Goal: Task Accomplishment & Management: Use online tool/utility

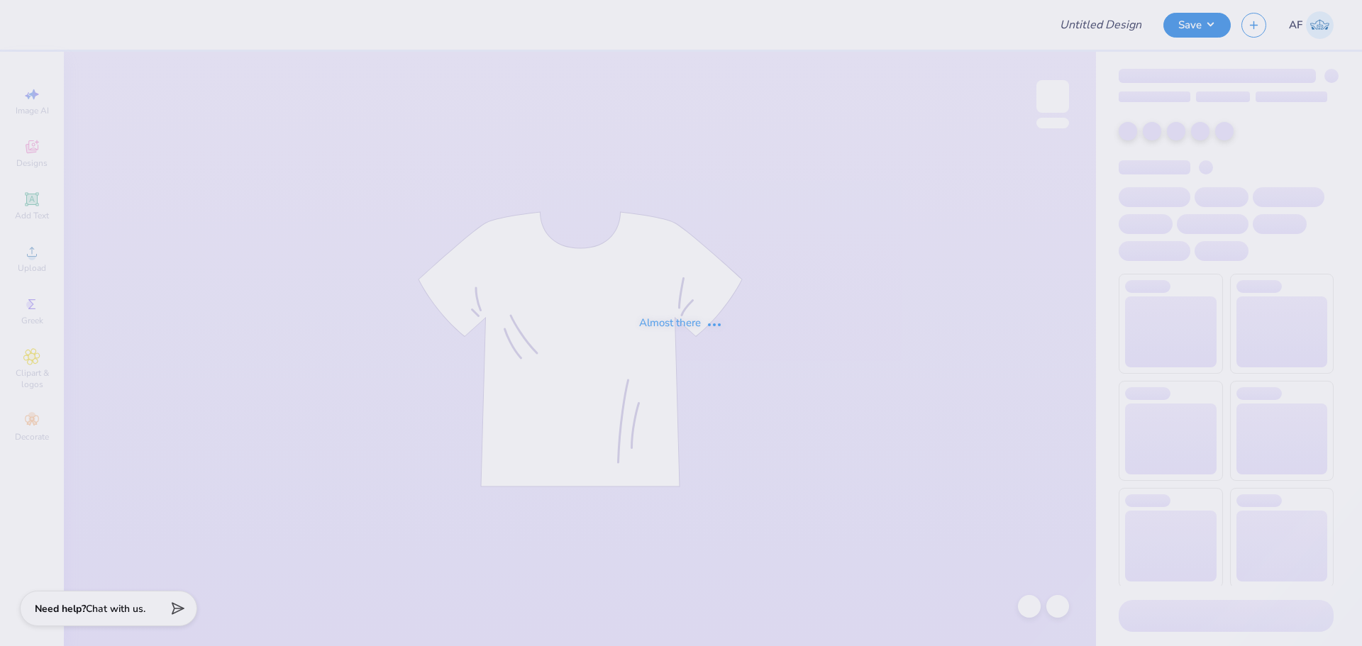
type input "The [GEOGRAPHIC_DATA][US_STATE] : [PERSON_NAME]"
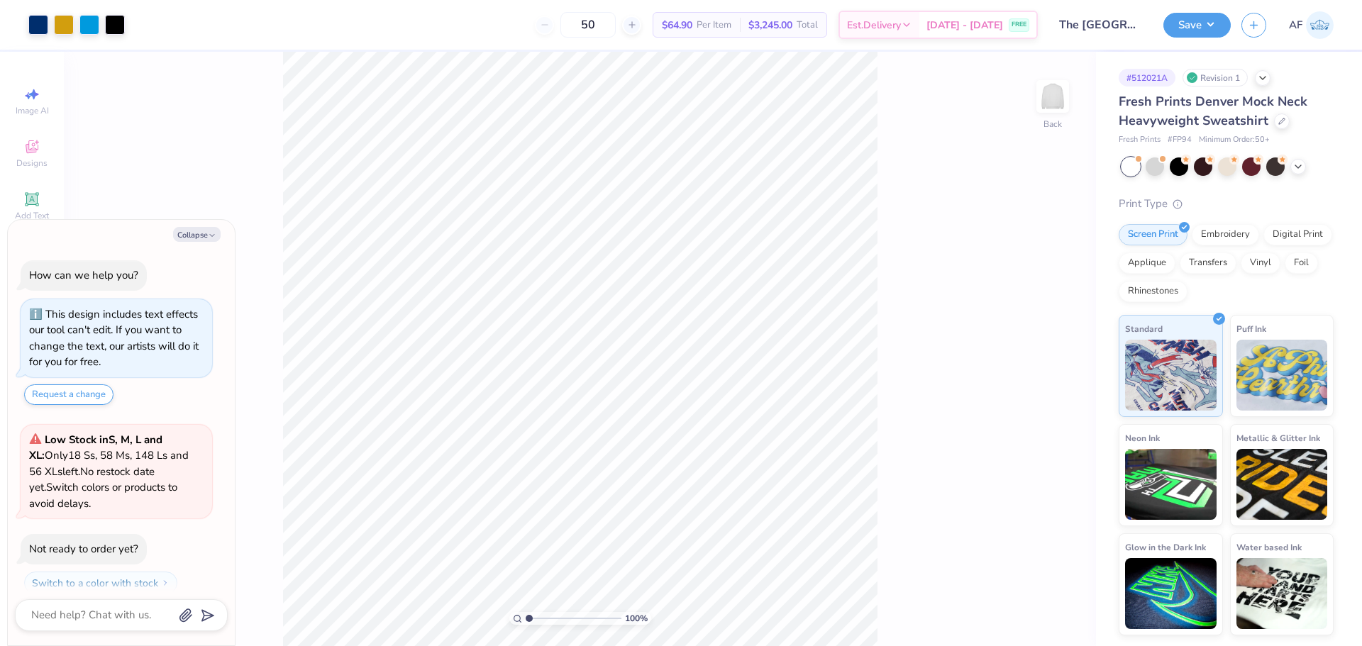
scroll to position [40, 0]
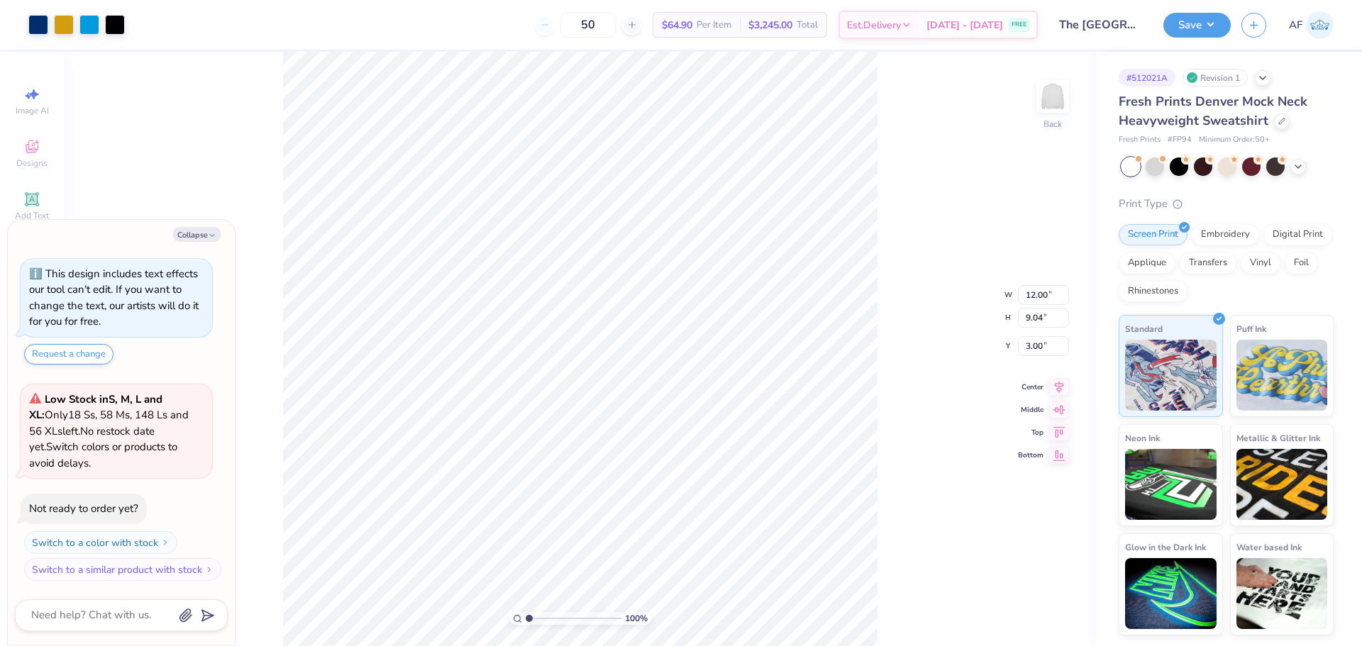
type textarea "x"
type input "3.89"
type input "3.65"
type input "3.66"
type textarea "x"
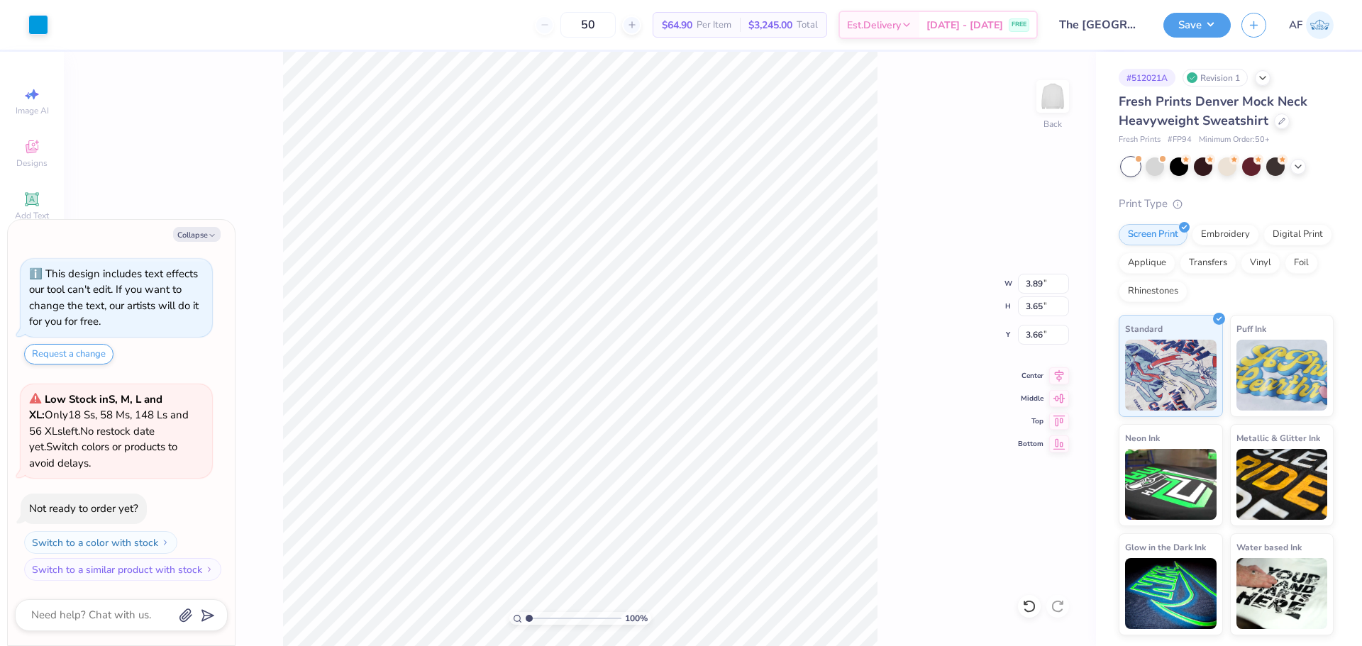
type input "3.52"
click at [258, 541] on div "100 % Back" at bounding box center [580, 349] width 1032 height 595
click at [143, 186] on div "100 % Back" at bounding box center [580, 349] width 1032 height 595
click at [183, 236] on button "Collapse" at bounding box center [197, 234] width 48 height 15
type textarea "x"
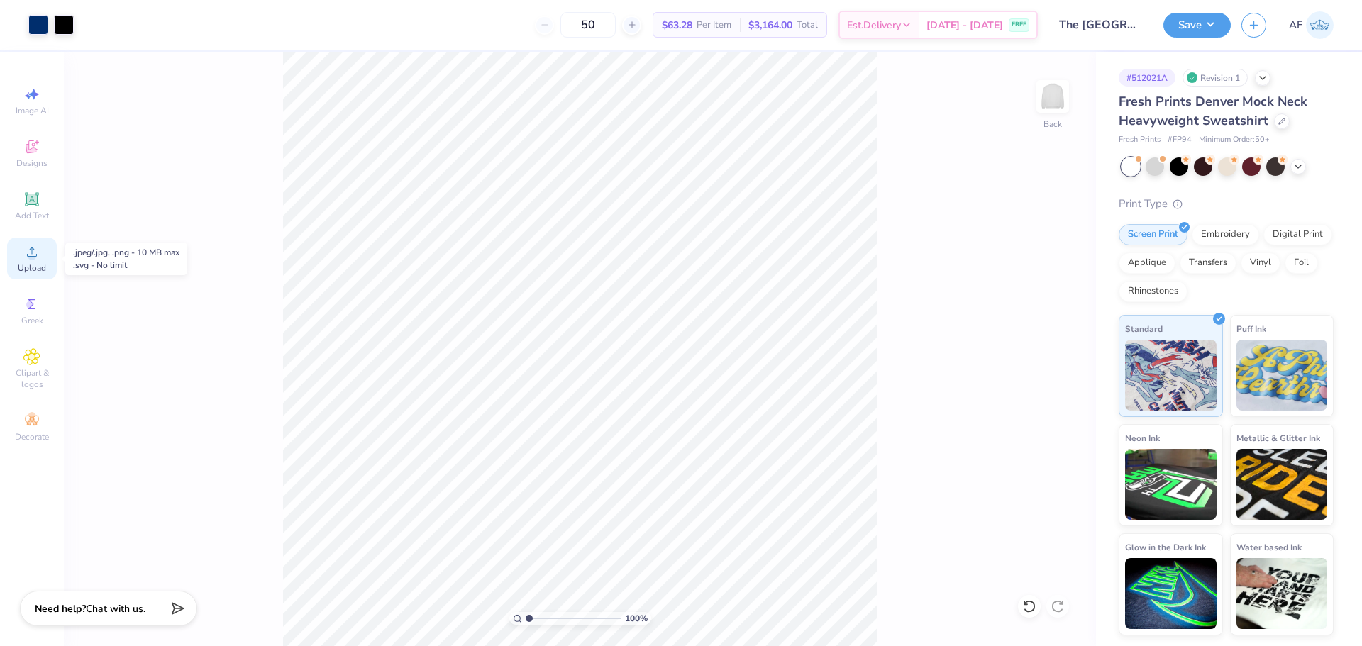
click at [35, 261] on div "Upload" at bounding box center [32, 259] width 50 height 42
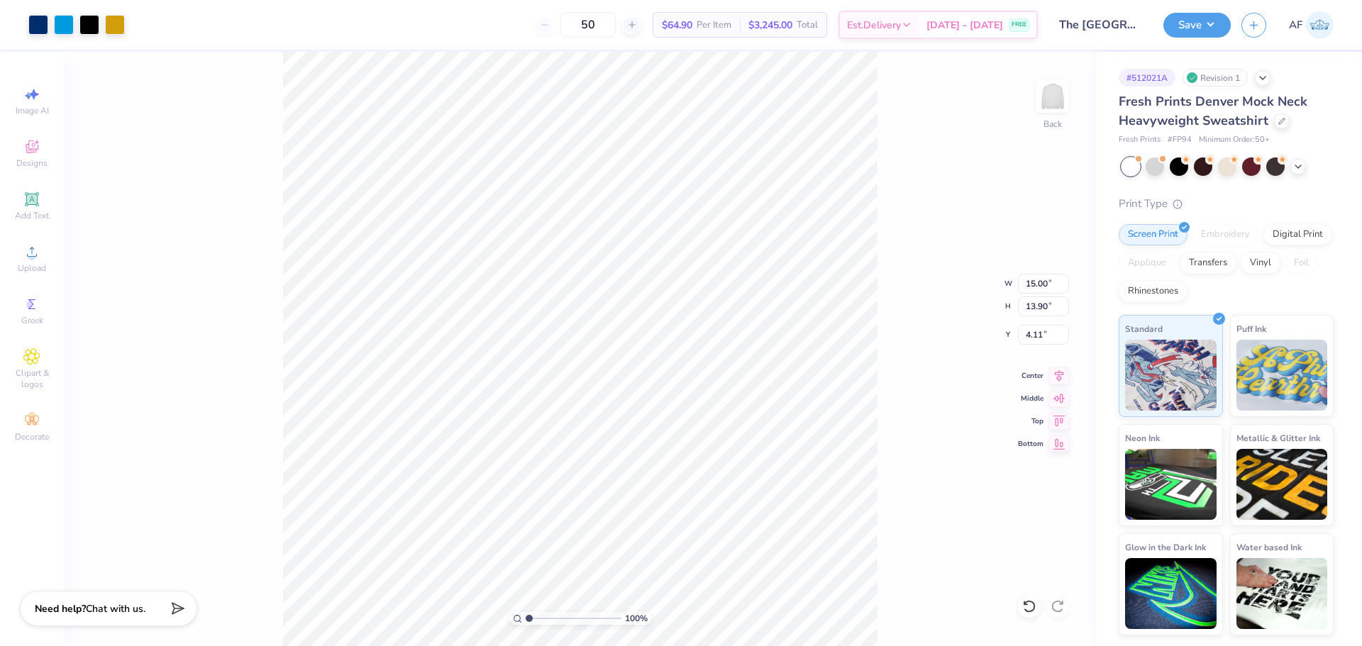
type input "4.89"
type input "3.93"
type input "2.27"
type input "3.73"
type input "5.70"
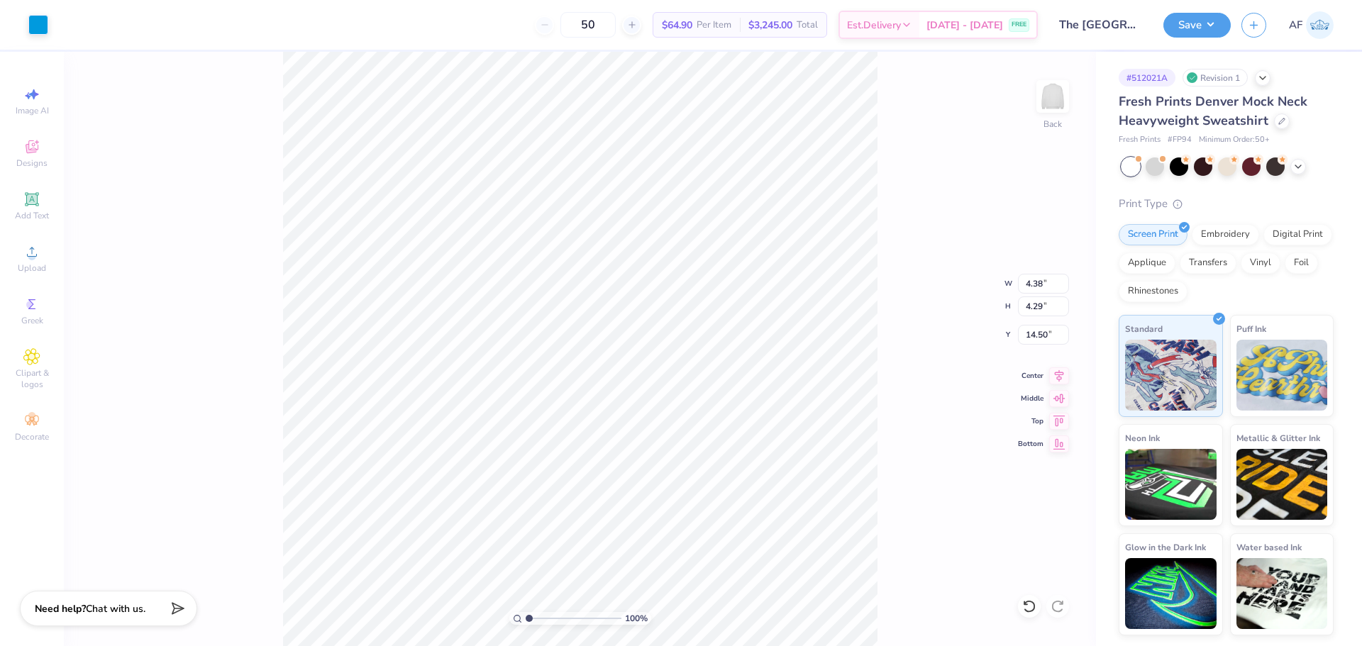
type input "12.49"
type input "4.17"
type input "3.92"
type input "3.00"
type input "6.48"
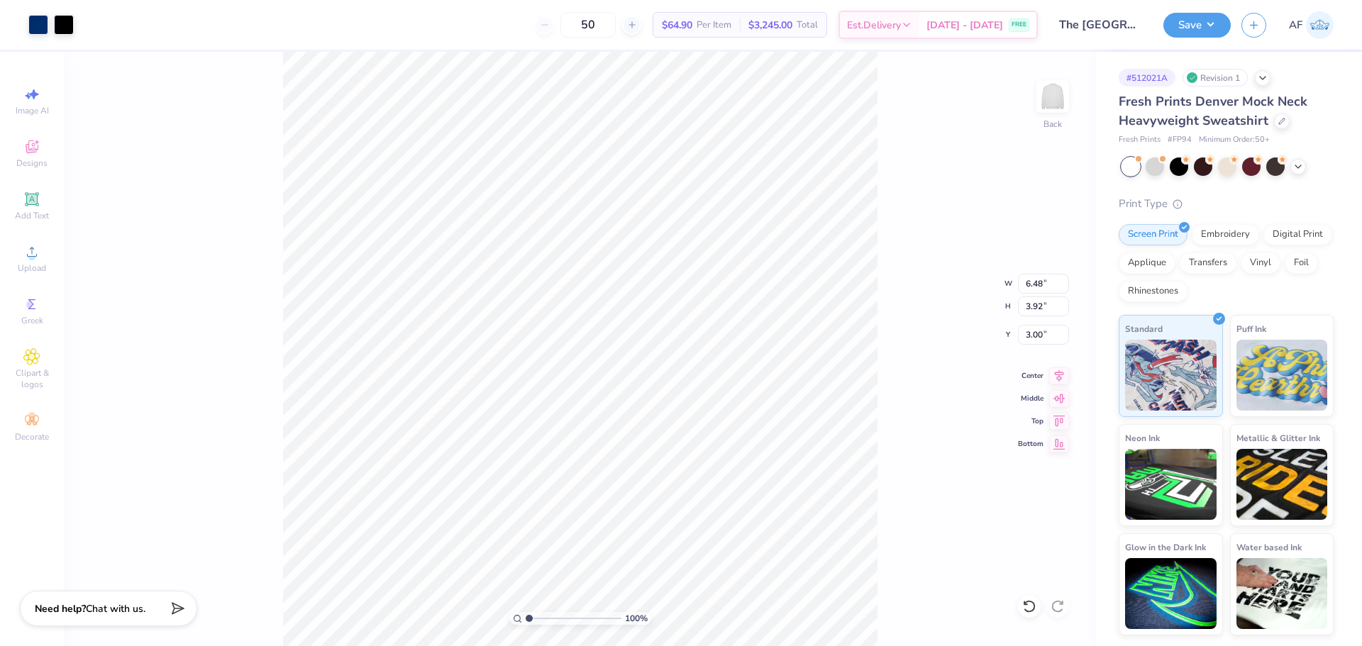
type input "2.77"
click at [1056, 373] on icon at bounding box center [1059, 373] width 20 height 17
click at [1056, 380] on icon at bounding box center [1059, 373] width 20 height 17
type input "3.13"
type input "4.30"
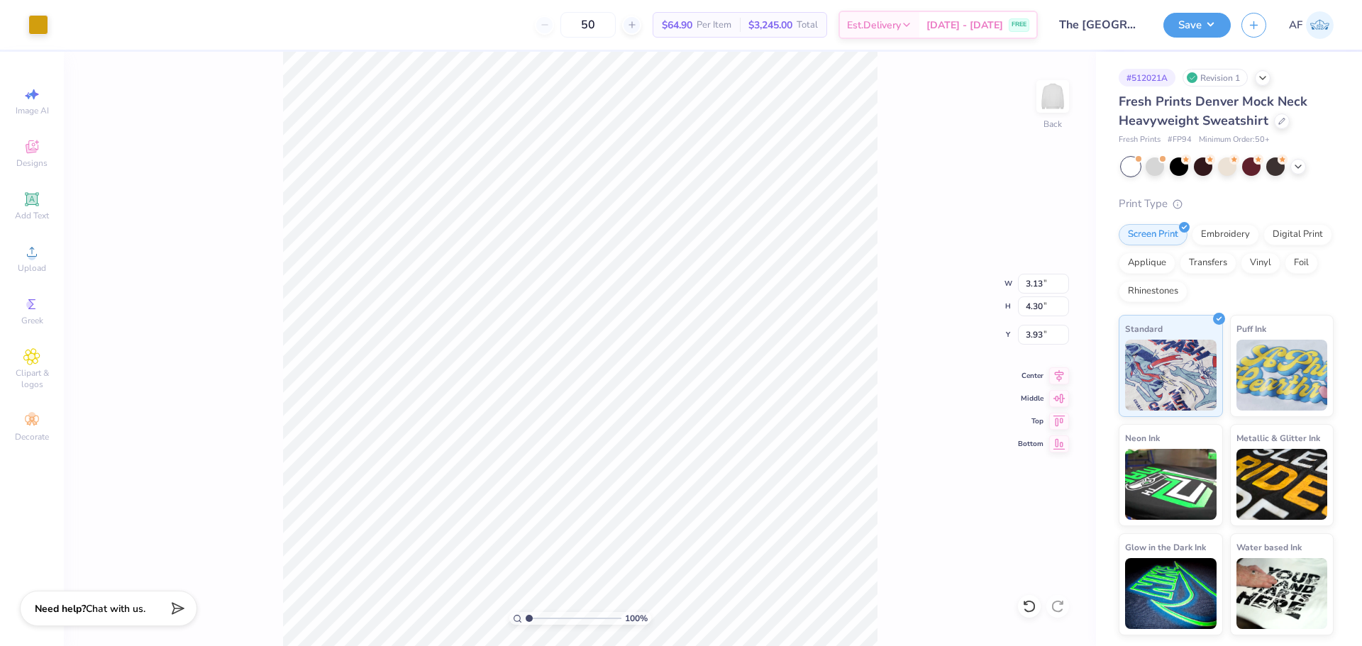
type input "12.49"
type input "8.59"
click at [1059, 380] on icon at bounding box center [1059, 373] width 20 height 17
click at [1055, 372] on icon at bounding box center [1059, 373] width 20 height 17
click at [1028, 282] on input "11.66" at bounding box center [1043, 284] width 51 height 20
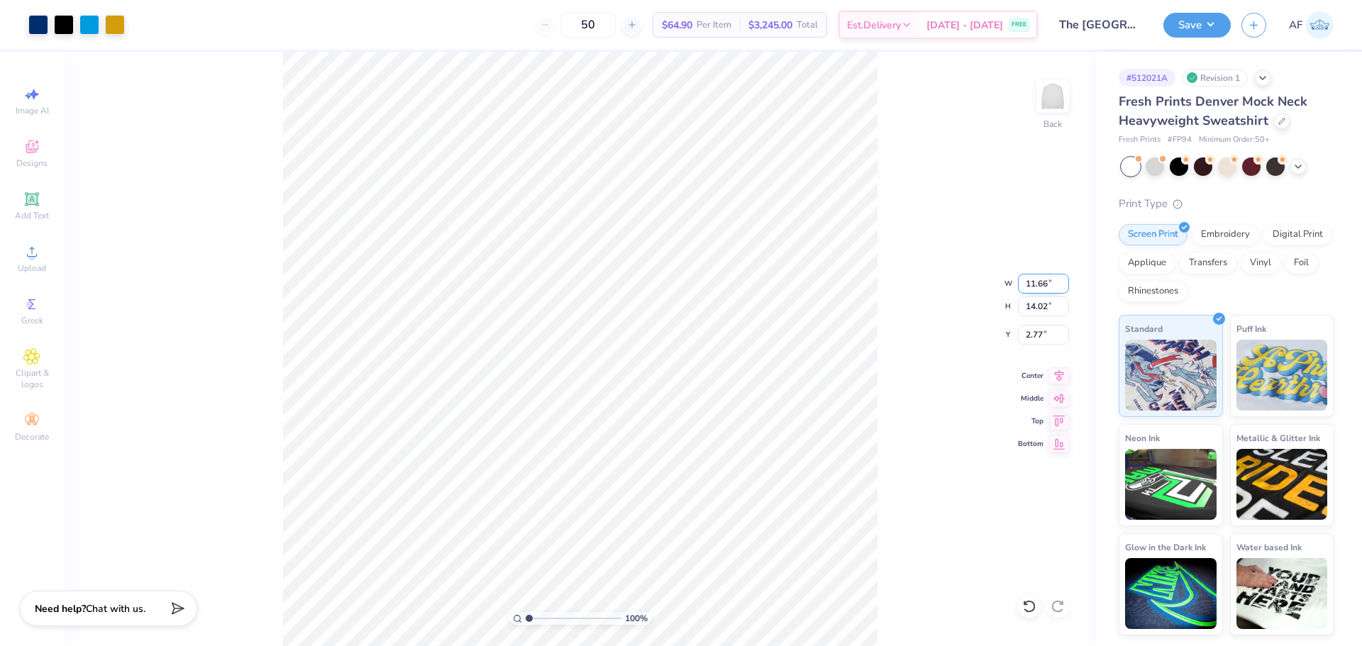
click at [1028, 282] on input "11.66" at bounding box center [1043, 284] width 51 height 20
type input "12.50"
type input "15.04"
type input "2.26"
click at [1028, 282] on input "12.50" at bounding box center [1043, 284] width 51 height 20
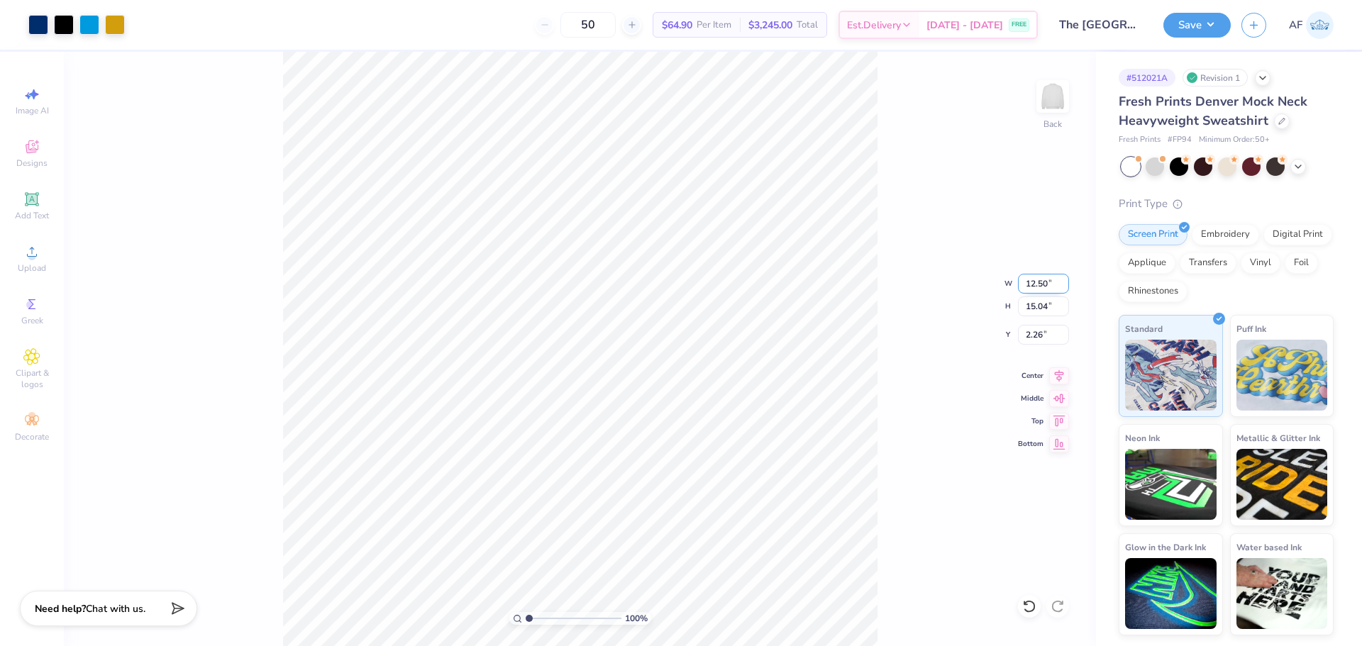
click at [1028, 282] on input "12.50" at bounding box center [1043, 284] width 51 height 20
type input "12.00"
type input "14.44"
type input "2.57"
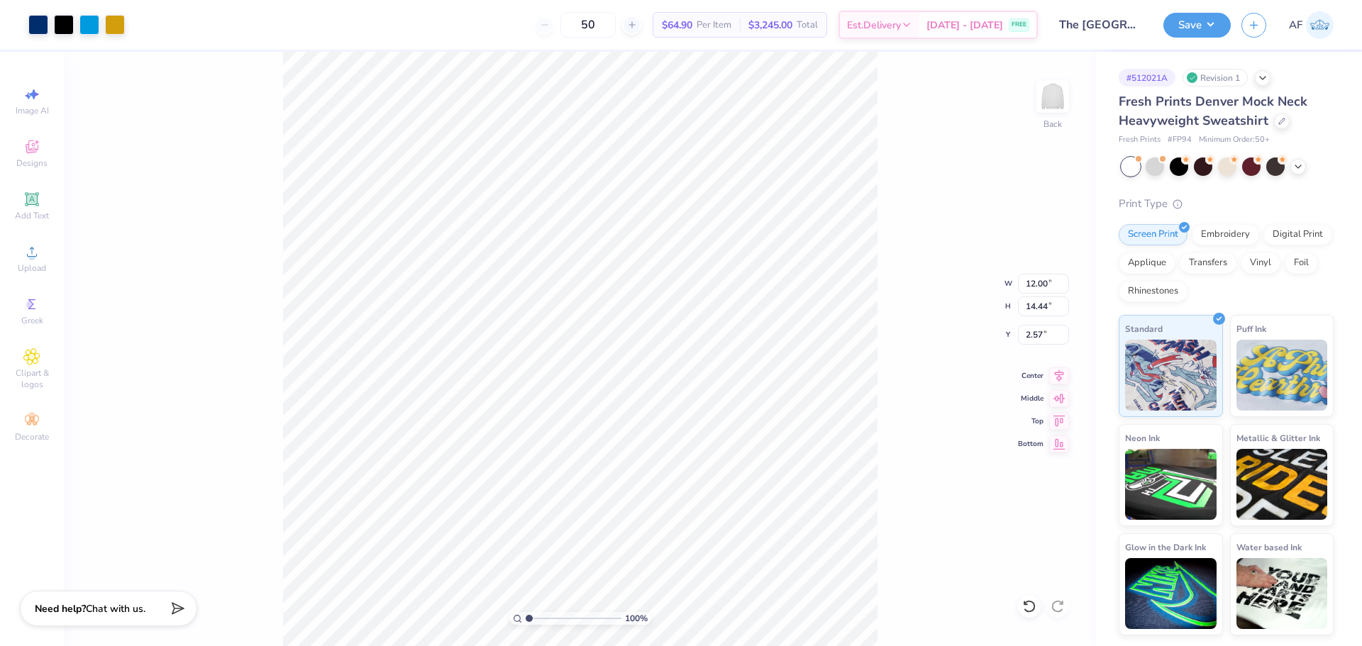
click at [885, 400] on div "100 % Back W 12.00 12.00 " H 14.44 14.44 " Y 2.57 2.57 " Center Middle Top Bott…" at bounding box center [580, 349] width 1032 height 595
type input "6.02"
type input "4.51"
type input "4.42"
type input "12.57"
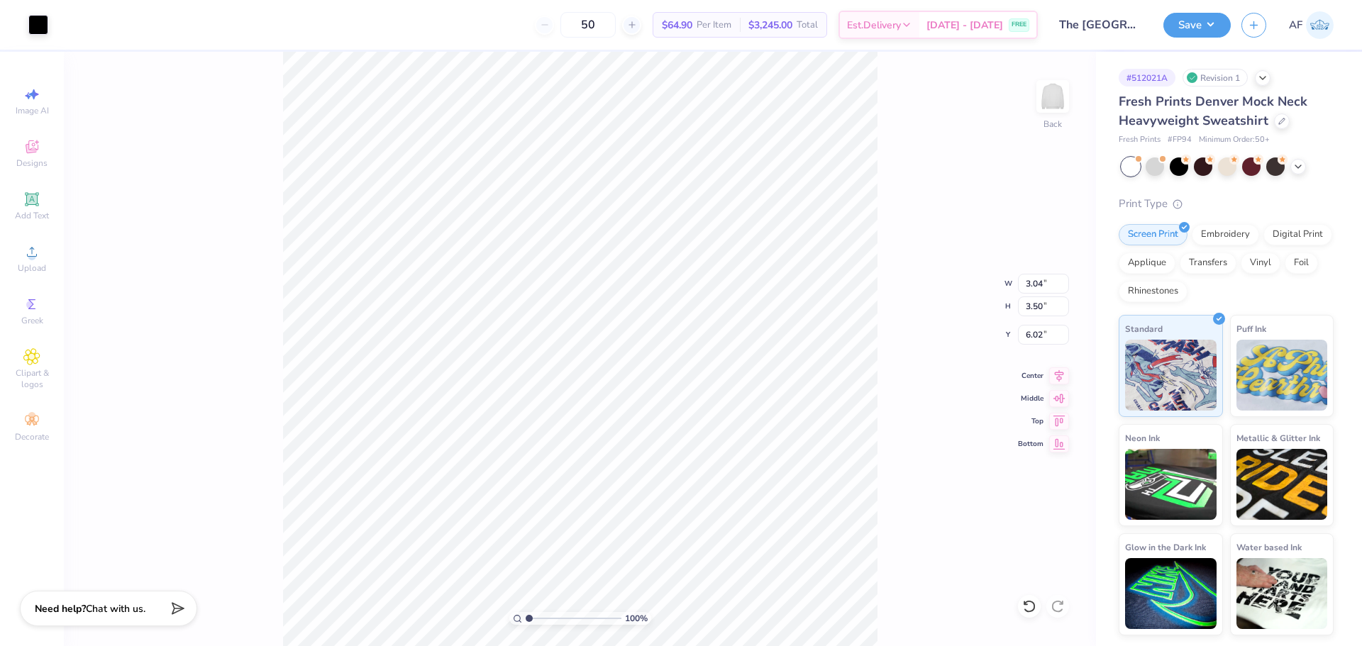
type input "5.54"
type input "4.51"
type input "4.42"
type input "13.29"
click at [223, 389] on div "100 % Back W 4.51 H 4.42 Y 13.29 Center Middle Top Bottom" at bounding box center [580, 349] width 1032 height 595
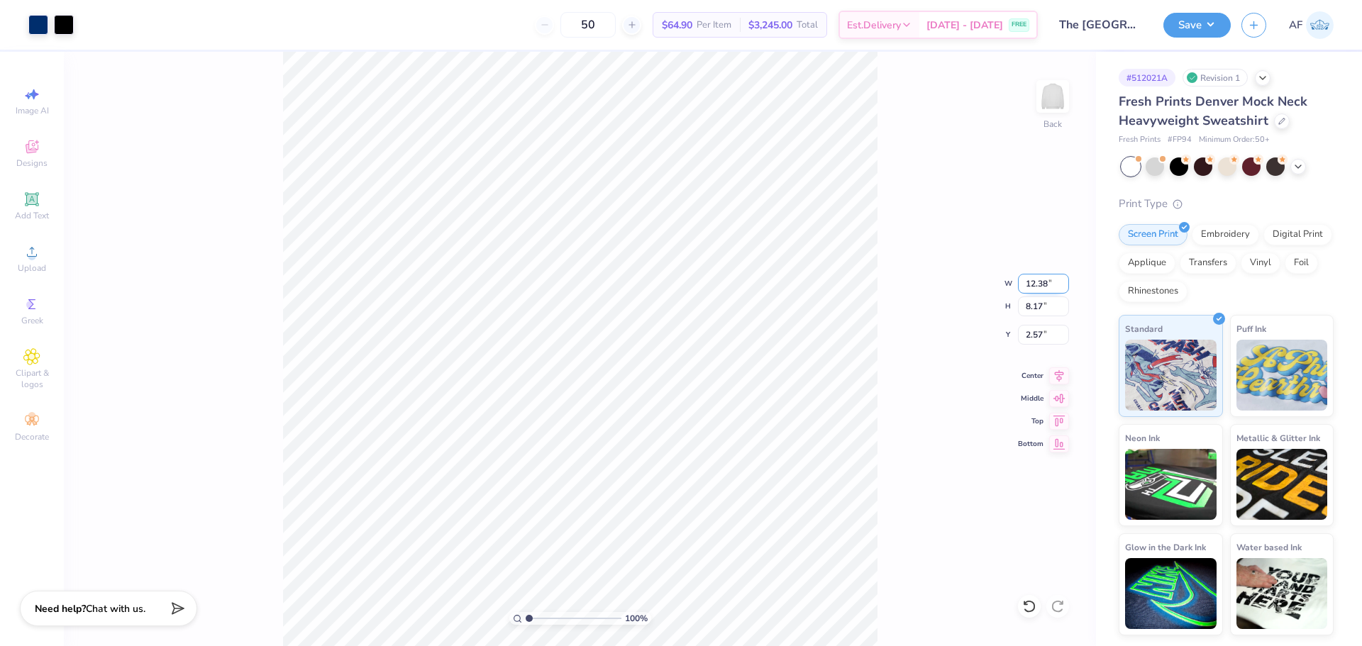
click at [1037, 292] on input "12.38" at bounding box center [1043, 284] width 51 height 20
type input "12.00"
type input "7.92"
type input "2.69"
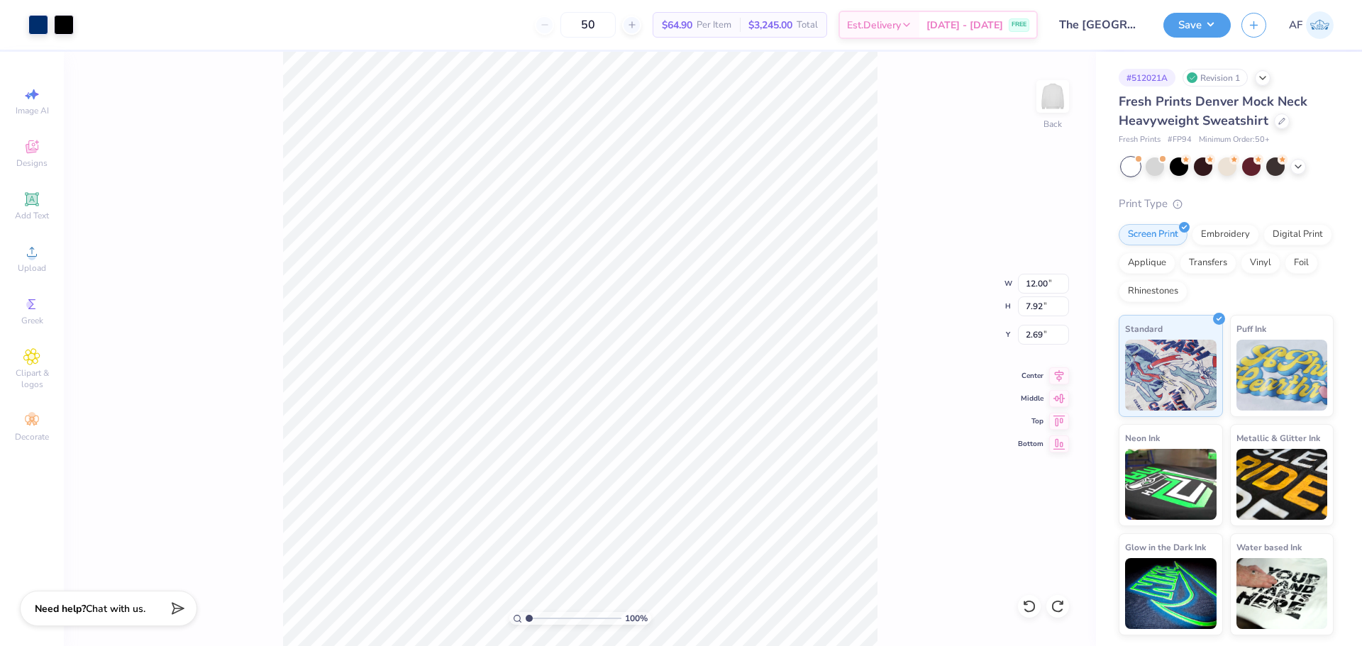
type input "12.38"
type input "8.17"
type input "2.57"
type input "12.00"
type input "5.35"
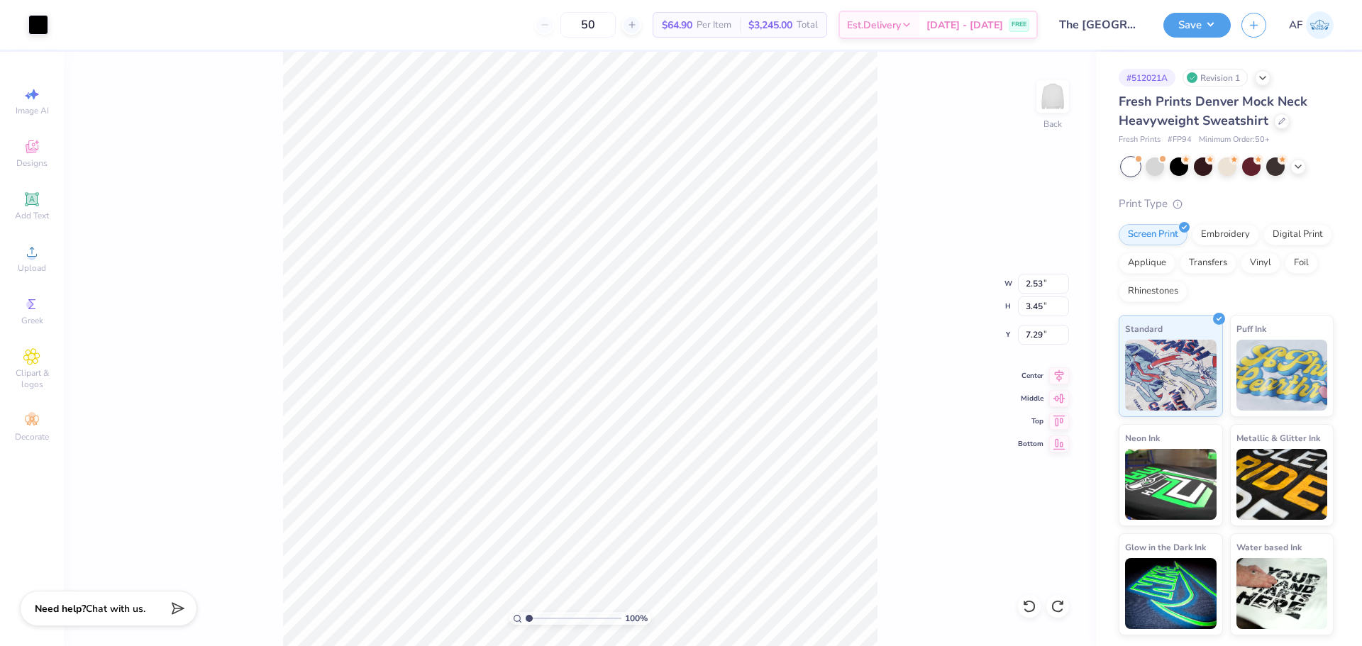
type input "4.71"
type input "6.02"
type input "10.00"
type input "10.37"
type input "3.23"
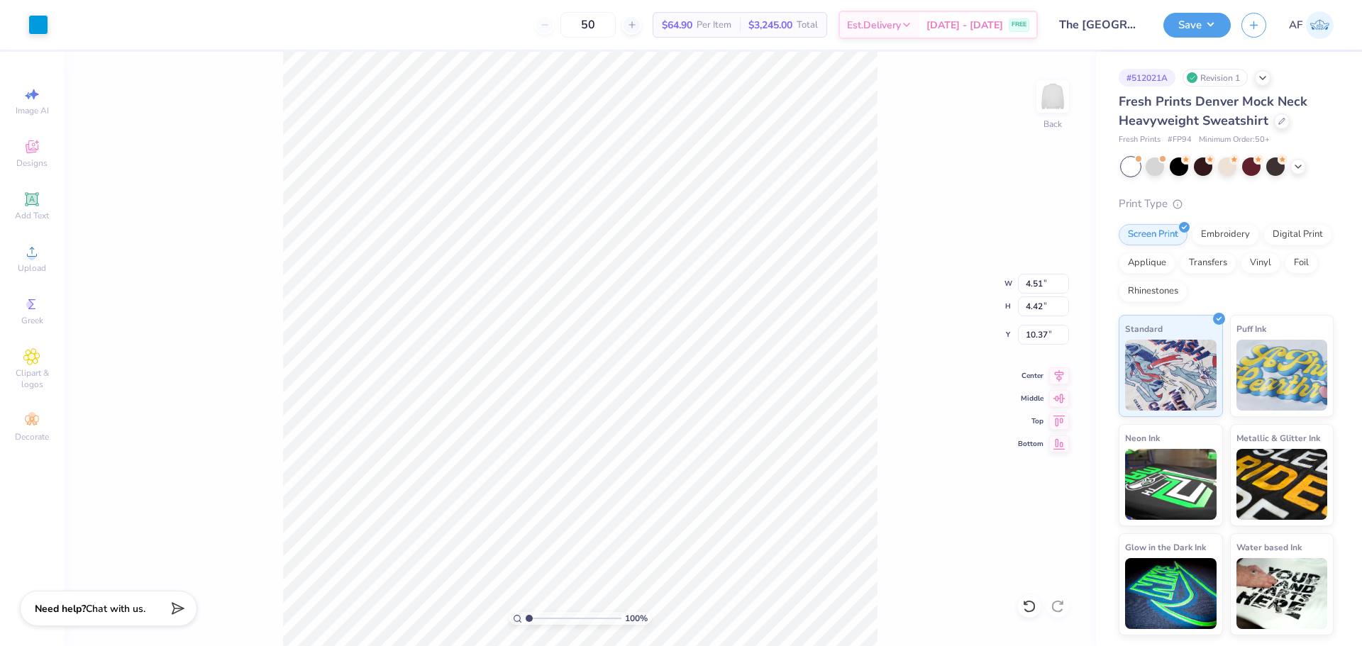
type input "4.43"
type input "11.32"
type input "3.93"
type input "3.89"
type input "2.67"
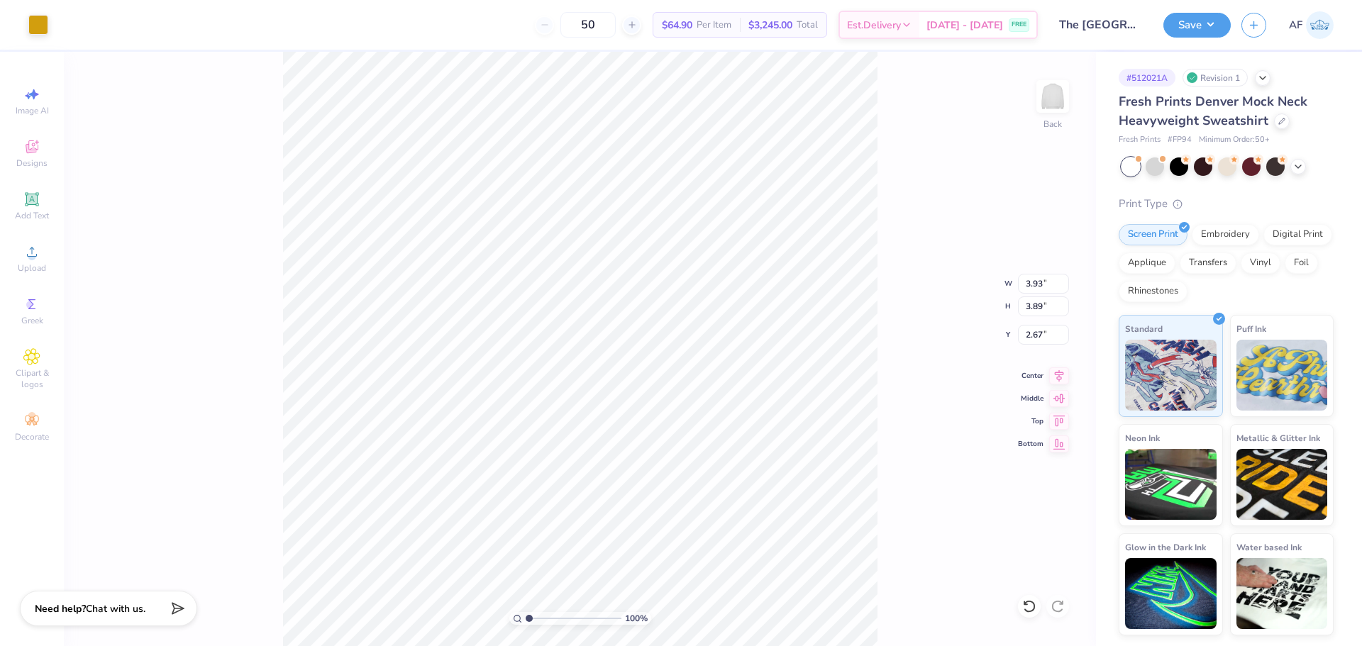
type input "3.53"
type input "4.25"
type input "11.21"
type input "4.07"
type input "3.73"
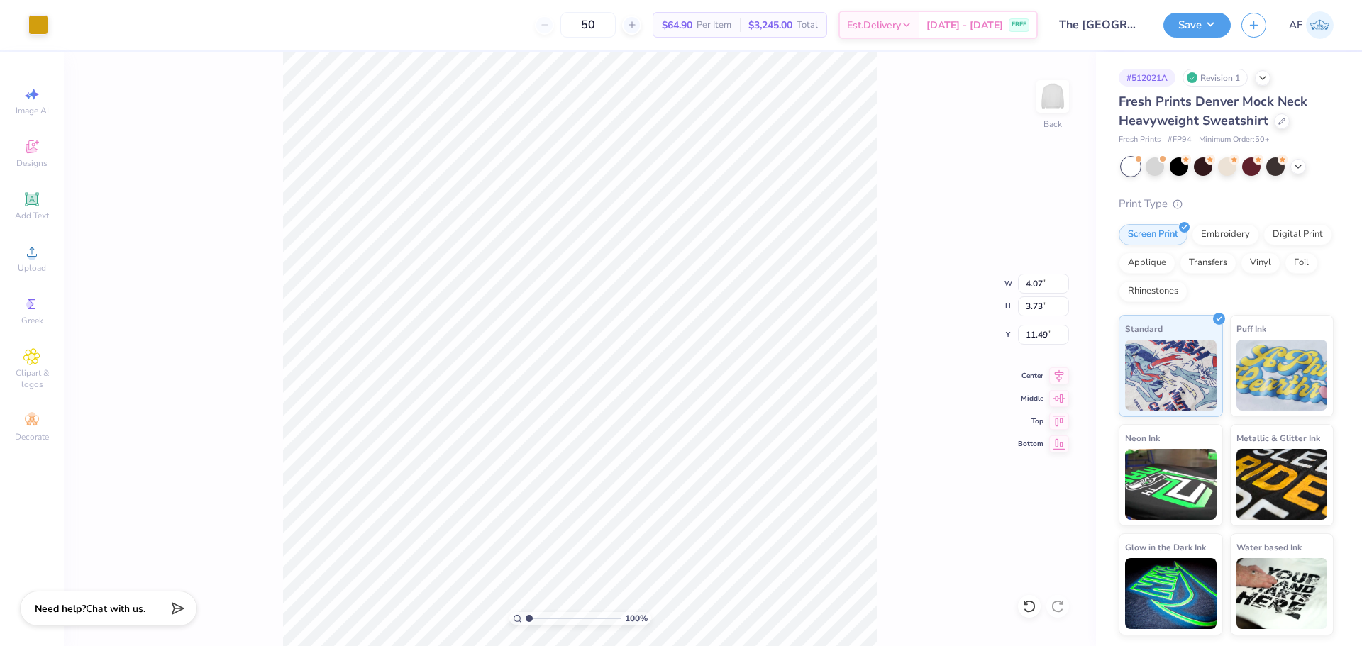
type input "11.06"
click at [1030, 333] on input "2.57" at bounding box center [1043, 335] width 51 height 20
type input "3.00"
click at [1053, 376] on icon at bounding box center [1059, 373] width 20 height 17
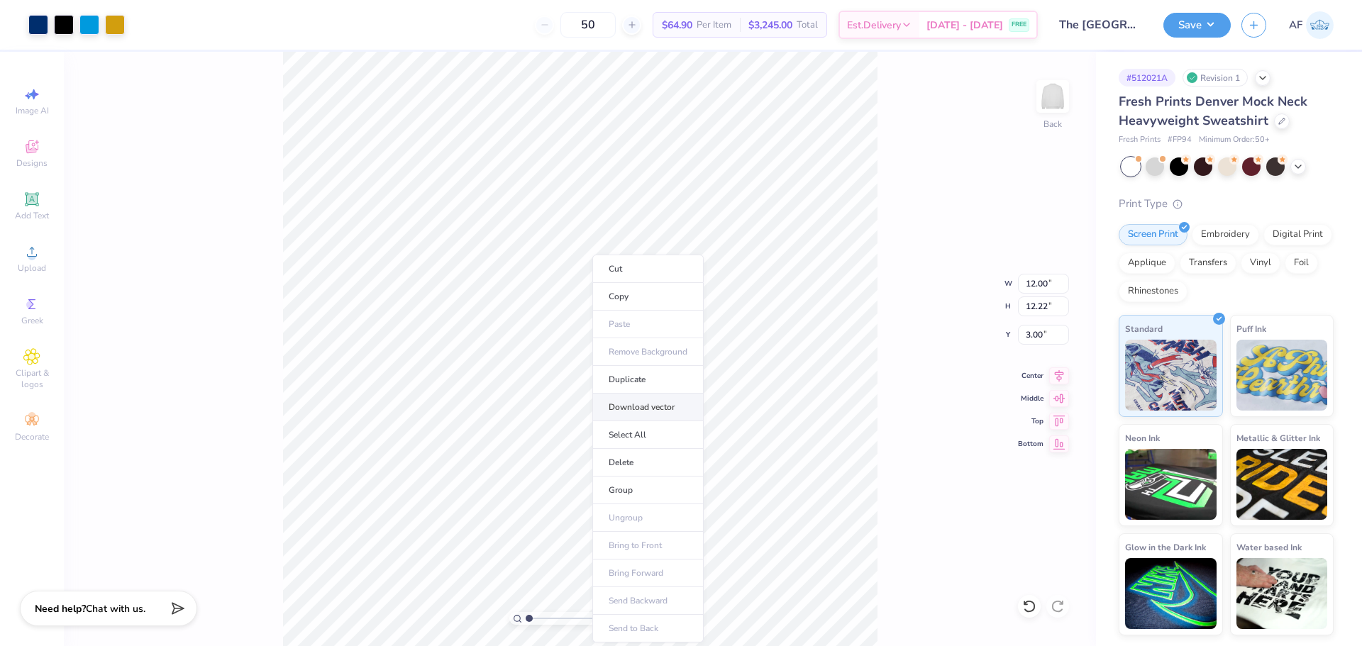
click at [661, 406] on li "Download vector" at bounding box center [647, 408] width 111 height 28
click at [1214, 29] on button "Save" at bounding box center [1197, 23] width 67 height 25
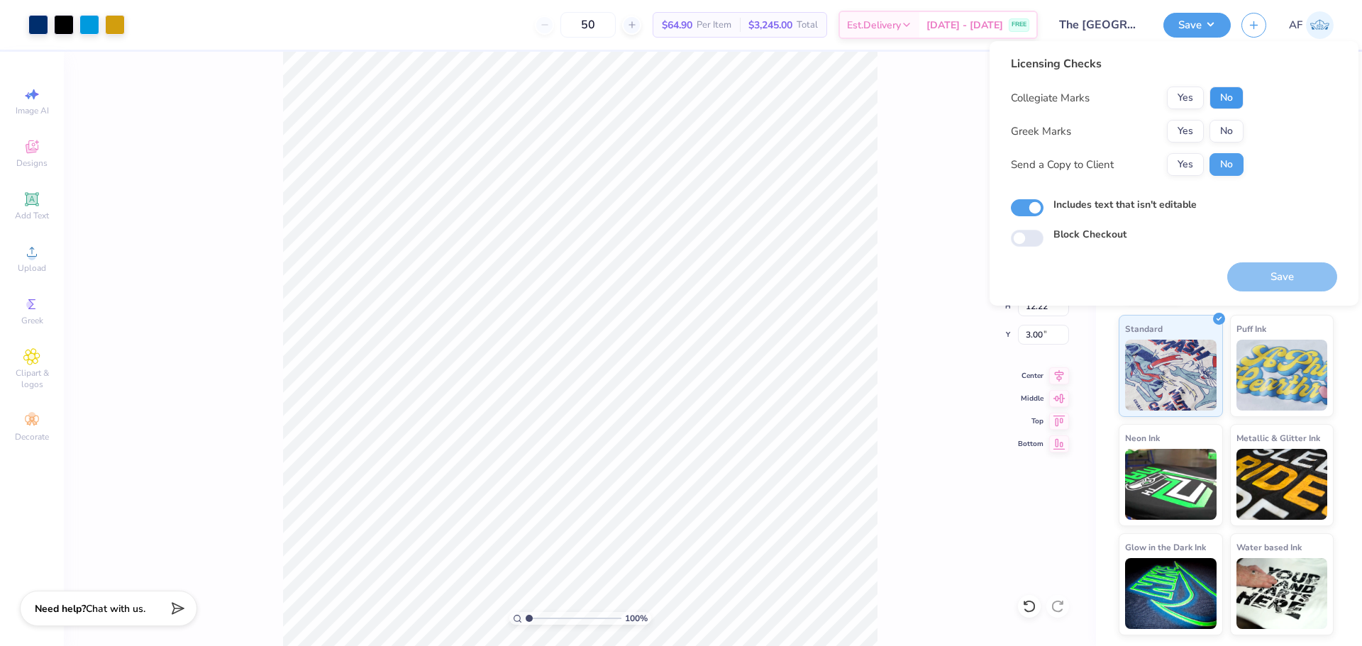
click at [1236, 93] on button "No" at bounding box center [1227, 98] width 34 height 23
click at [1198, 130] on button "Yes" at bounding box center [1185, 131] width 37 height 23
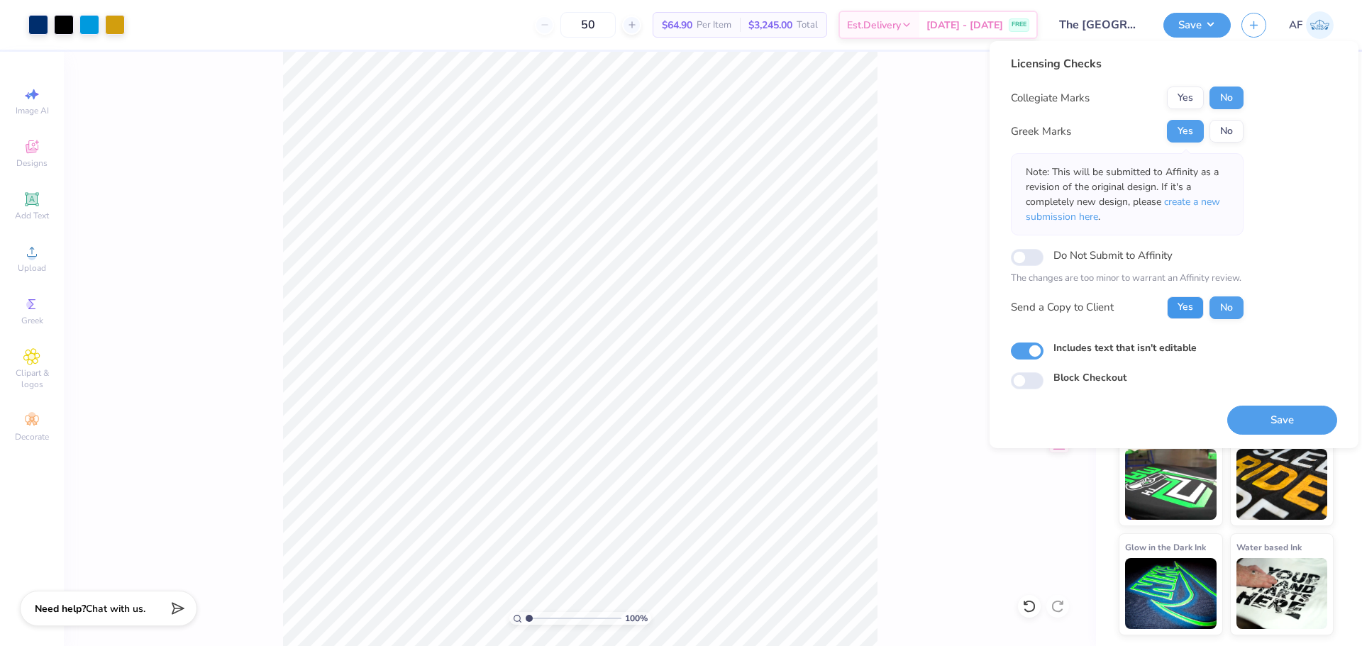
click at [1186, 313] on button "Yes" at bounding box center [1185, 308] width 37 height 23
click at [1298, 423] on button "Save" at bounding box center [1282, 420] width 110 height 29
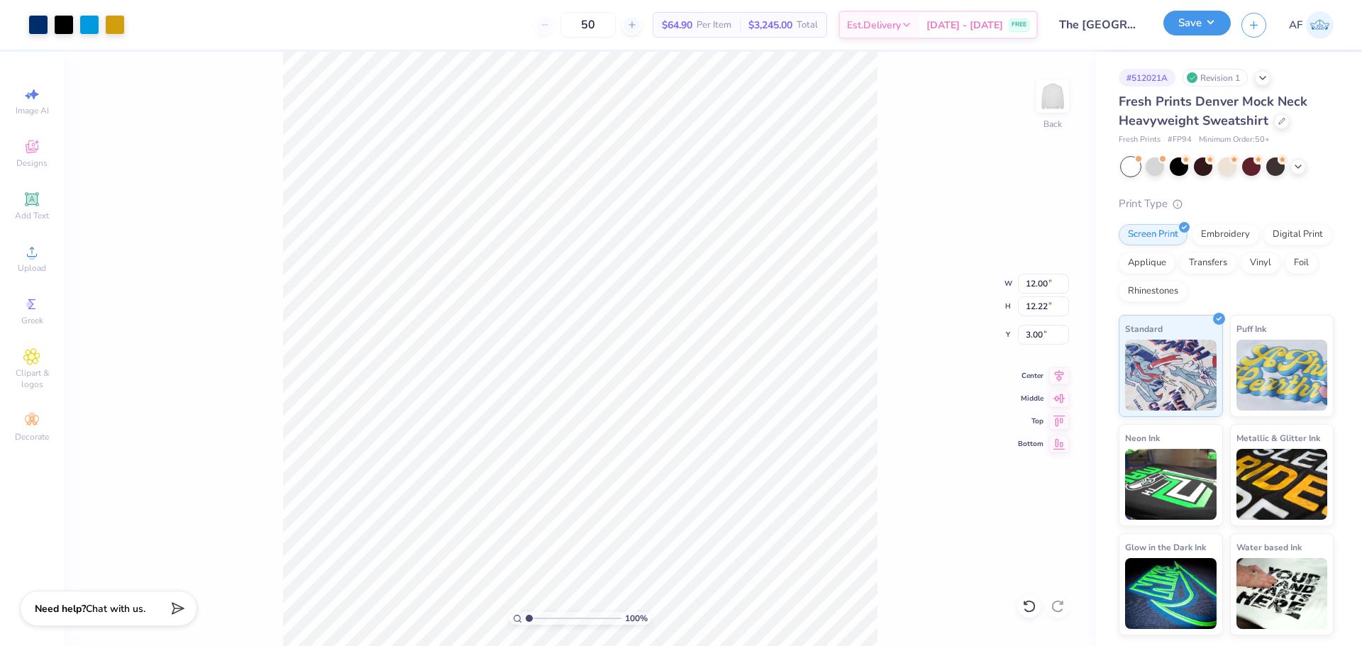
click at [1222, 34] on button "Save" at bounding box center [1197, 23] width 67 height 25
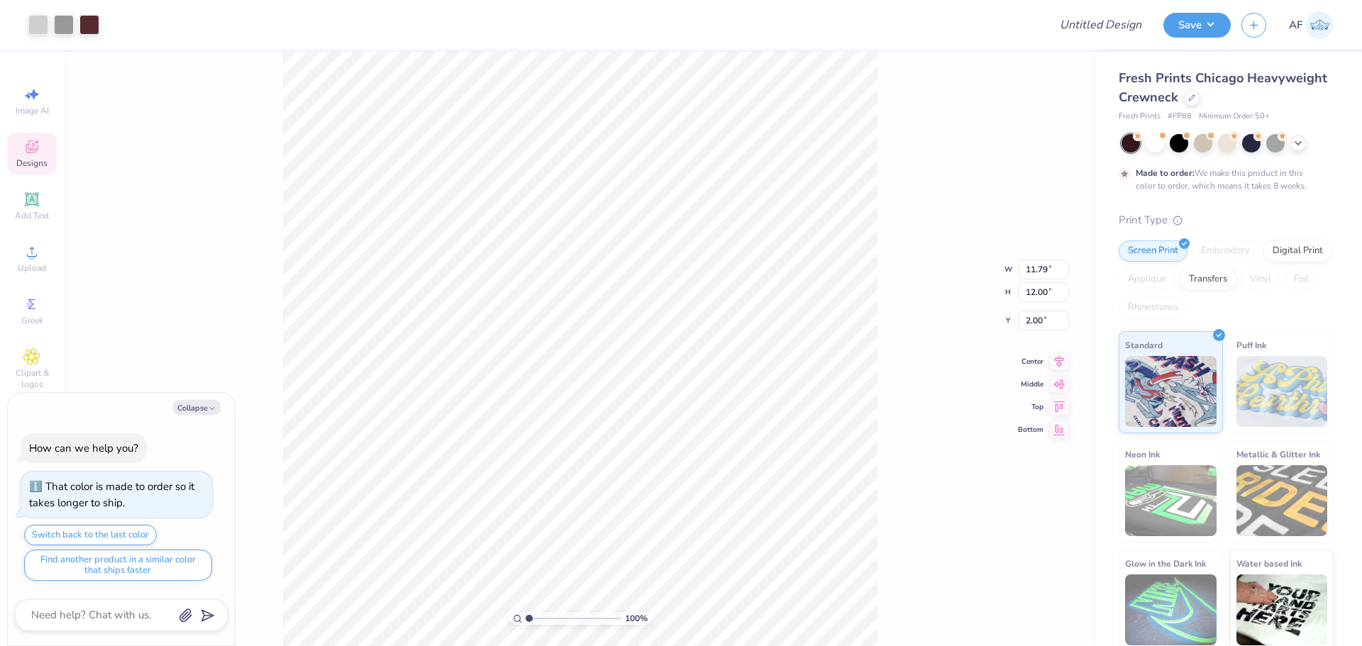
type textarea "x"
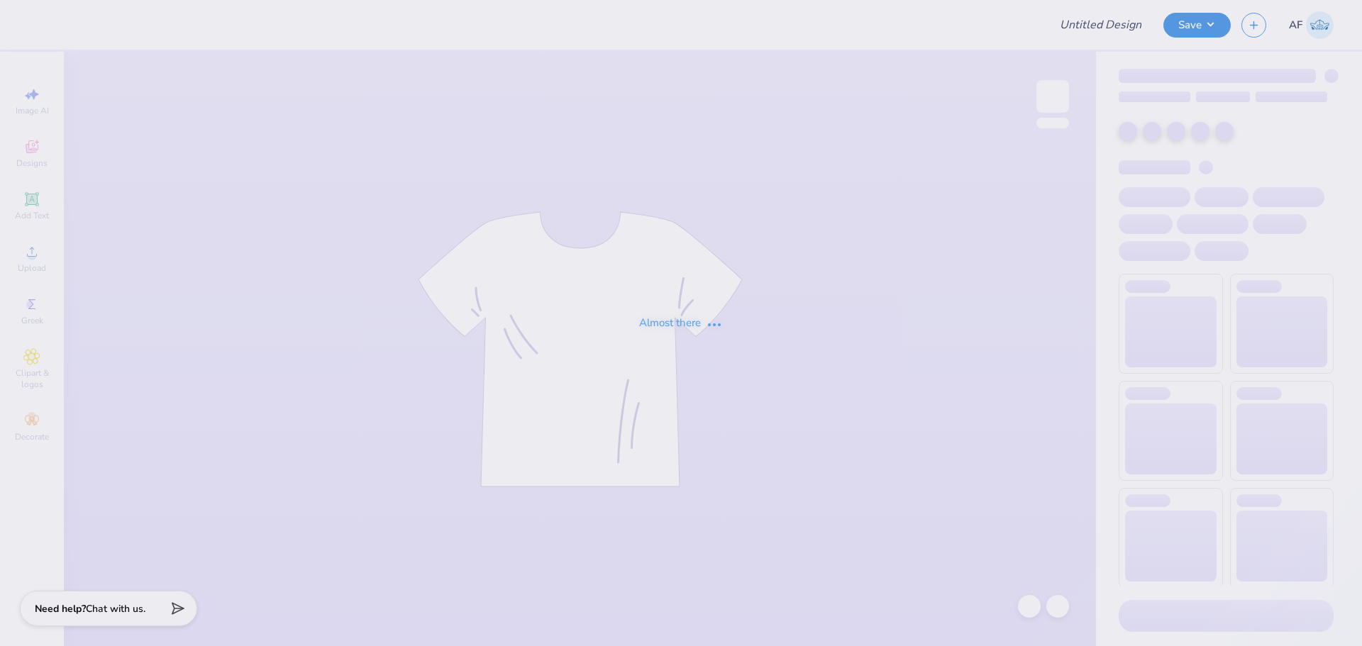
type input "[PERSON_NAME] : [US_STATE] Institute of Technology"
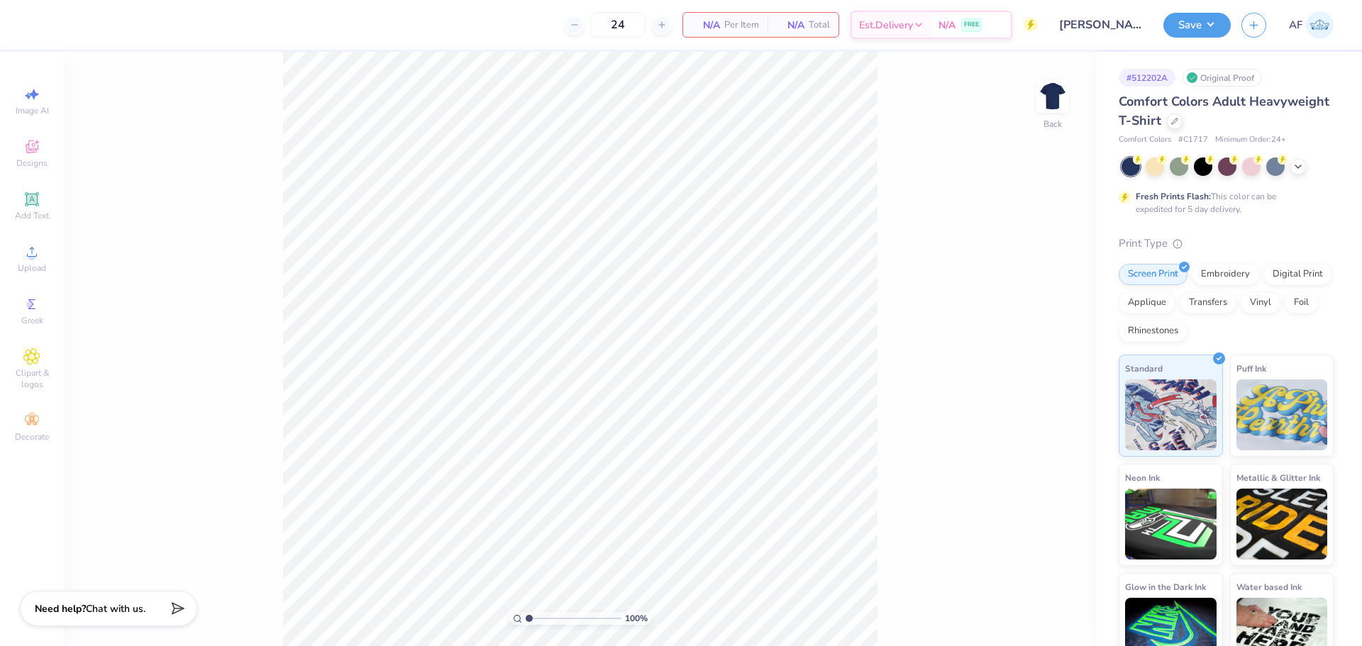
drag, startPoint x: 888, startPoint y: 539, endPoint x: 891, endPoint y: 532, distance: 7.6
click at [888, 539] on div "100 % Back" at bounding box center [580, 349] width 1032 height 595
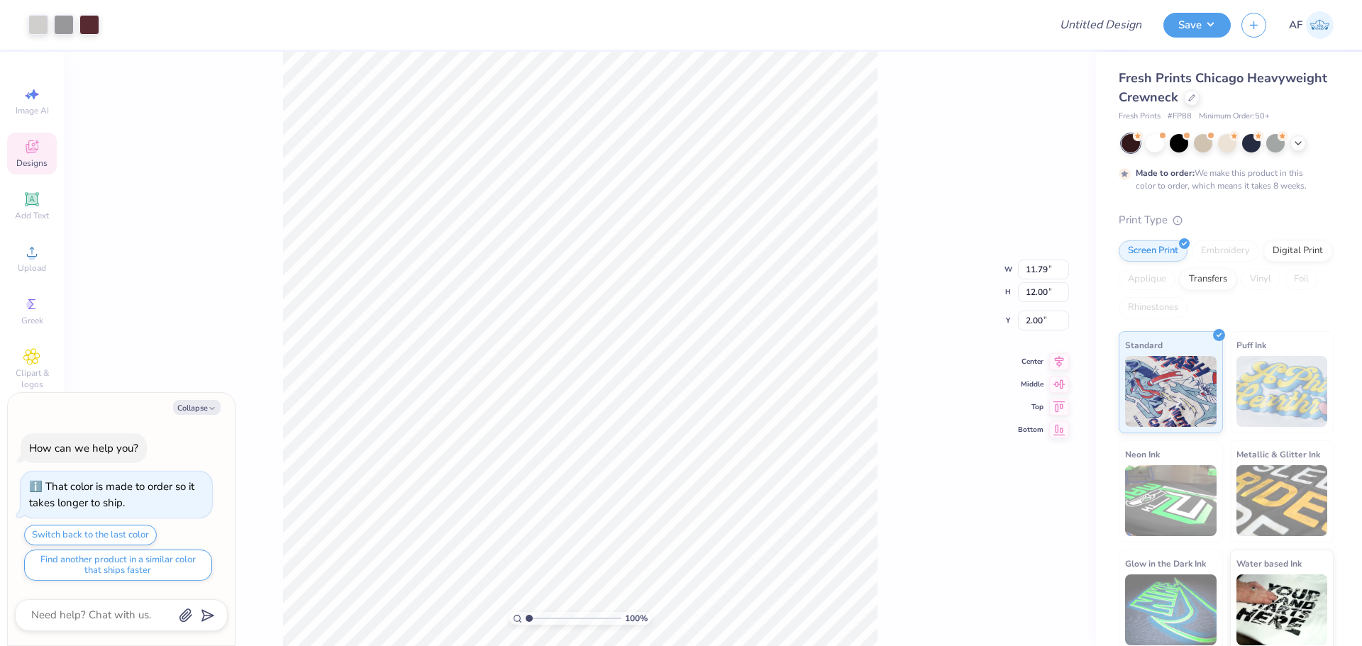
type textarea "x"
type input "2.23"
type input "1.74"
type input "2.57"
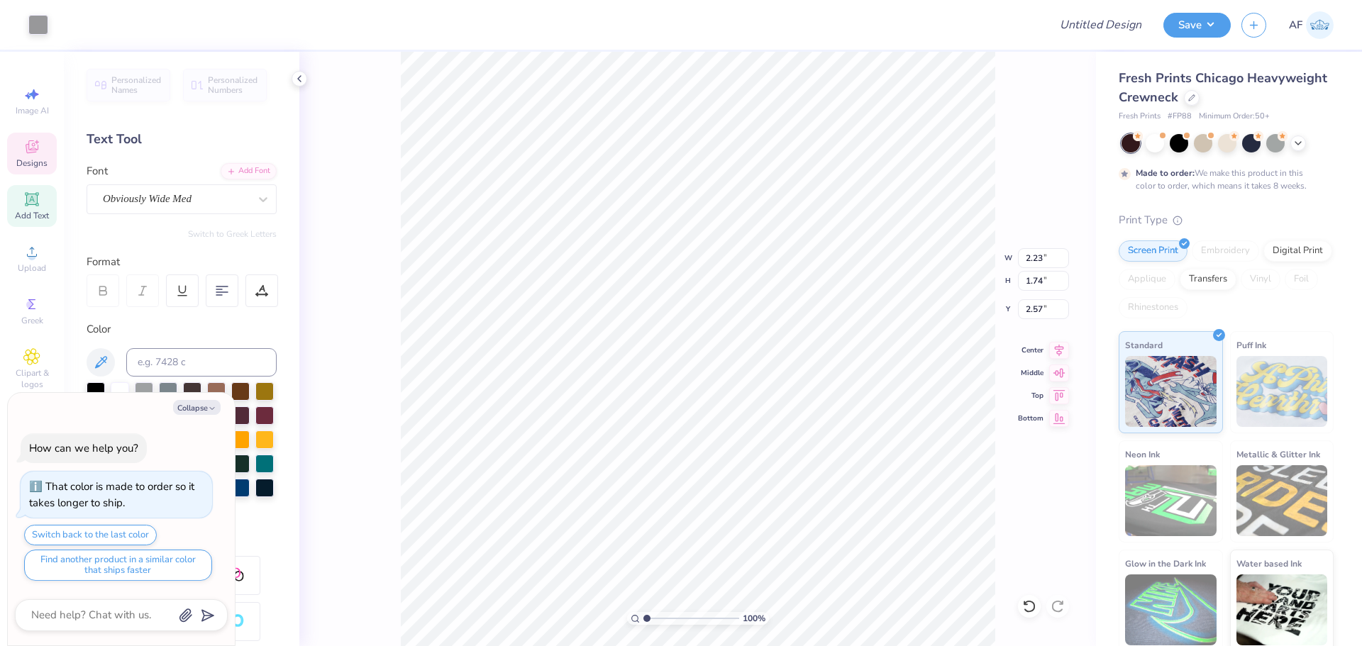
type textarea "x"
type input "4.62"
type input "2.76"
type input "2.01"
type textarea "x"
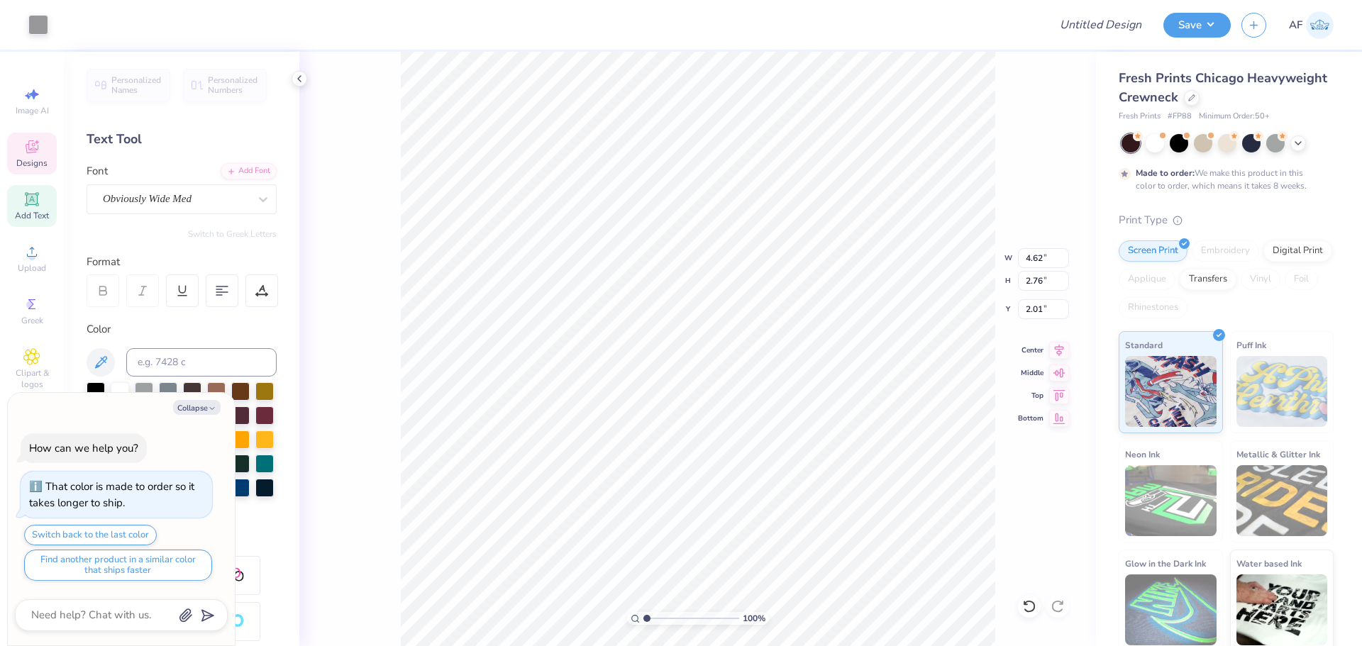
type input "1.91"
type input "1.74"
type input "2.00"
type textarea "x"
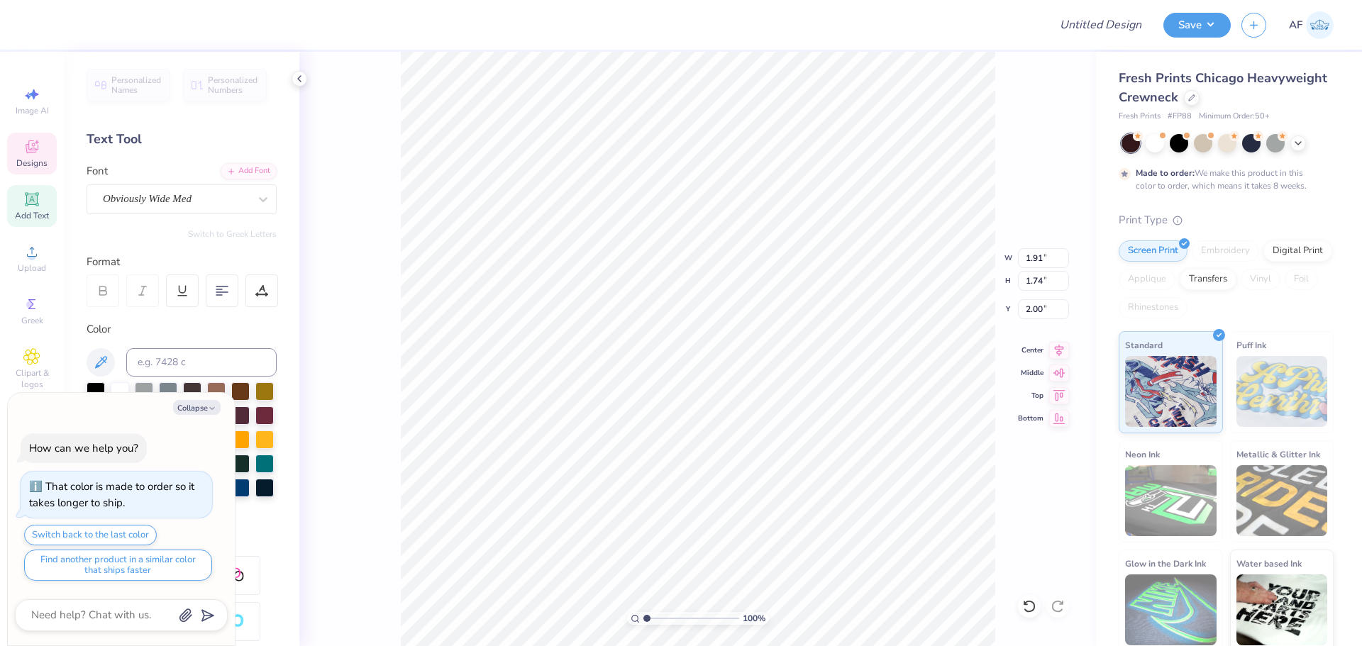
type textarea "A"
type textarea "x"
type input "2.20"
type input "2.04"
type textarea "x"
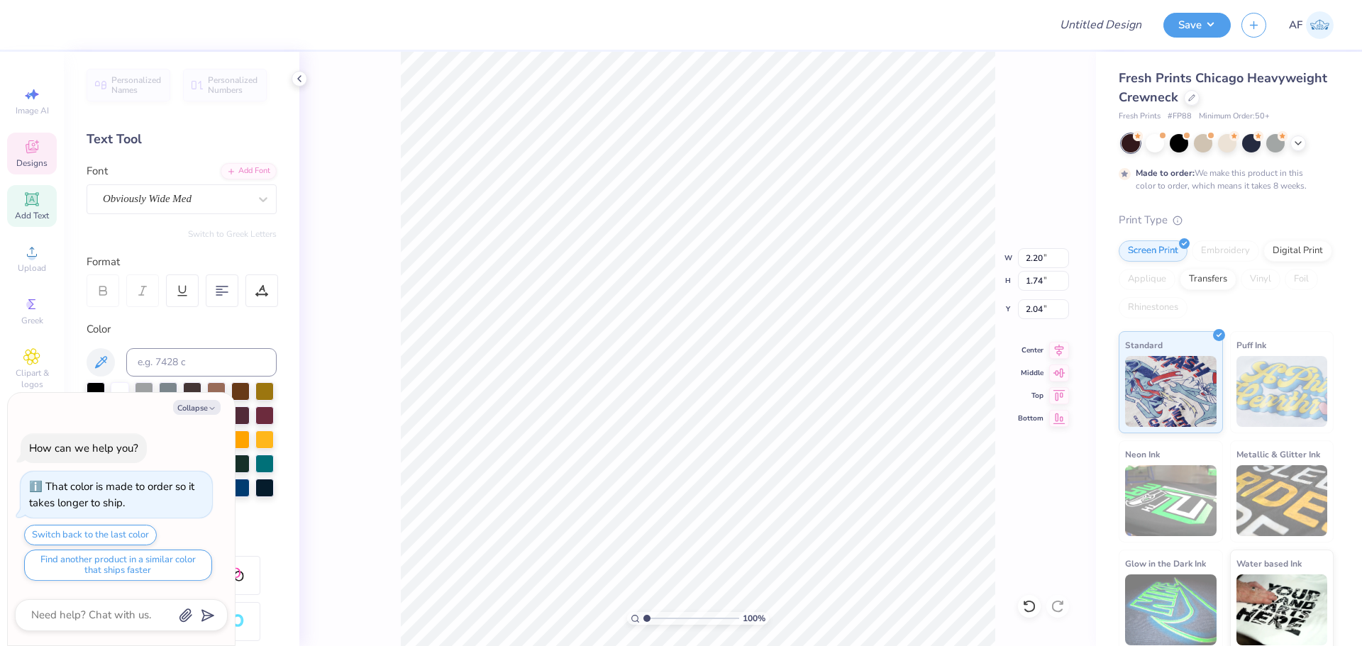
type textarea "O"
type textarea "x"
type input "2.23"
type input "2.57"
type textarea "x"
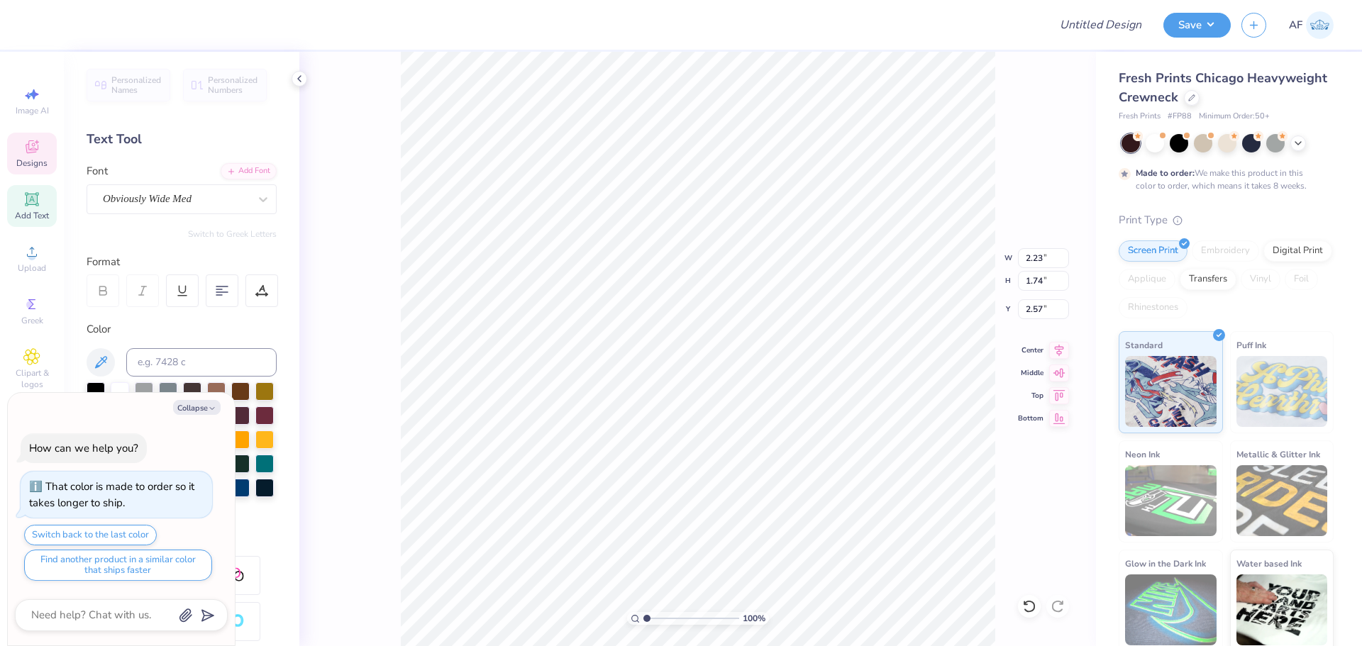
type textarea "X"
type textarea "x"
type input "3.00"
type textarea "x"
type input "3.79619922921342"
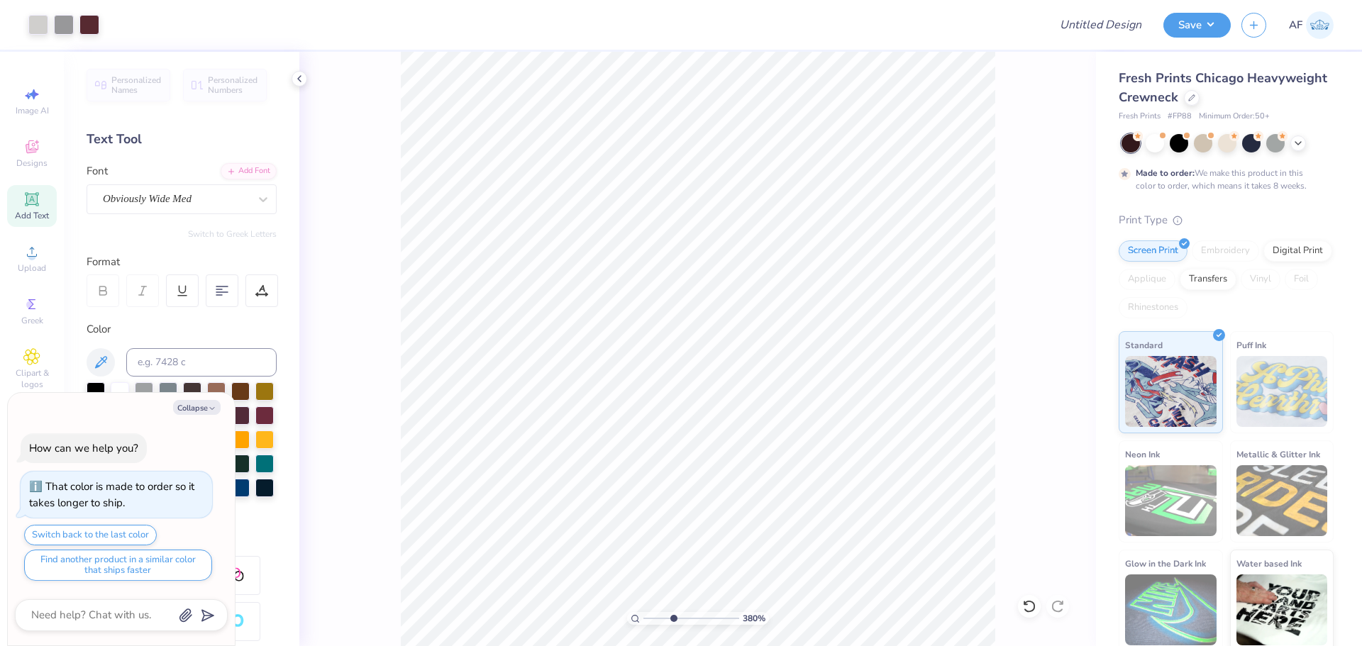
type textarea "x"
type input "3.79619922921342"
type textarea "x"
type input "3.79619922921342"
type textarea "x"
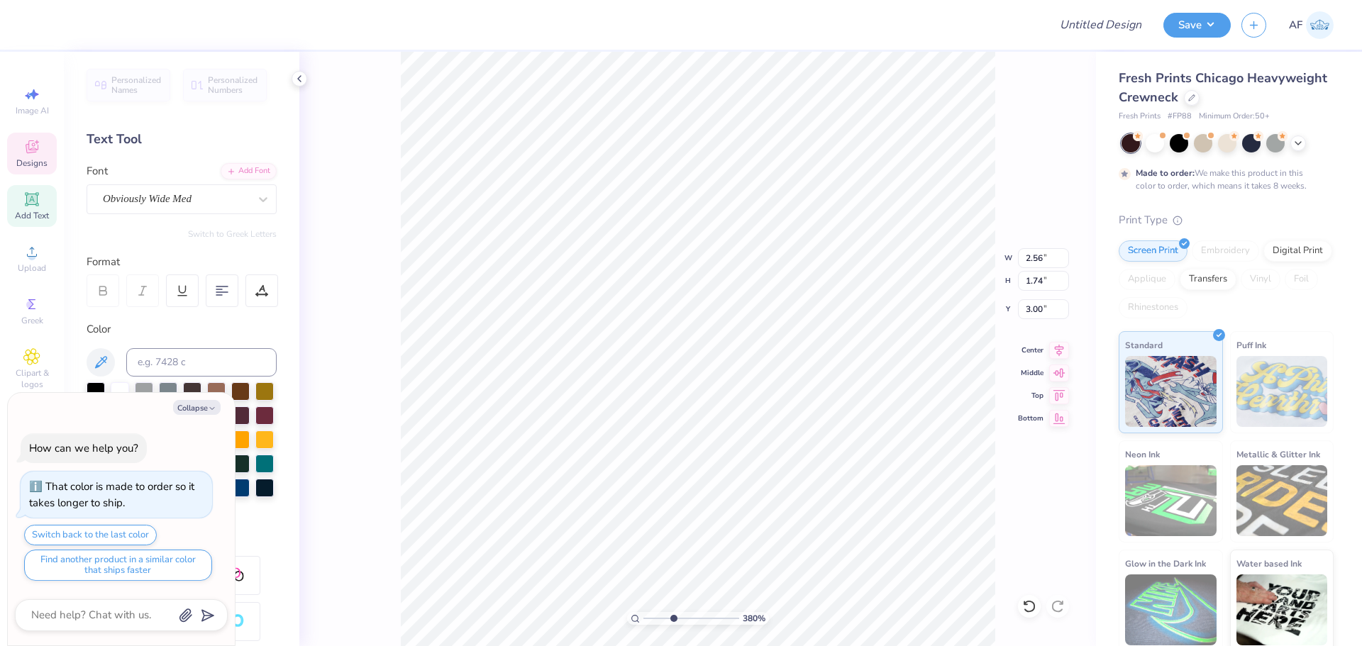
type input "3.79619922921342"
type input "2.28"
type input "1.84"
type input "2.00"
type textarea "x"
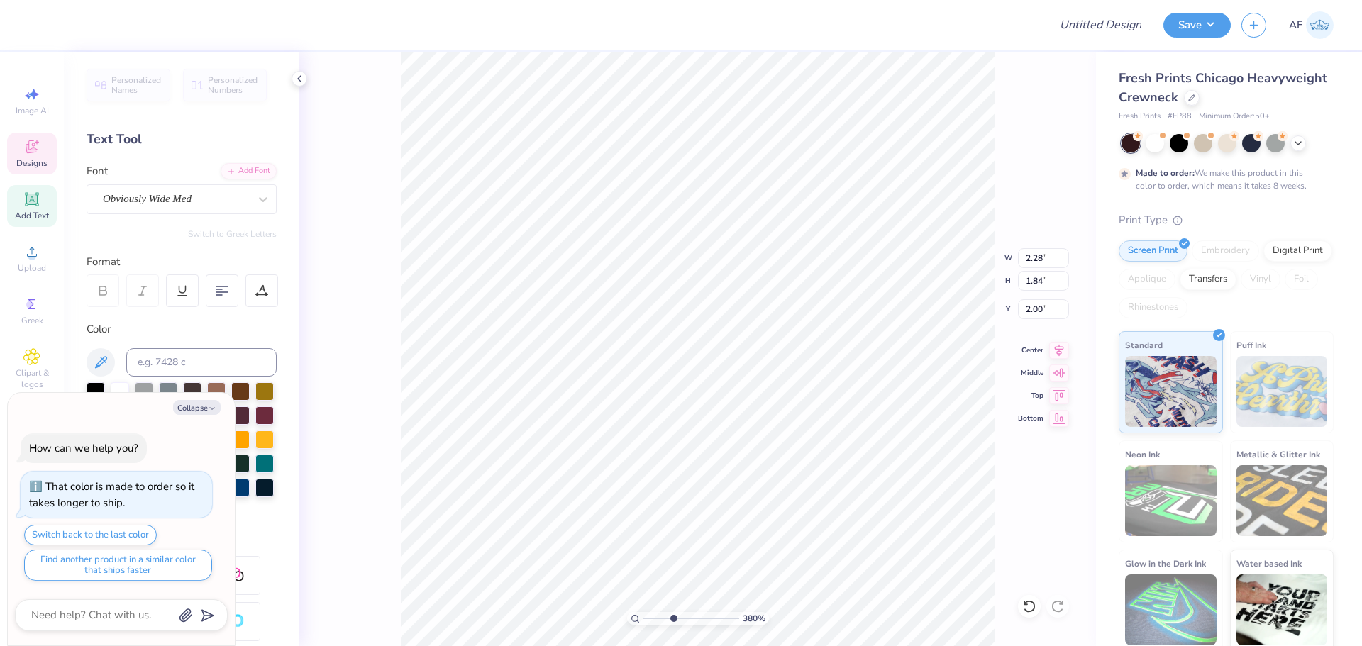
type input "3.79619922921342"
type textarea "x"
type input "3.79619922921342"
type textarea "x"
type input "3.79619922921342"
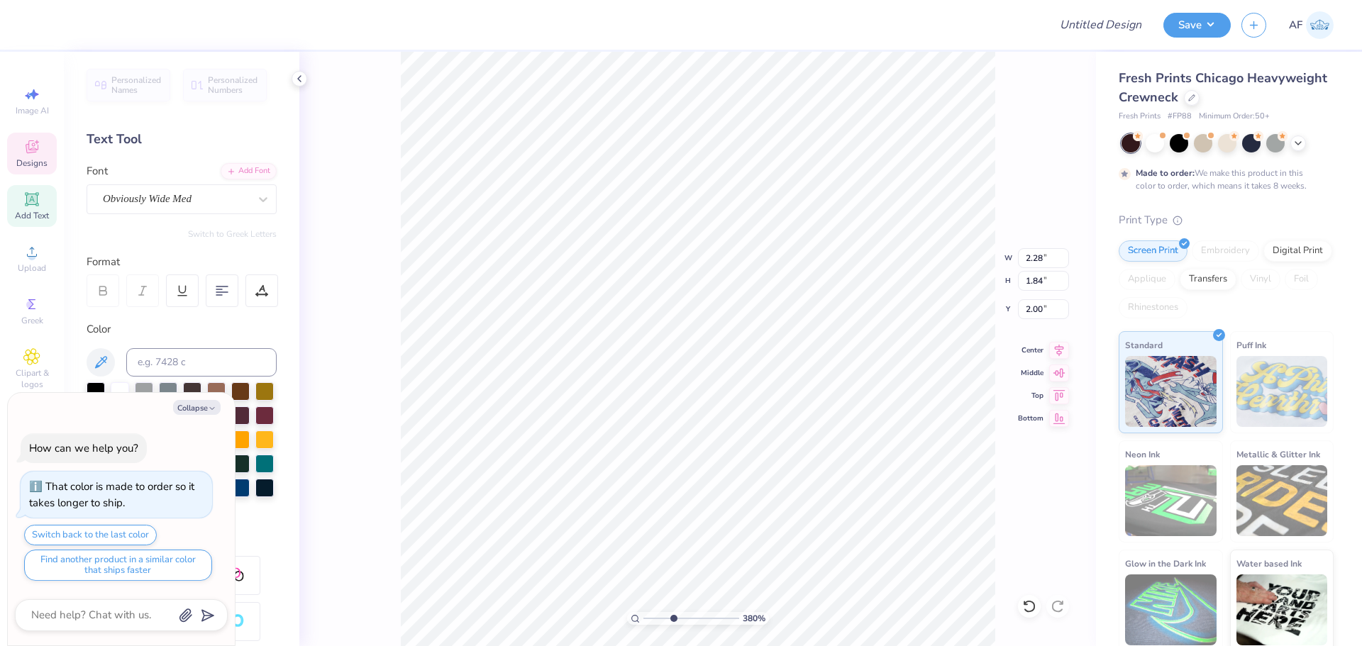
type input "2.56"
type input "1.74"
type input "2.80"
type textarea "x"
type input "3.79619922921342"
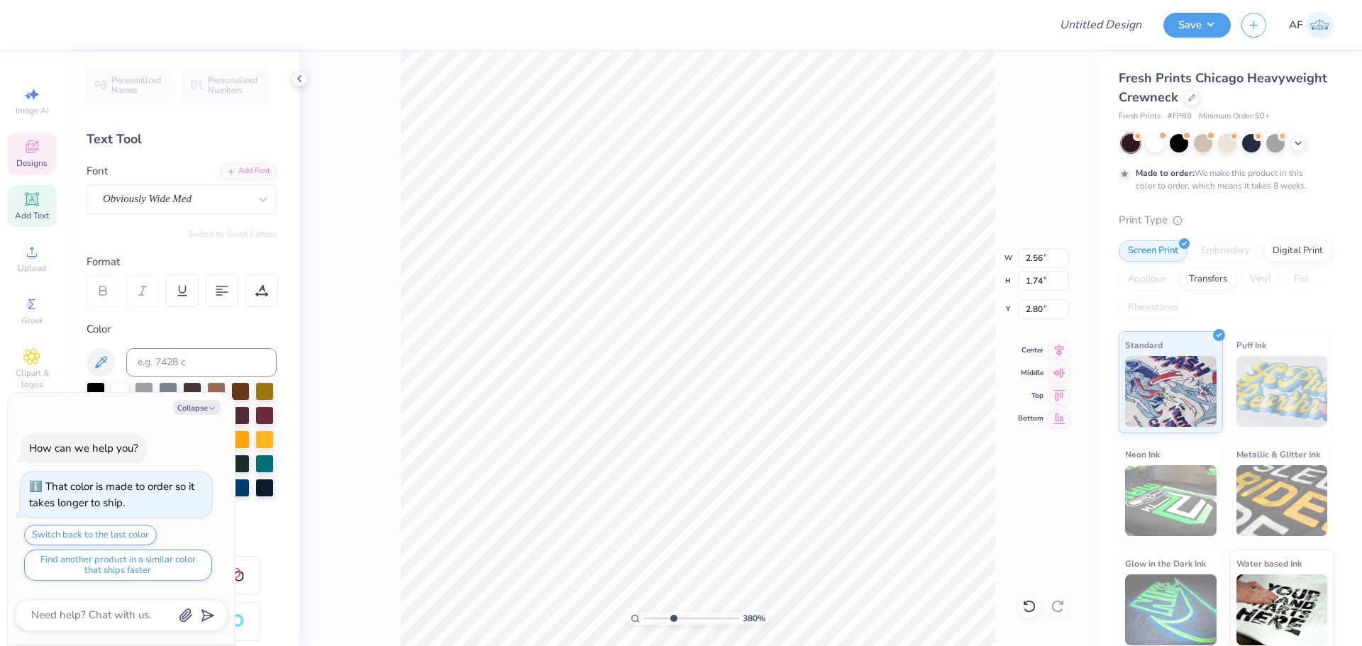
type input "2.28"
type input "1.84"
type input "2.00"
type textarea "x"
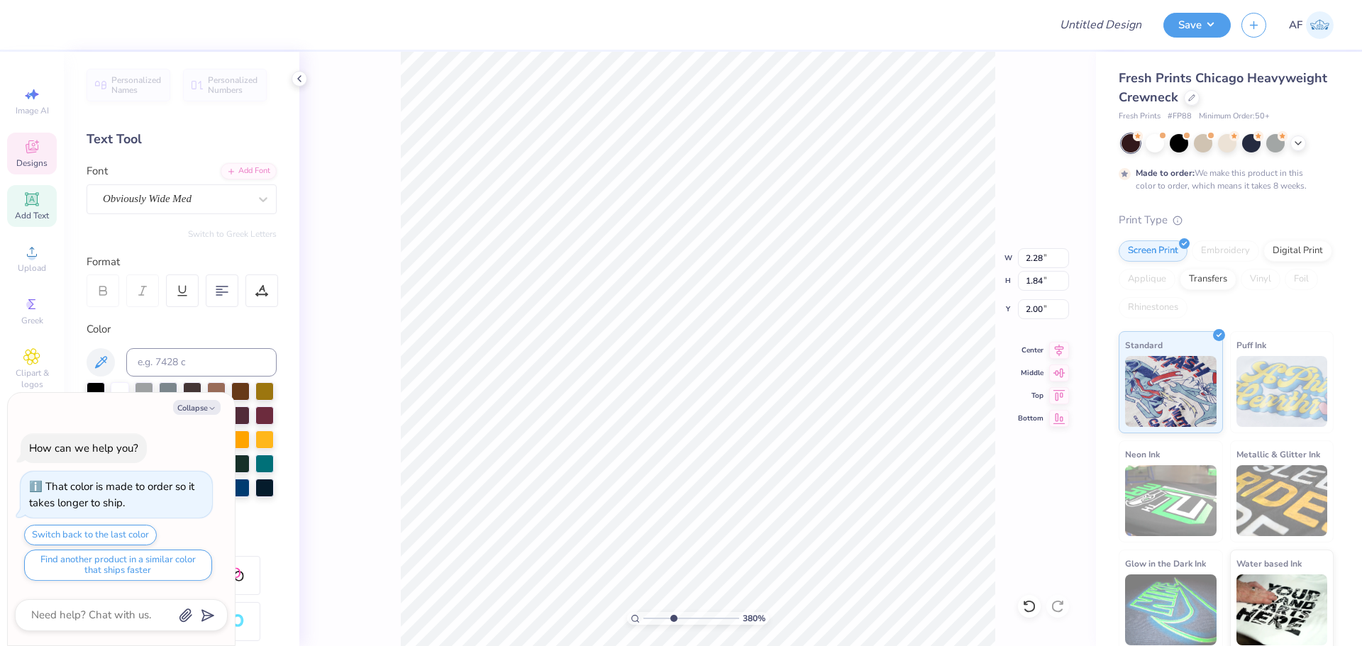
type input "1.6491337272538"
type input "8.69"
type input "8.33"
type input "4.04"
type textarea "x"
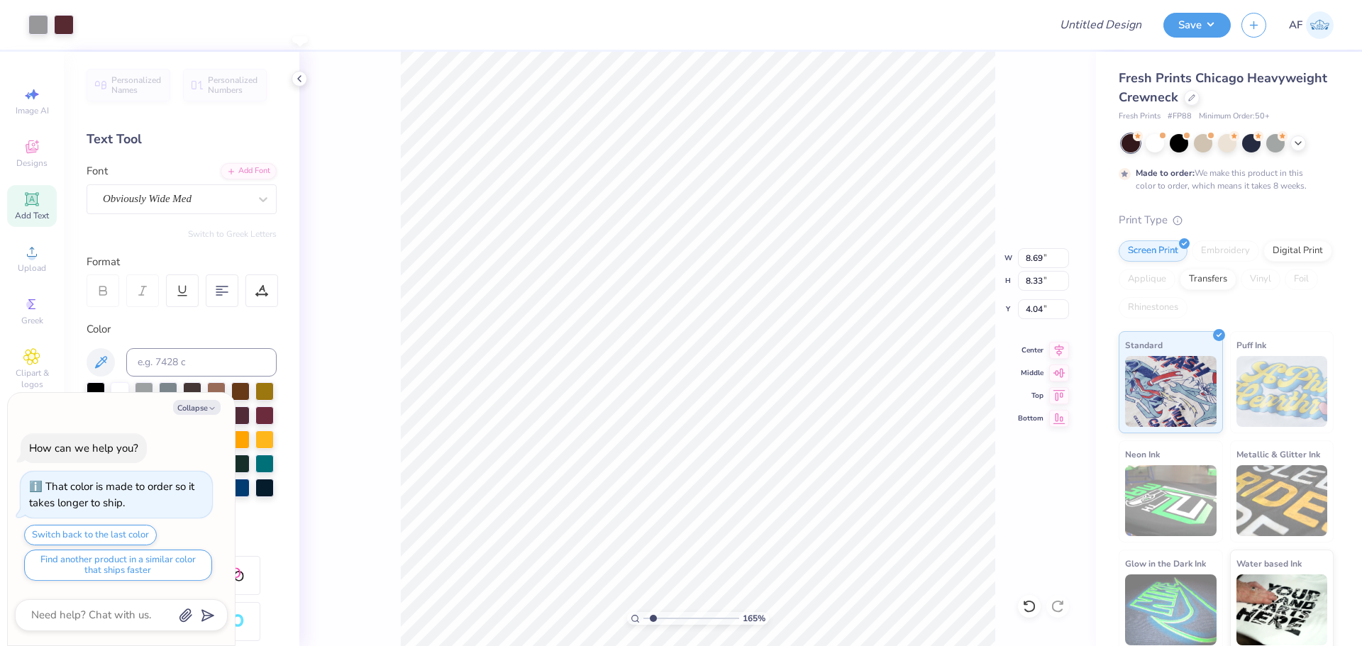
type input "1.6491337272538"
type textarea "x"
type input "1.18145891733022"
type textarea "x"
type input "1.6491337272538"
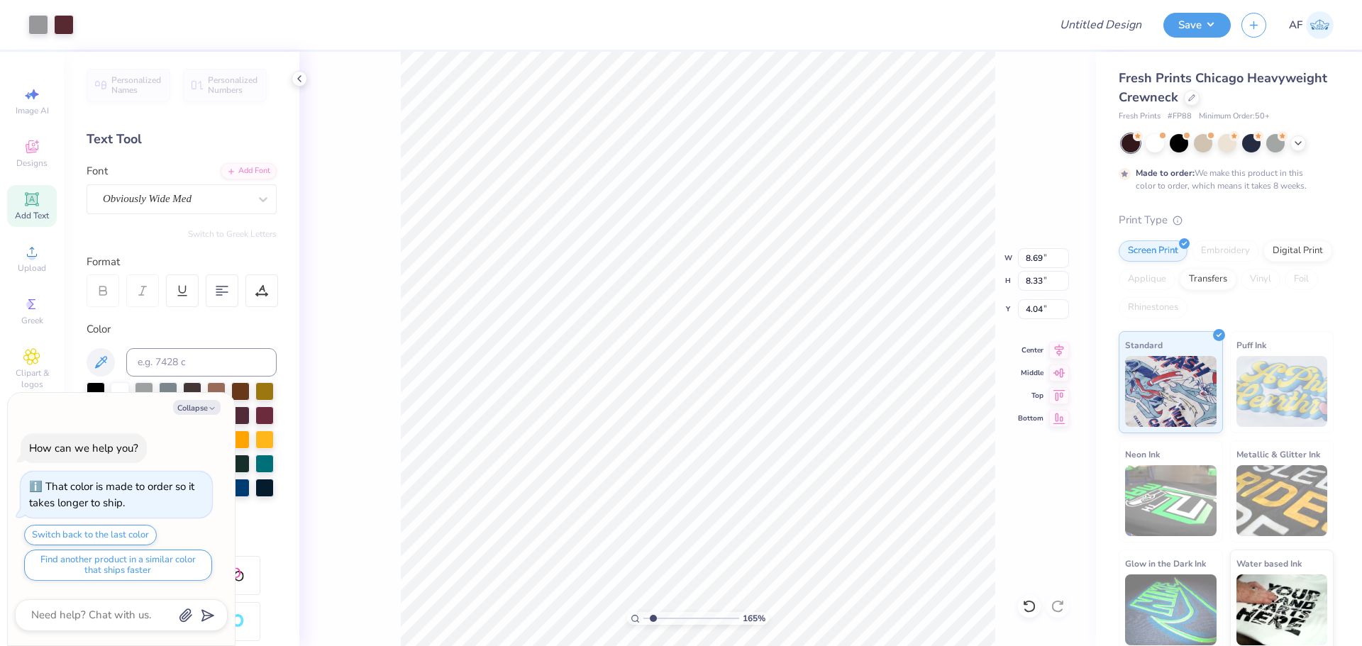
type textarea "x"
type input "1.6491337272538"
type input "4.00"
type input "0.51"
type input "12.80"
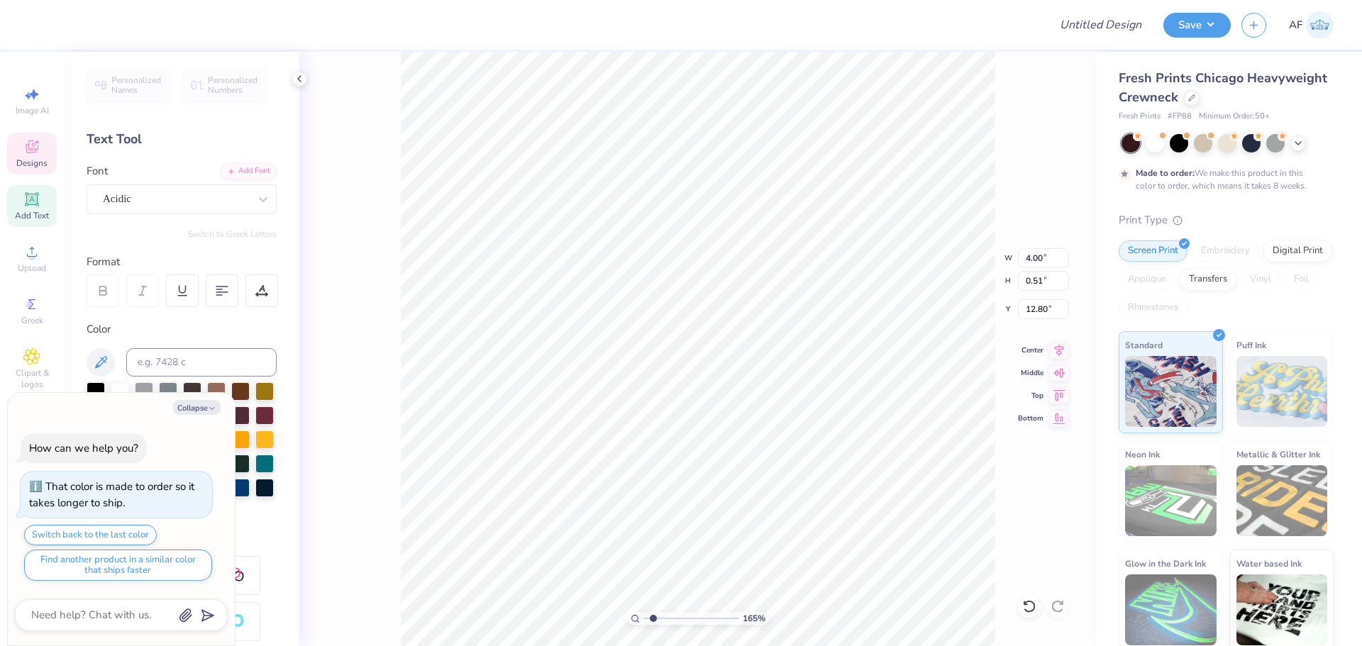
type textarea "x"
type input "1.6491337272538"
type textarea "x"
type input "1.6491337272538"
type textarea "x"
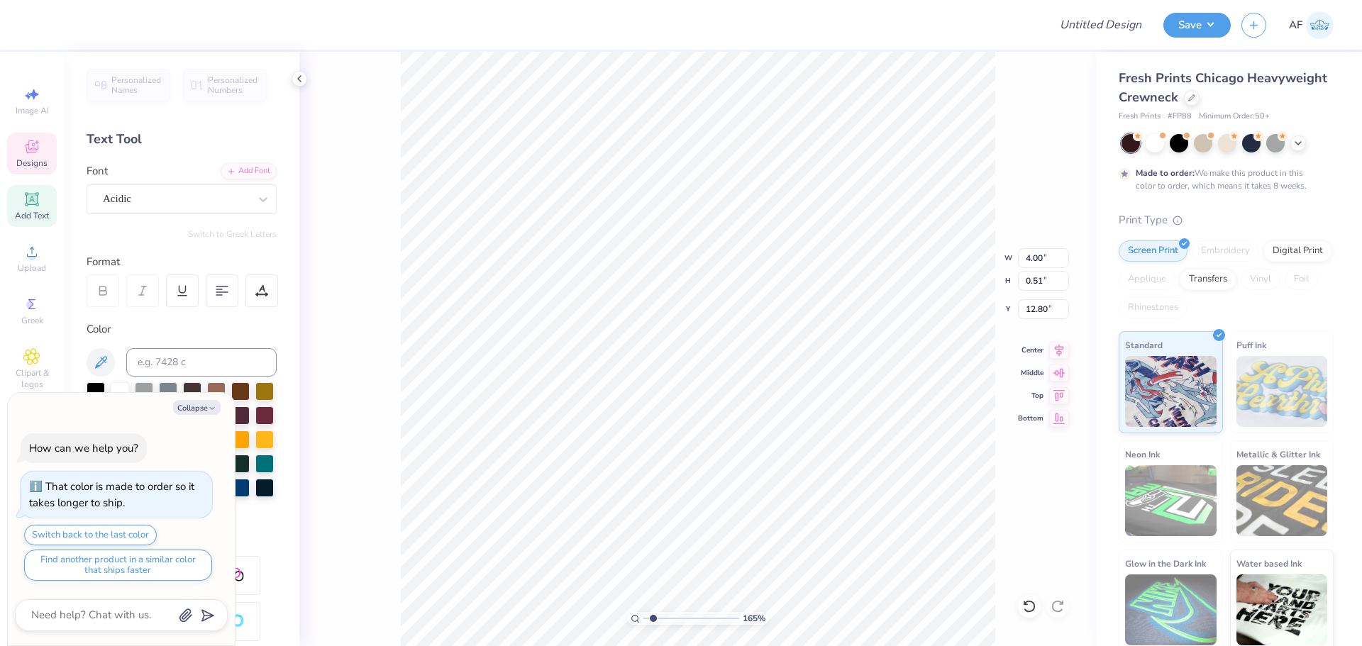
type input "1.6491337272538"
type textarea "x"
type input "1.6491337272538"
type textarea "x"
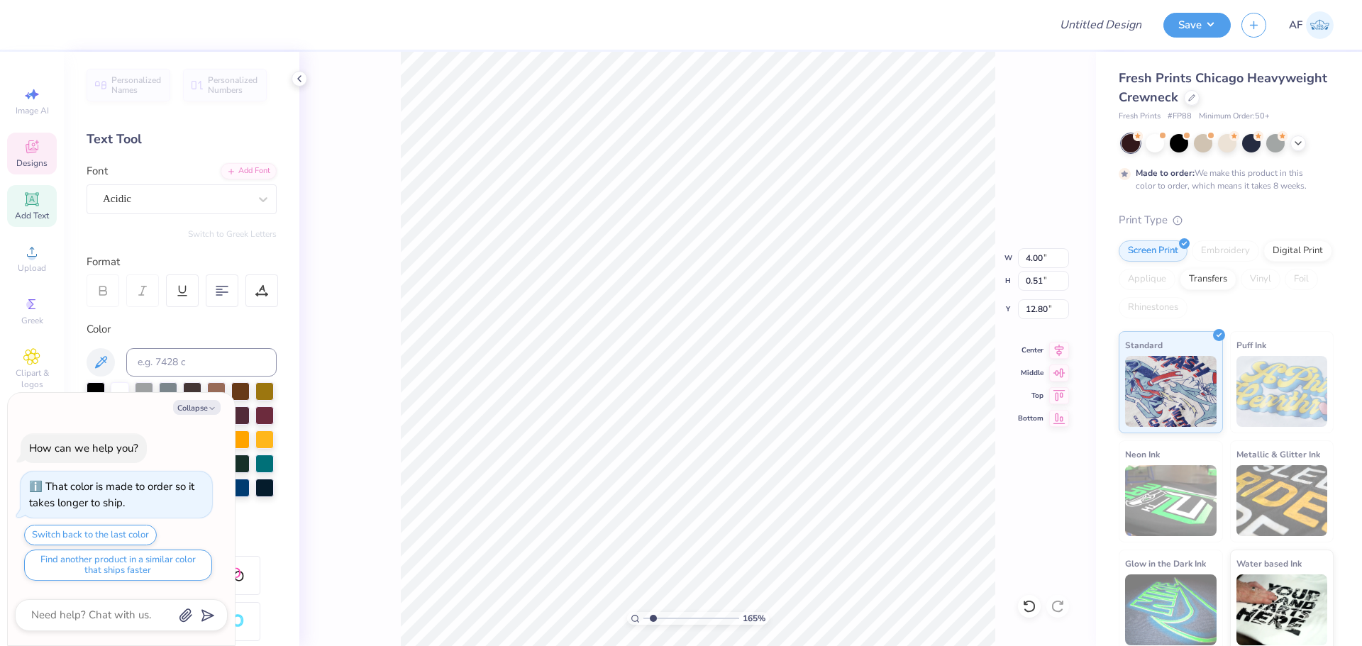
type input "1.6491337272538"
type textarea "x"
type input "1.6491337272538"
type textarea "x"
type input "1.6491337272538"
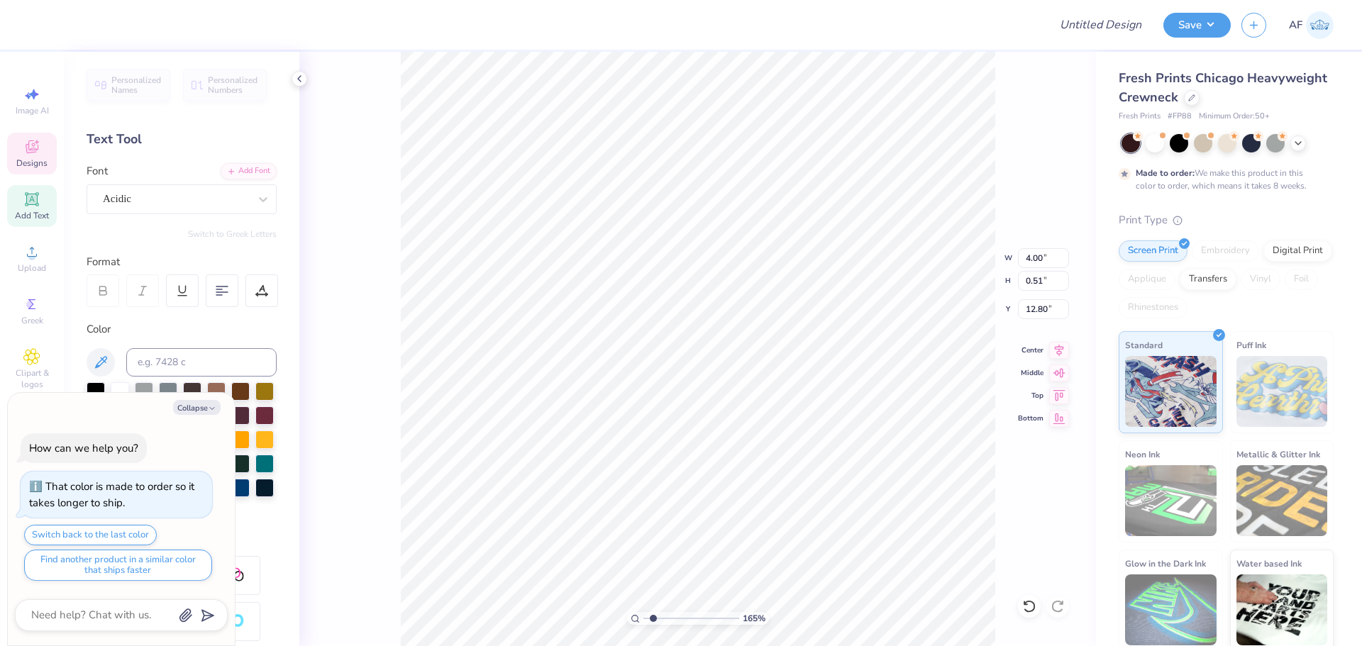
type textarea "x"
type input "1.6491337272538"
type textarea "x"
type input "1.6491337272538"
type textarea "a"
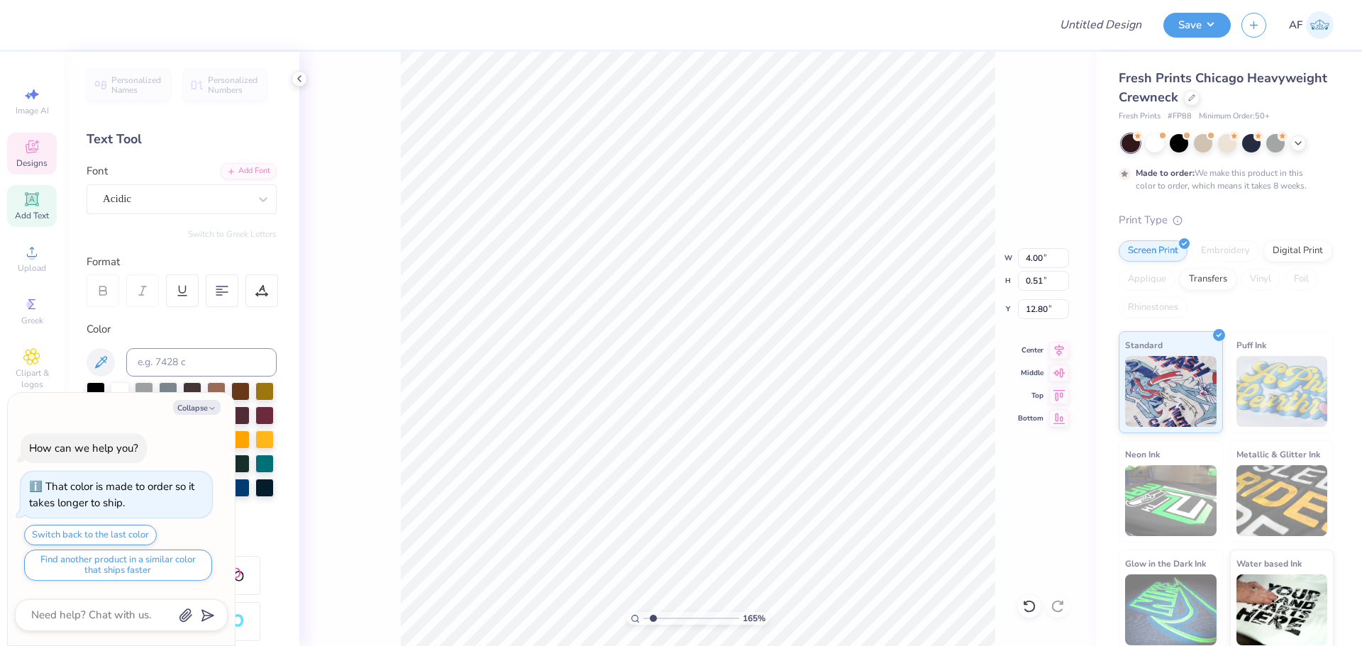
scroll to position [12, 1]
type textarea "x"
type input "1.6491337272538"
type textarea "x"
type input "1.6491337272538"
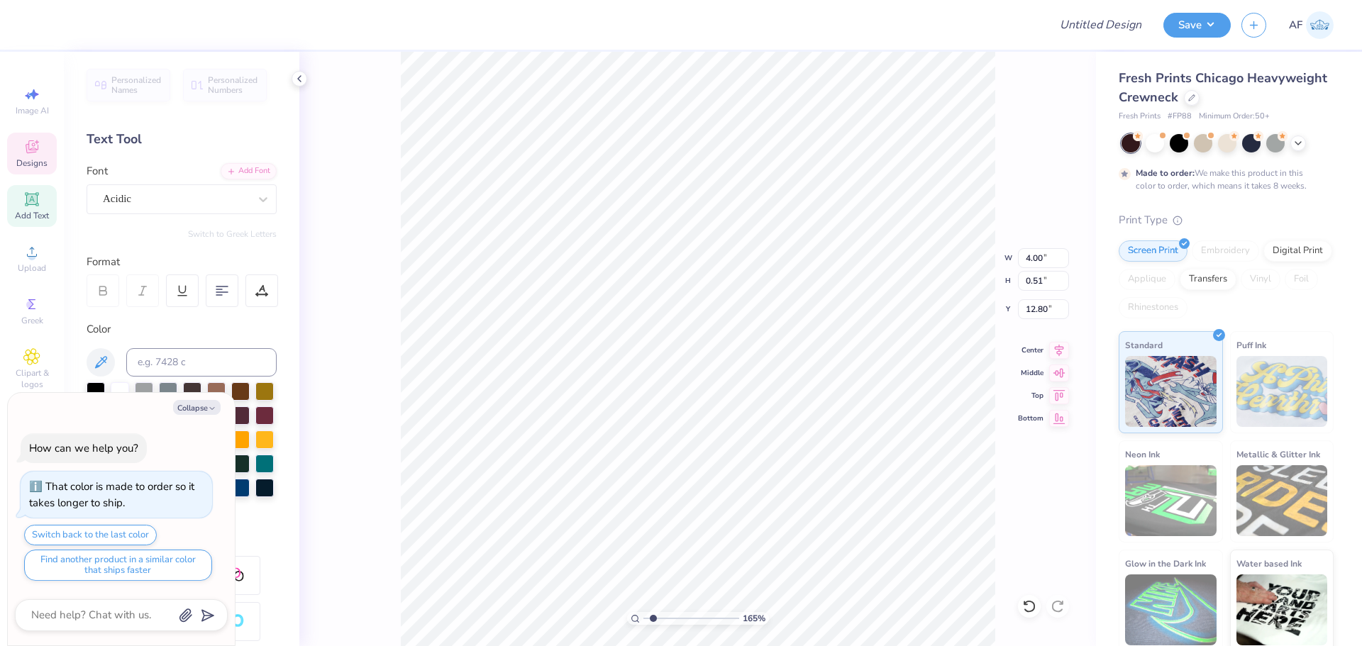
type textarea "x"
type input "1.6491337272538"
type textarea "AT"
type textarea "x"
type input "1.6491337272538"
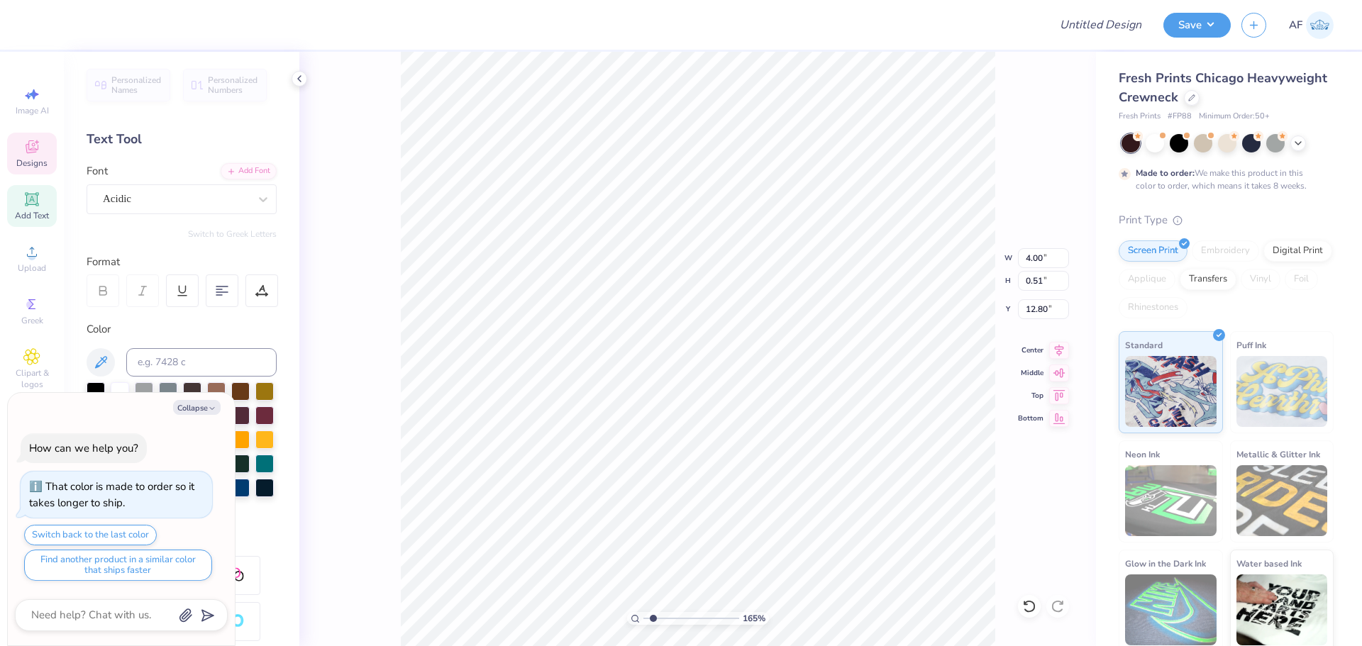
type textarea "x"
type input "1.6491337272538"
type textarea "ATL"
type textarea "x"
type input "1.6491337272538"
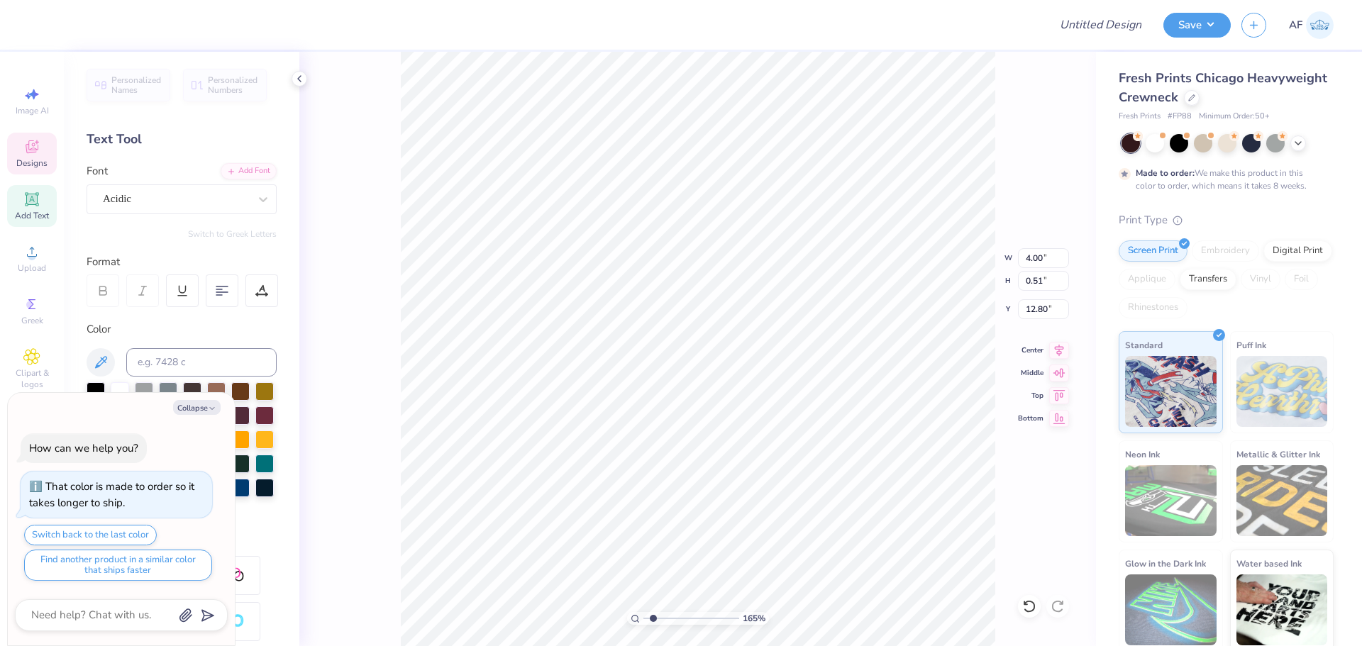
type textarea "ATLA"
type textarea "x"
type input "1.6491337272538"
type textarea "ATLANT"
type textarea "x"
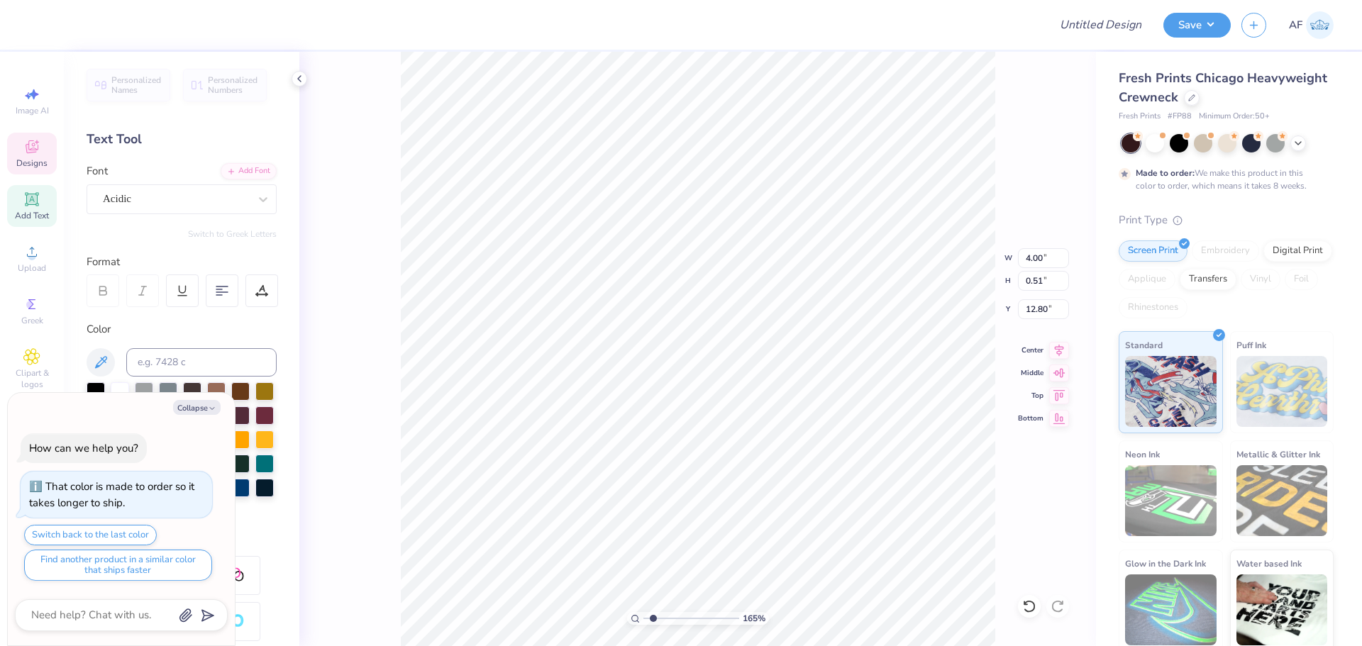
type input "1.6491337272538"
type textarea "x"
type input "1.6491337272538"
type textarea "ATLANTA,"
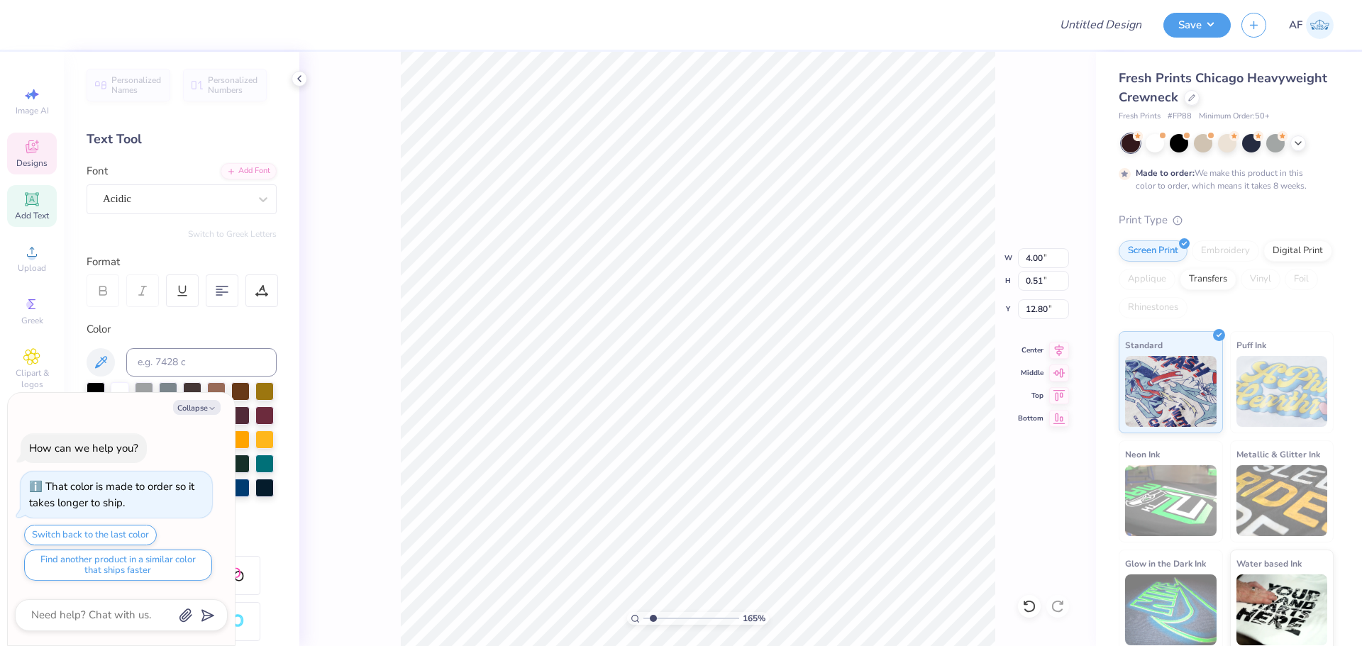
type textarea "x"
type input "1.6491337272538"
type textarea "x"
type input "1.6491337272538"
type textarea "ATLANTA, G"
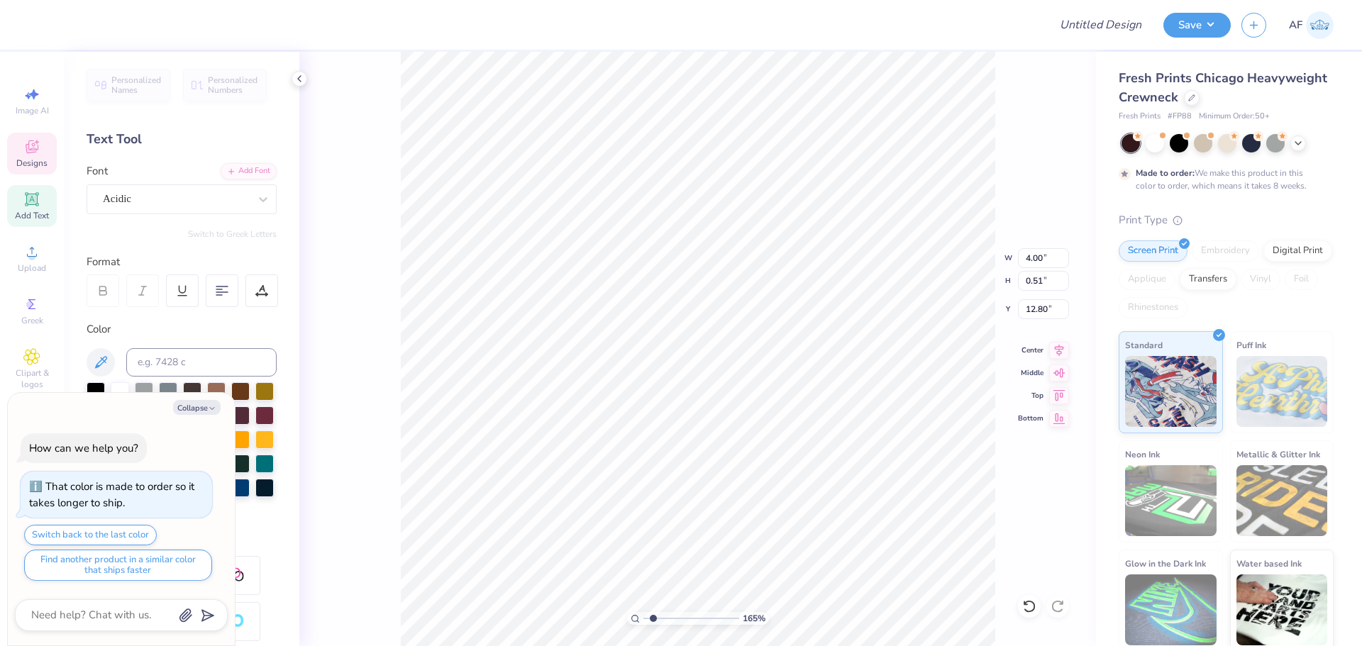
type textarea "x"
type input "1.6491337272538"
type textarea "x"
type input "1.6491337272538"
type textarea "ATLANTA, GA"
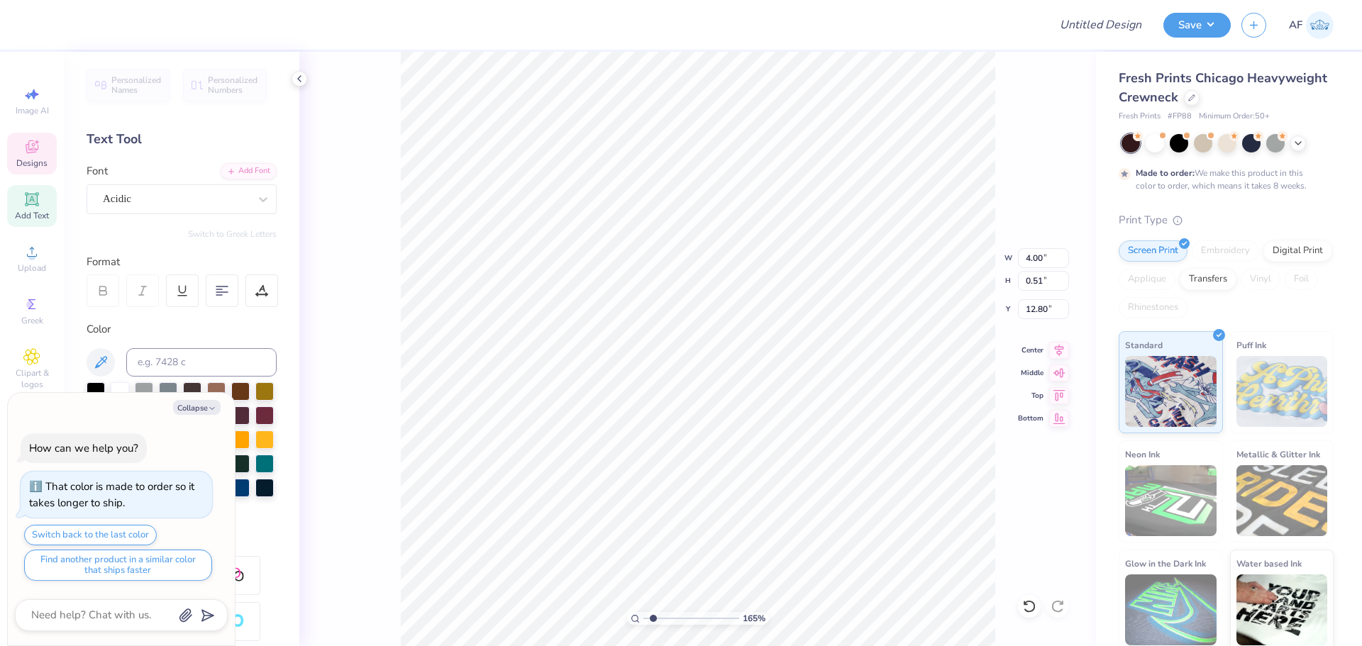
scroll to position [12, 4]
type textarea "x"
type input "1.6491337272538"
type input "3.49"
type input "0.55"
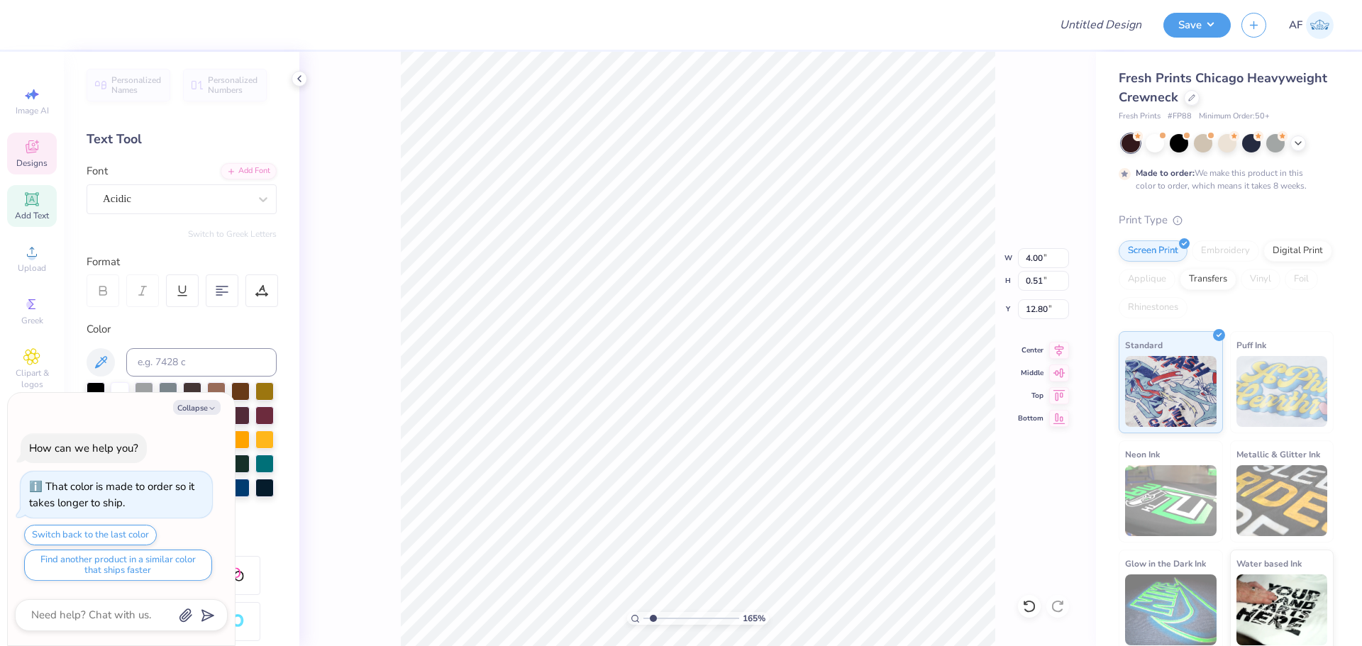
type input "13.20"
type textarea "x"
type input "1.6491337272538"
type textarea "x"
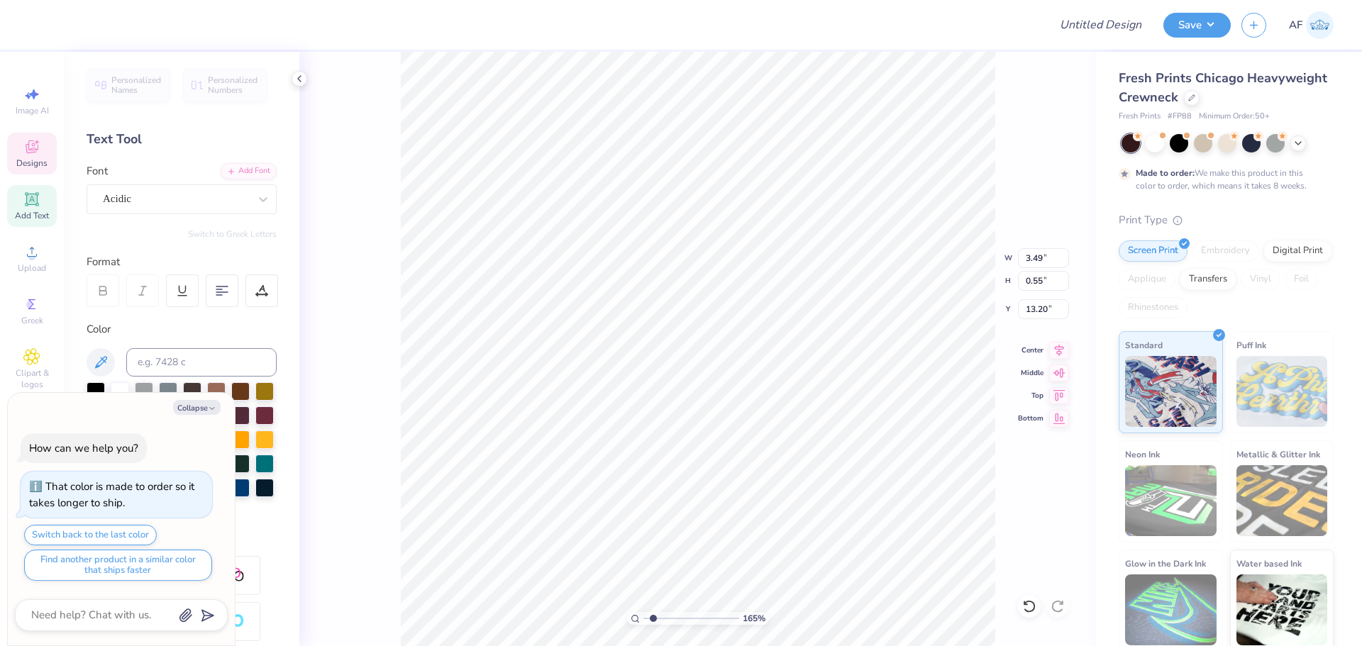
type input "1.6491337272538"
type textarea "x"
type input "1.6491337272538"
type textarea "F 2025"
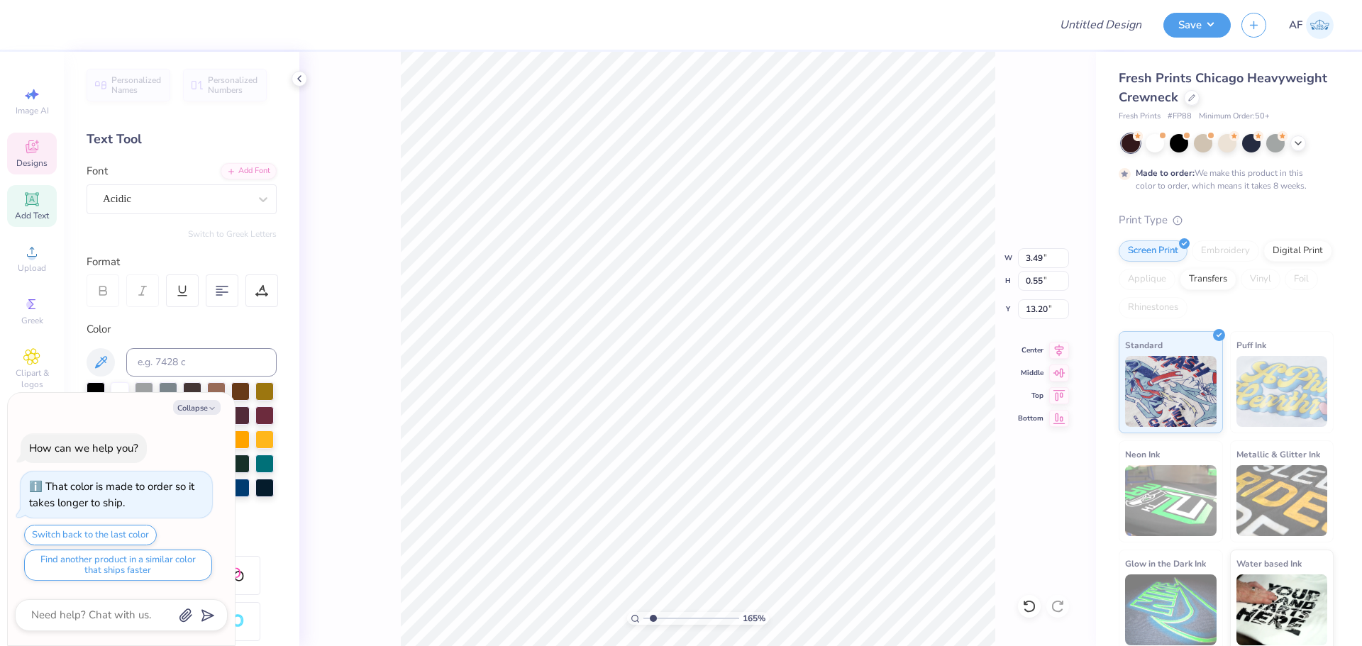
type textarea "x"
type input "1.6491337272538"
type textarea "FA 2025"
type textarea "x"
type input "1.6491337272538"
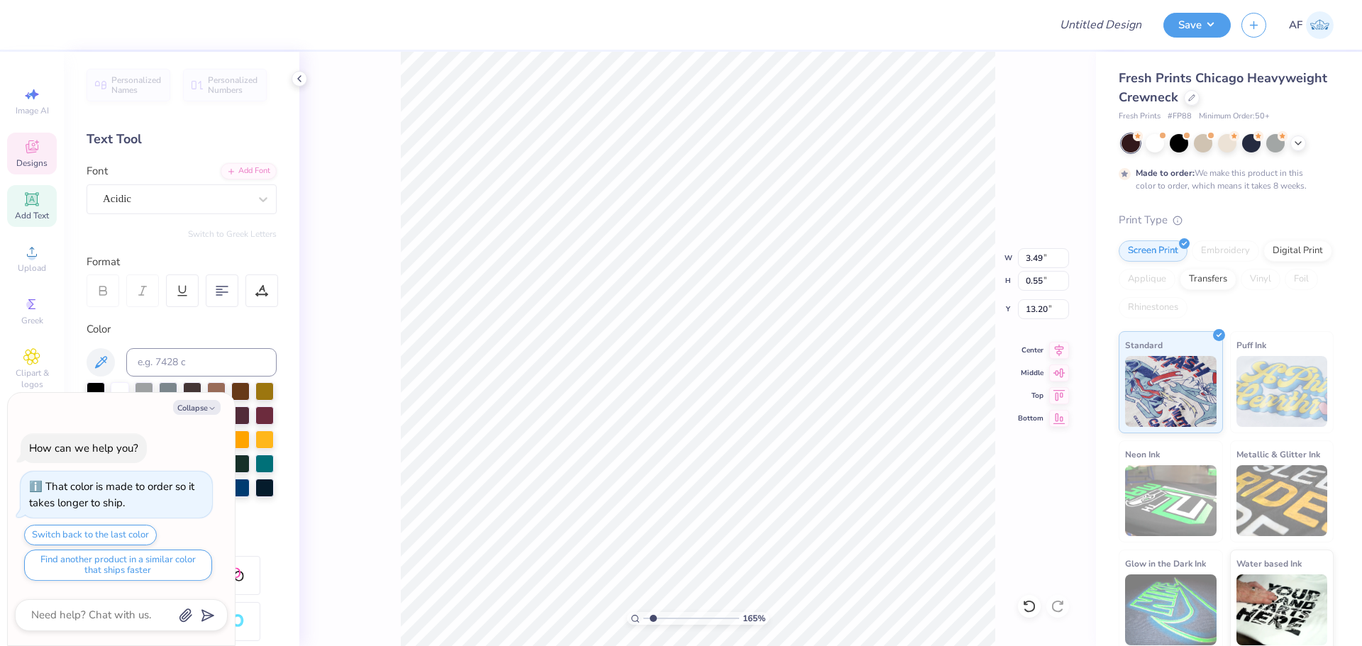
type textarea "FAL 2025"
type textarea "x"
type input "1.6491337272538"
type textarea "FALL 2025"
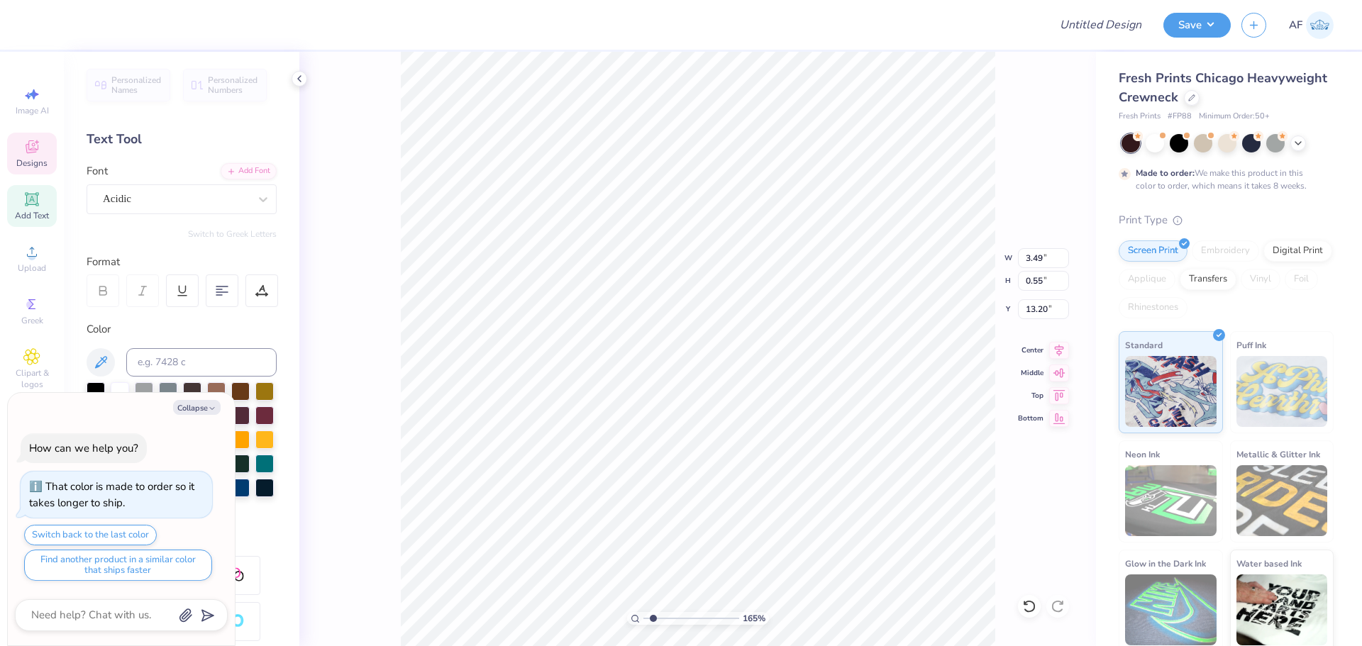
type textarea "x"
type input "1.6491337272538"
type textarea "x"
type input "1.6491337272538"
type textarea "x"
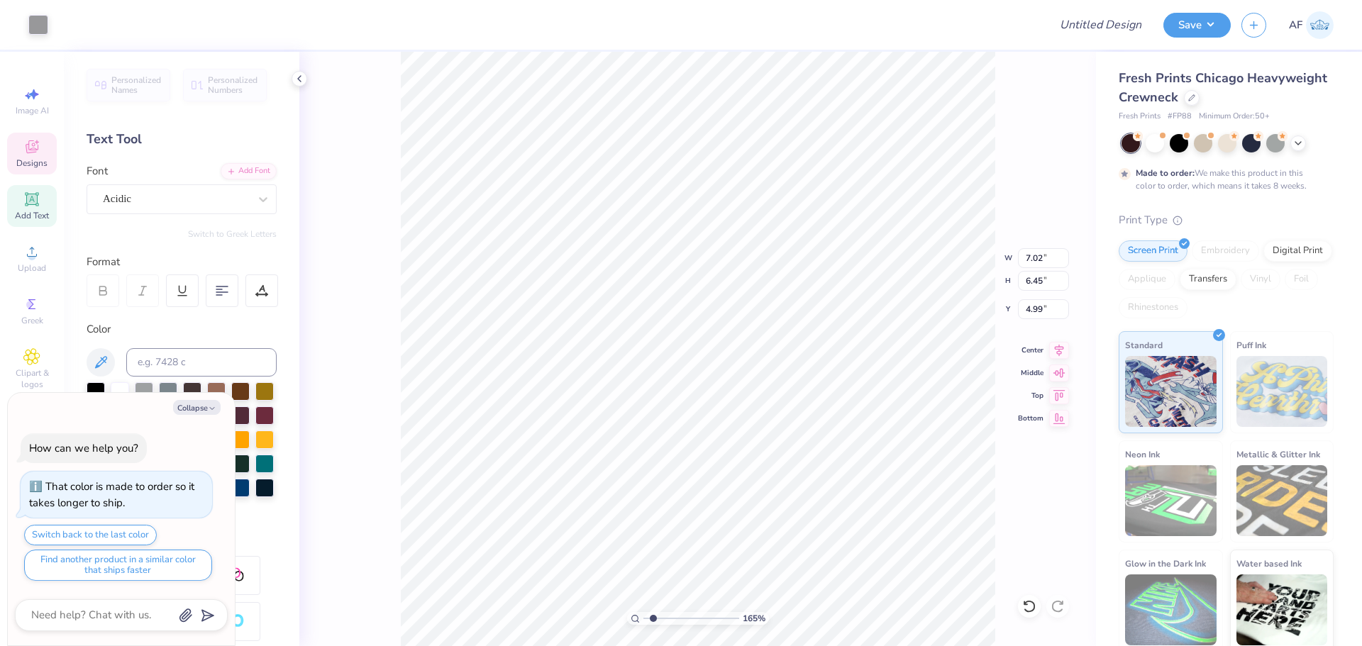
type input "1"
type input "6.75"
type input "6.25"
type input "5.17"
click at [778, 409] on li "Download vector" at bounding box center [775, 406] width 111 height 28
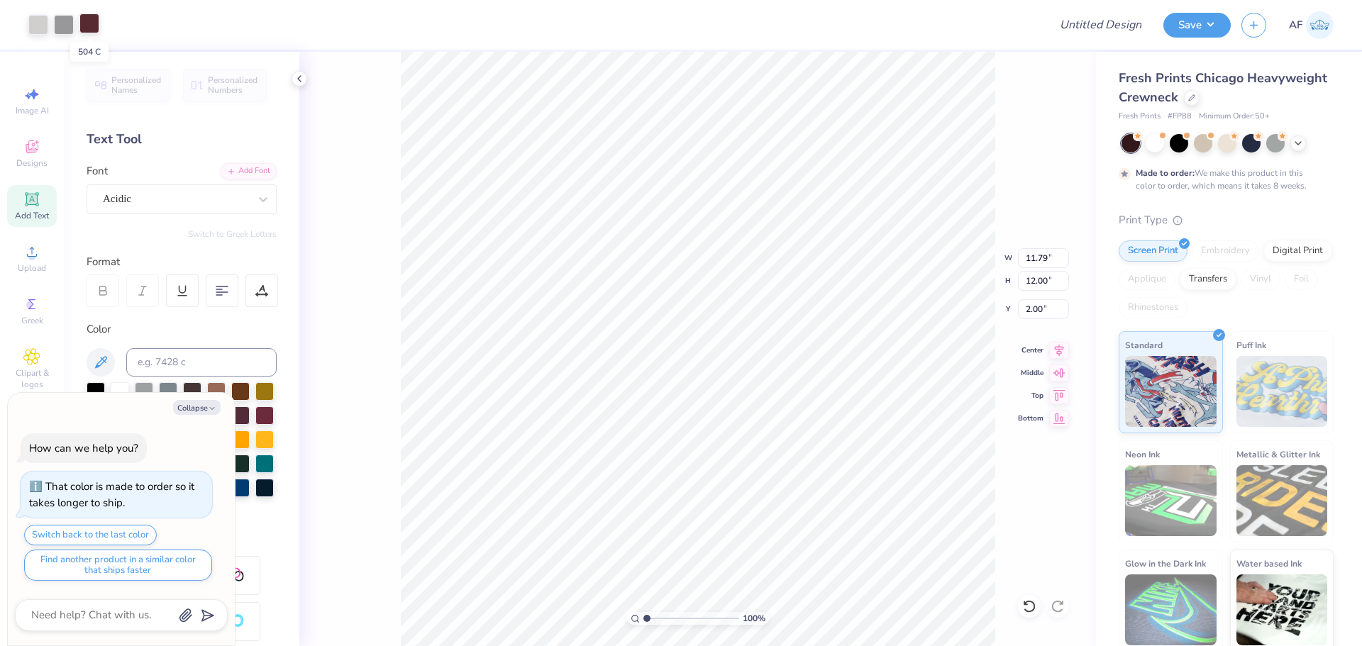
click at [85, 26] on div at bounding box center [89, 23] width 20 height 20
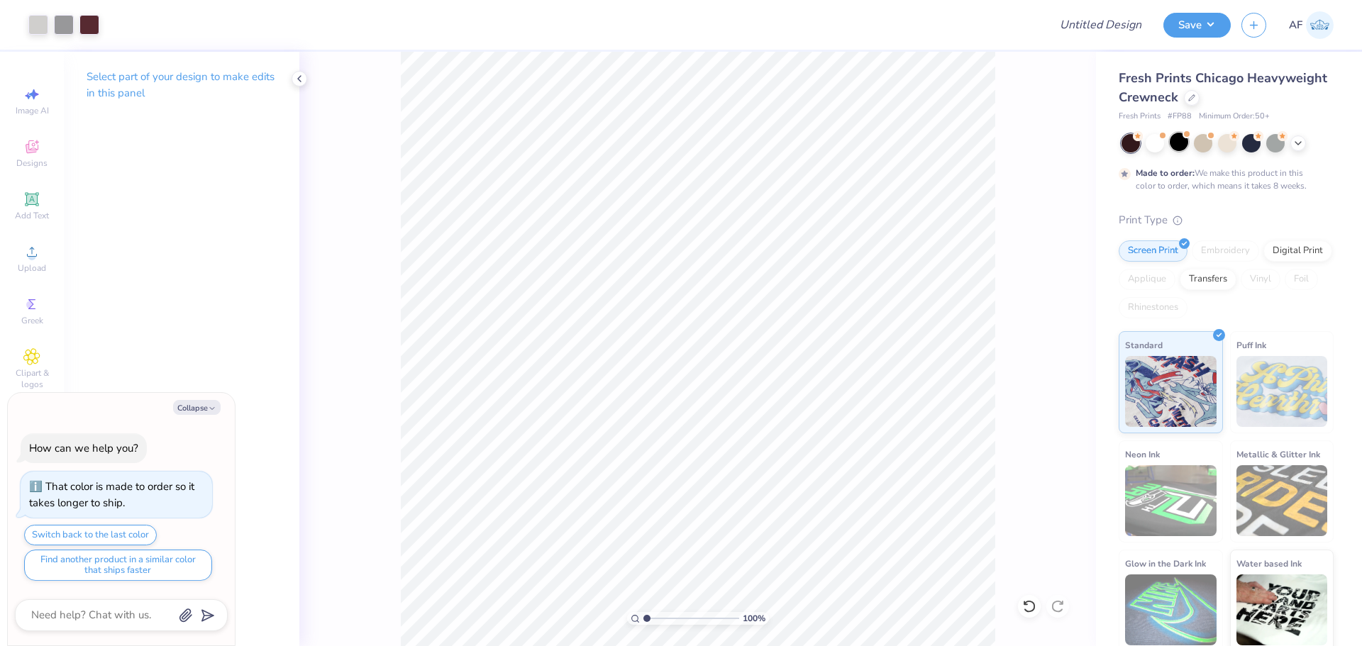
click at [1175, 146] on div at bounding box center [1179, 142] width 18 height 18
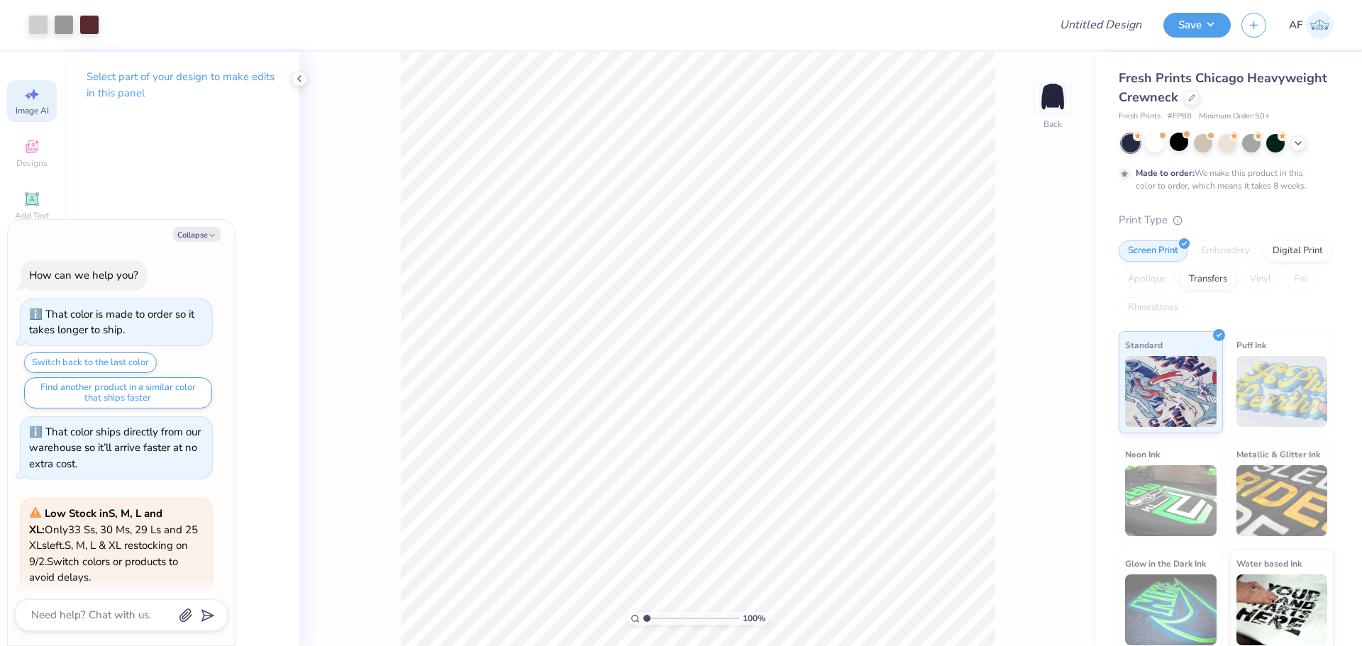
scroll to position [277, 0]
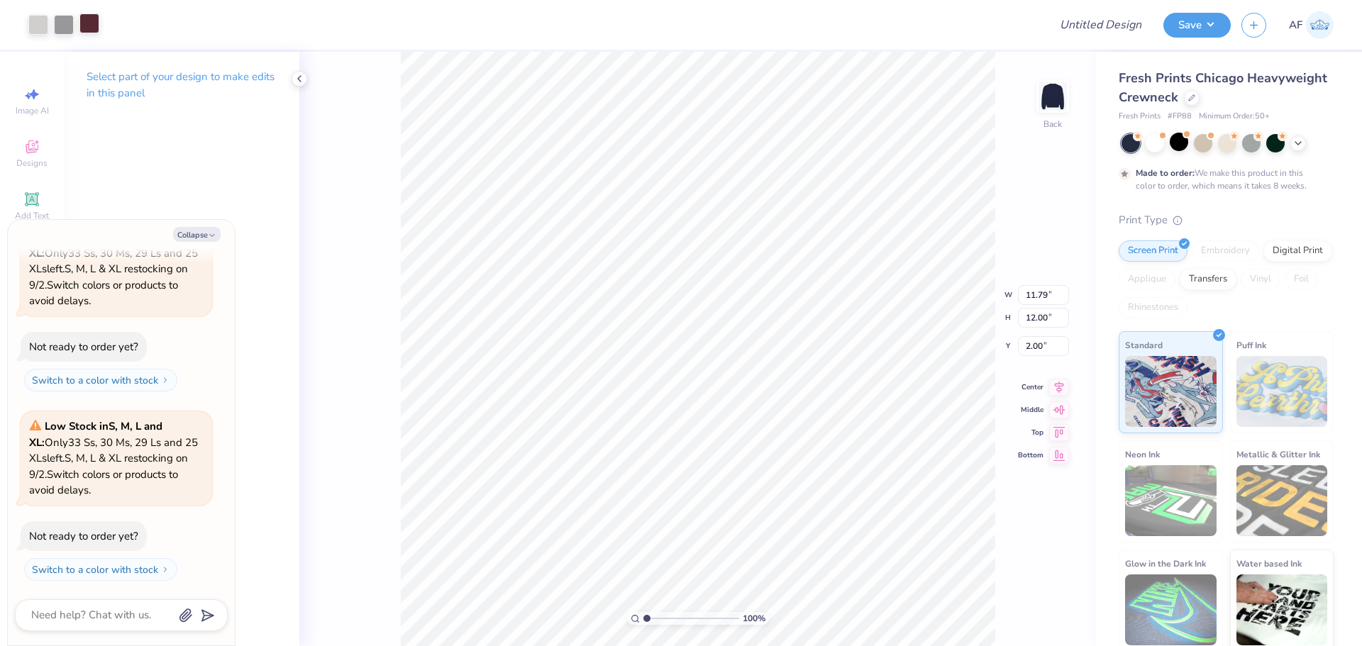
click at [86, 27] on div at bounding box center [89, 23] width 20 height 20
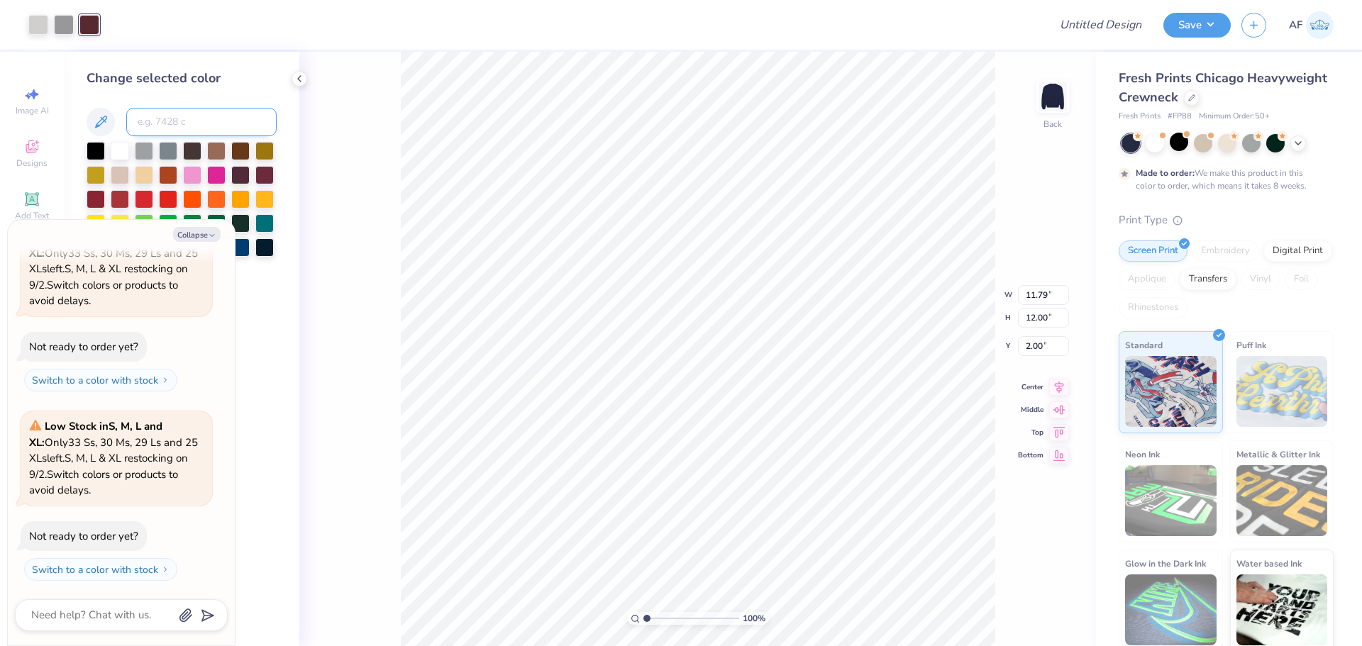
click at [233, 122] on input at bounding box center [201, 122] width 150 height 28
click at [201, 235] on button "Collapse" at bounding box center [197, 234] width 48 height 15
type textarea "x"
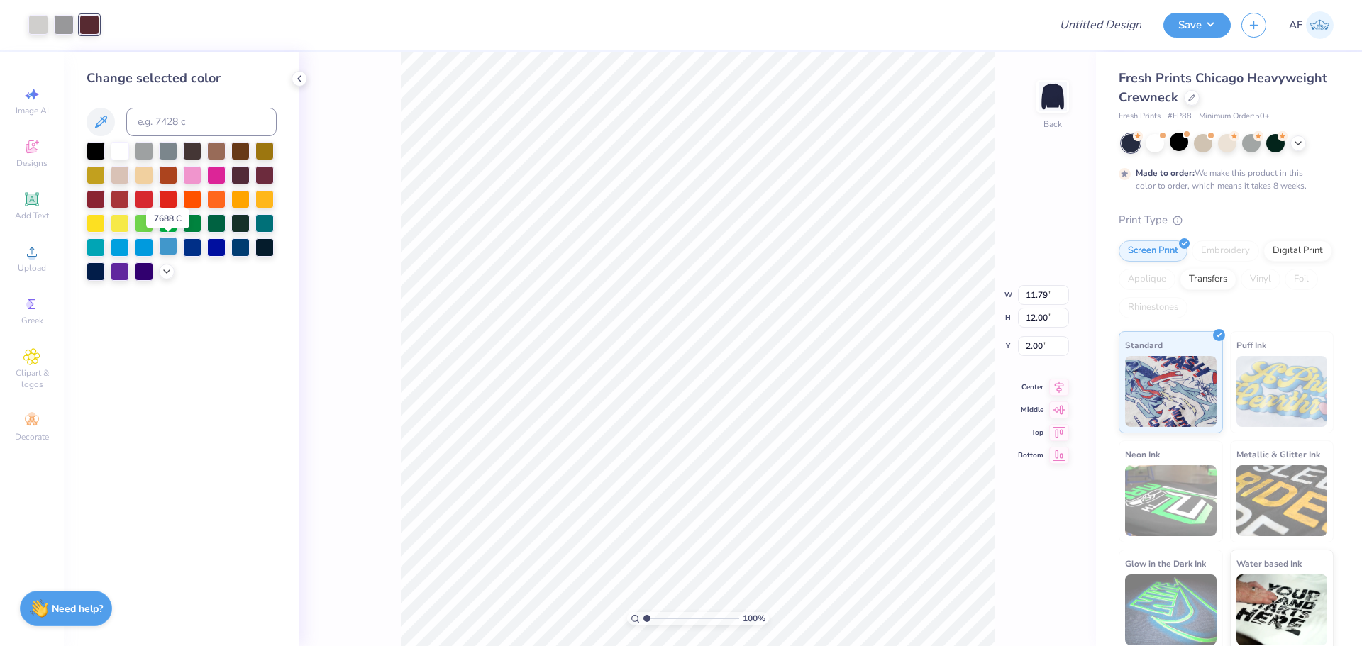
click at [161, 247] on div at bounding box center [168, 246] width 18 height 18
click at [180, 370] on div "Change selected color" at bounding box center [182, 349] width 236 height 595
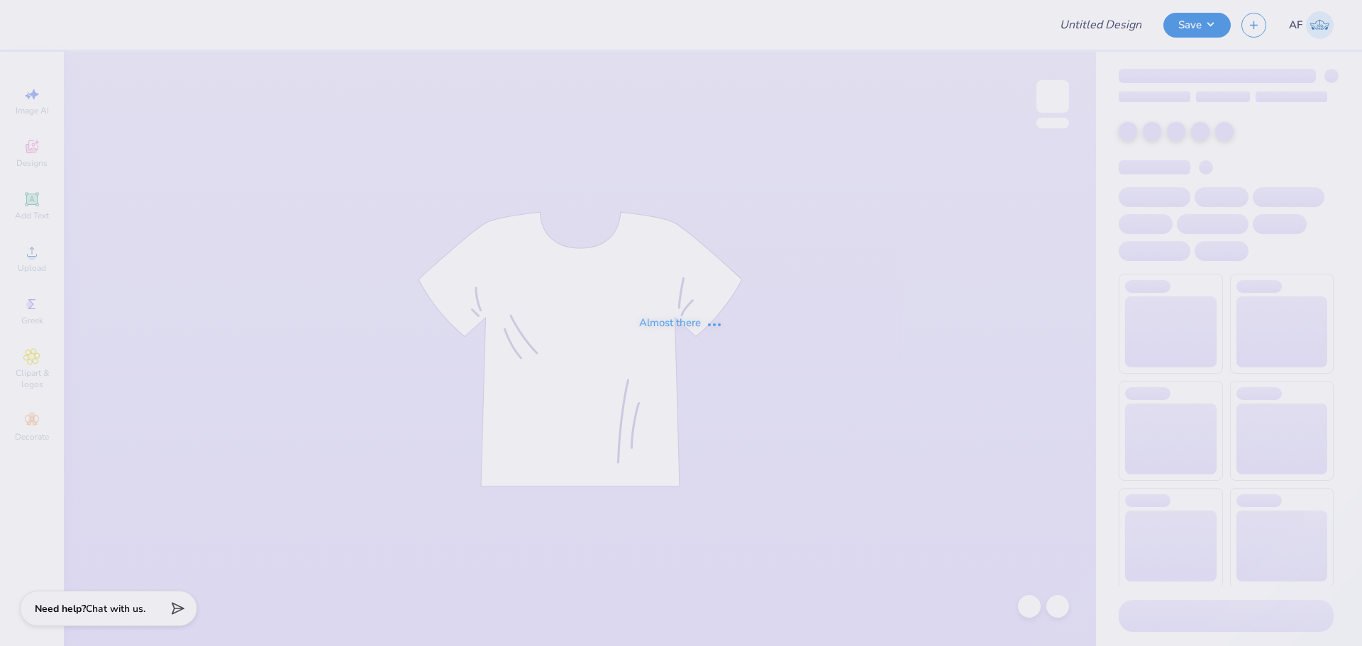
type input "[PERSON_NAME] : [US_STATE] Institute of Technology"
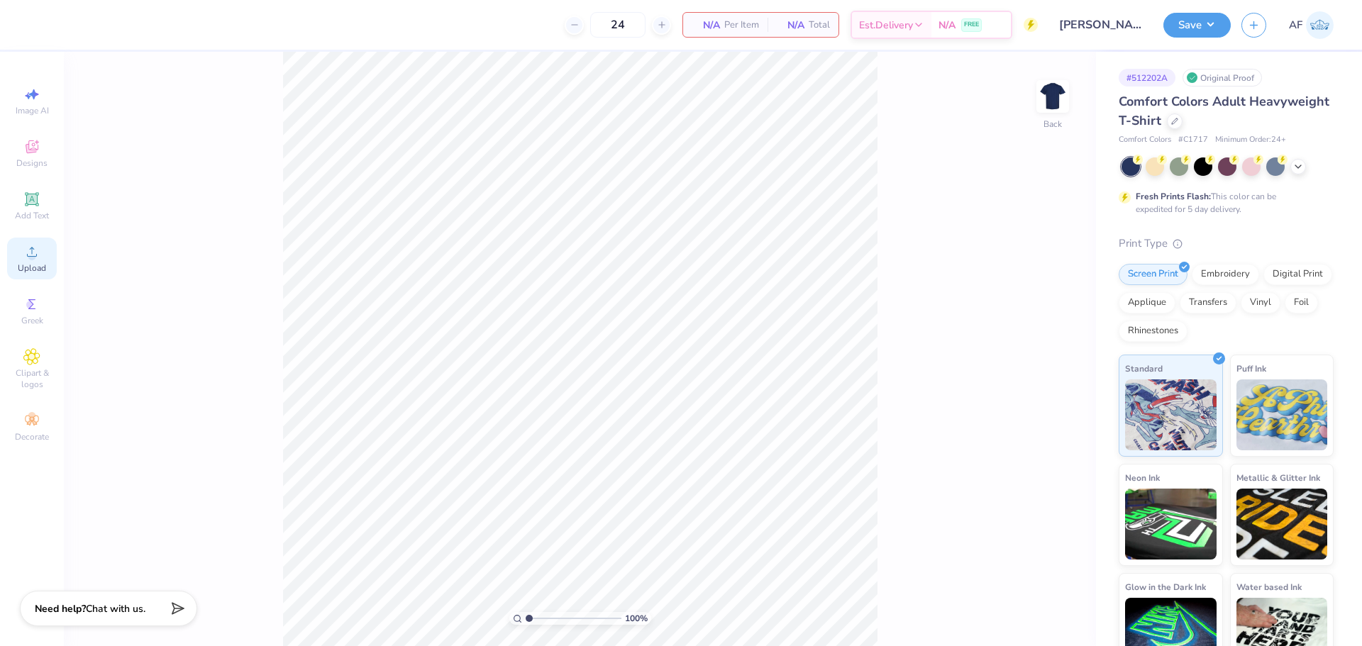
click at [22, 270] on span "Upload" at bounding box center [32, 268] width 28 height 11
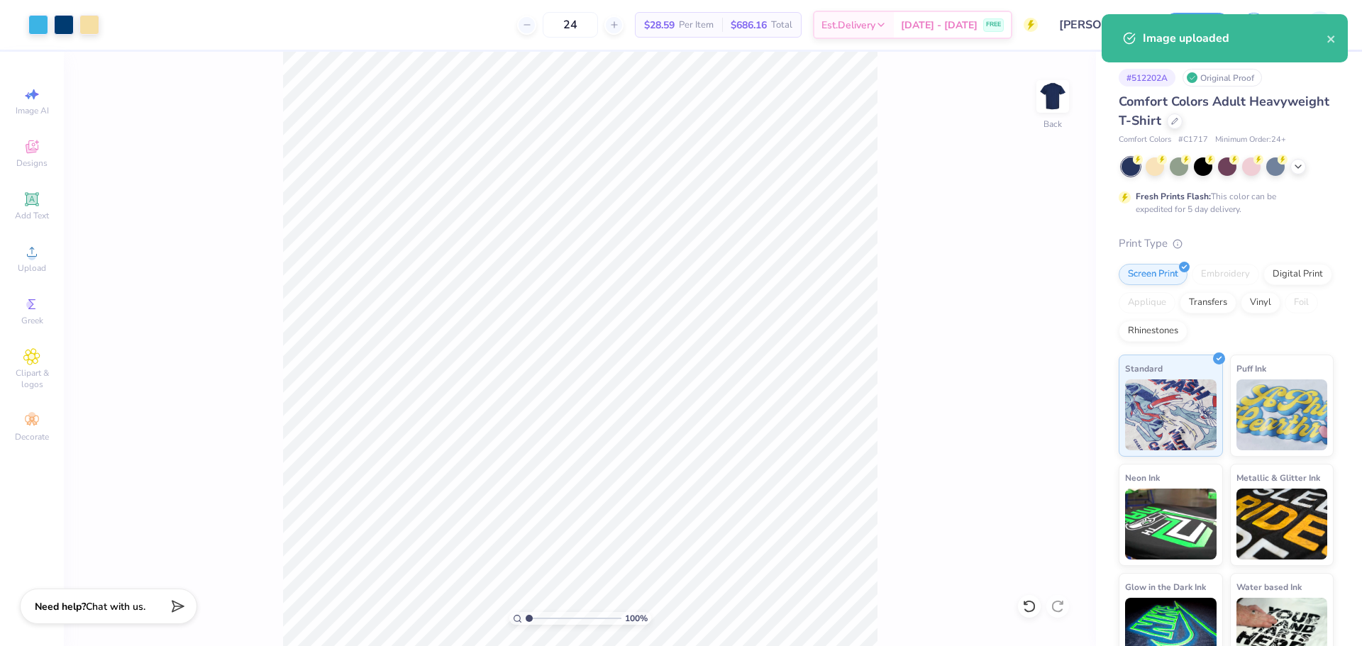
click at [182, 646] on html "Art colors 24 $28.59 Per Item $686.16 Total Est. Delivery Sep 8 - 11 FREE Desig…" at bounding box center [681, 323] width 1362 height 646
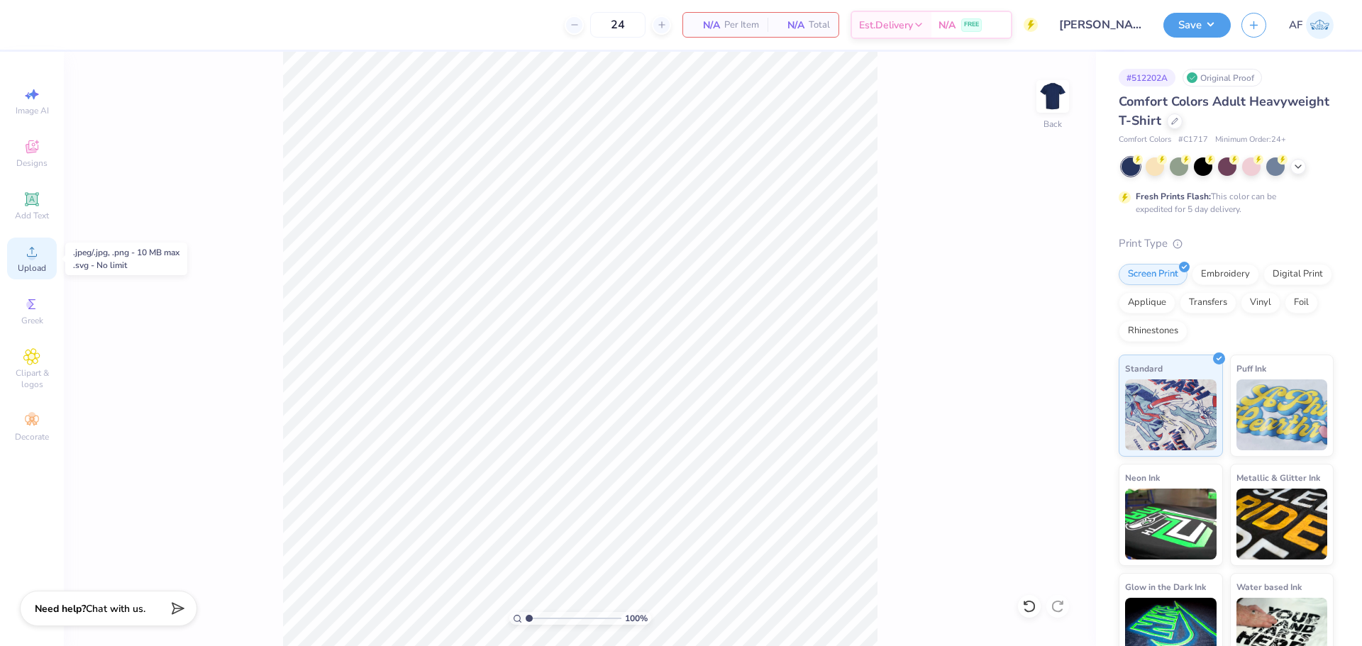
click at [34, 260] on circle at bounding box center [32, 257] width 8 height 8
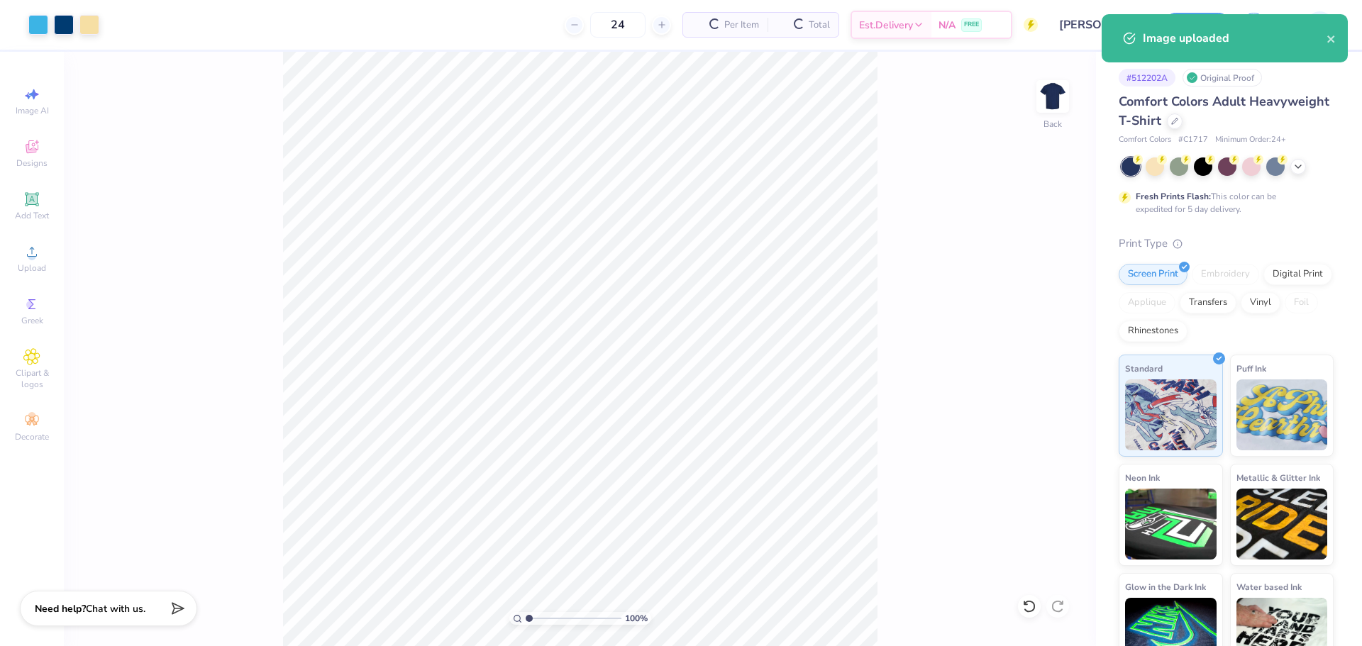
click at [150, 575] on div "100 % Back" at bounding box center [580, 349] width 1032 height 595
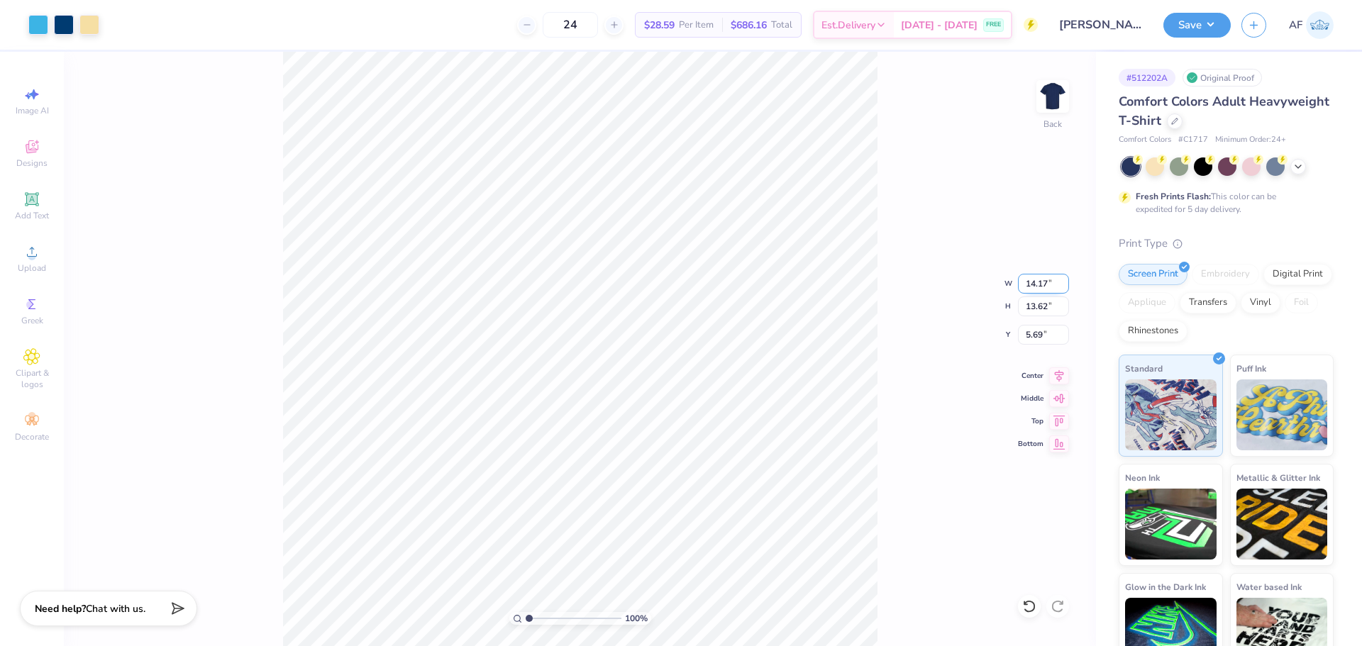
click at [1034, 277] on input "14.17" at bounding box center [1043, 284] width 51 height 20
type input "12.50"
type input "12.02"
click at [1031, 333] on input "6.49" at bounding box center [1043, 335] width 51 height 20
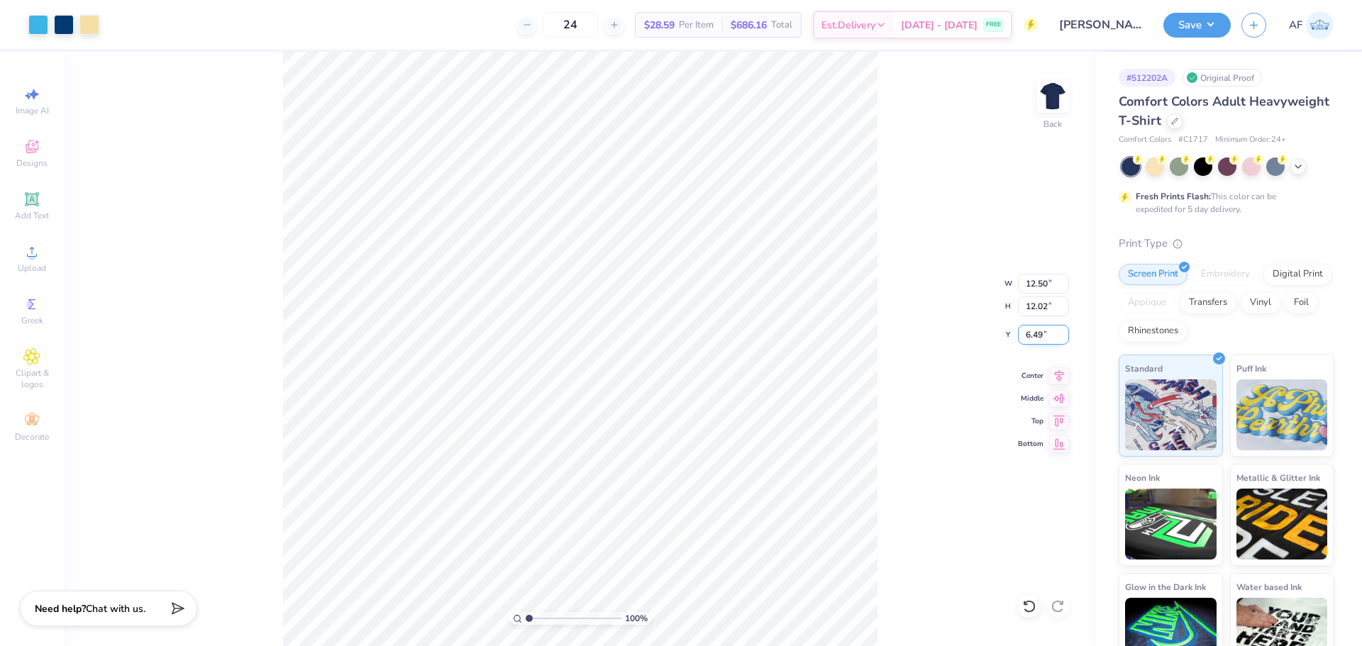
click at [1031, 333] on input "6.49" at bounding box center [1043, 335] width 51 height 20
type input "3.00"
click at [175, 529] on div "100 % Back" at bounding box center [580, 349] width 1032 height 595
click at [36, 23] on div at bounding box center [38, 23] width 20 height 20
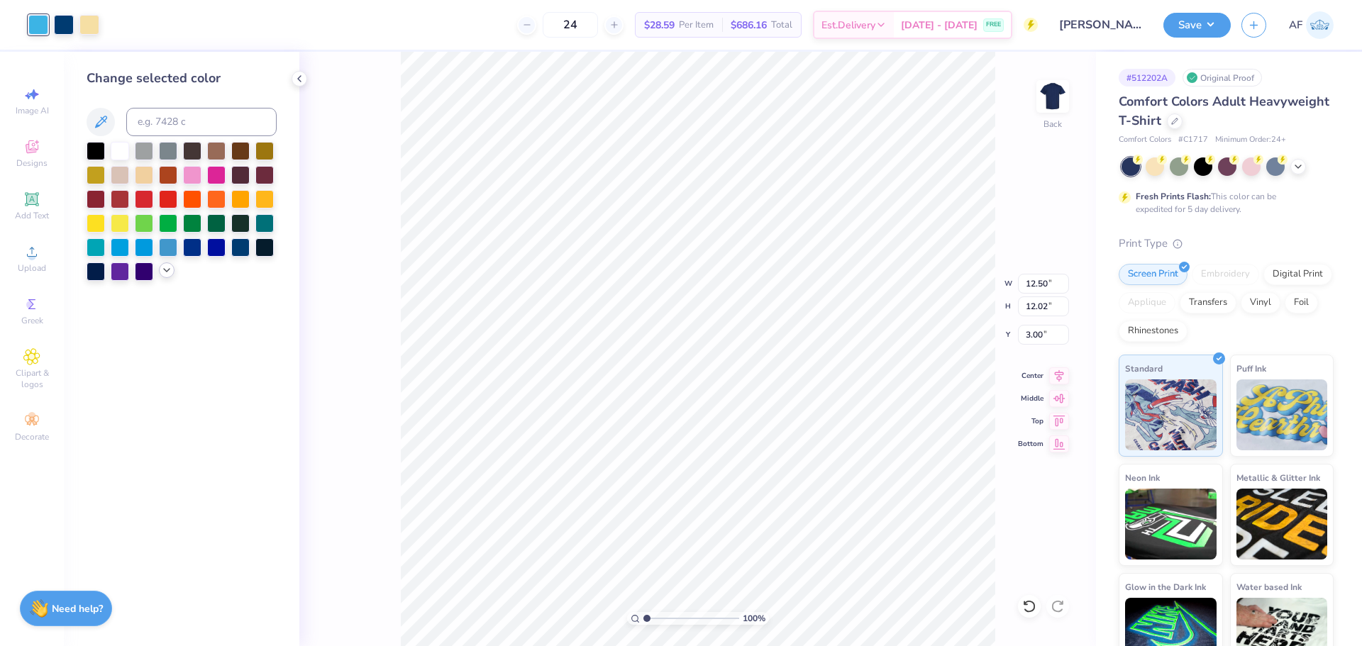
click at [166, 269] on icon at bounding box center [166, 270] width 11 height 11
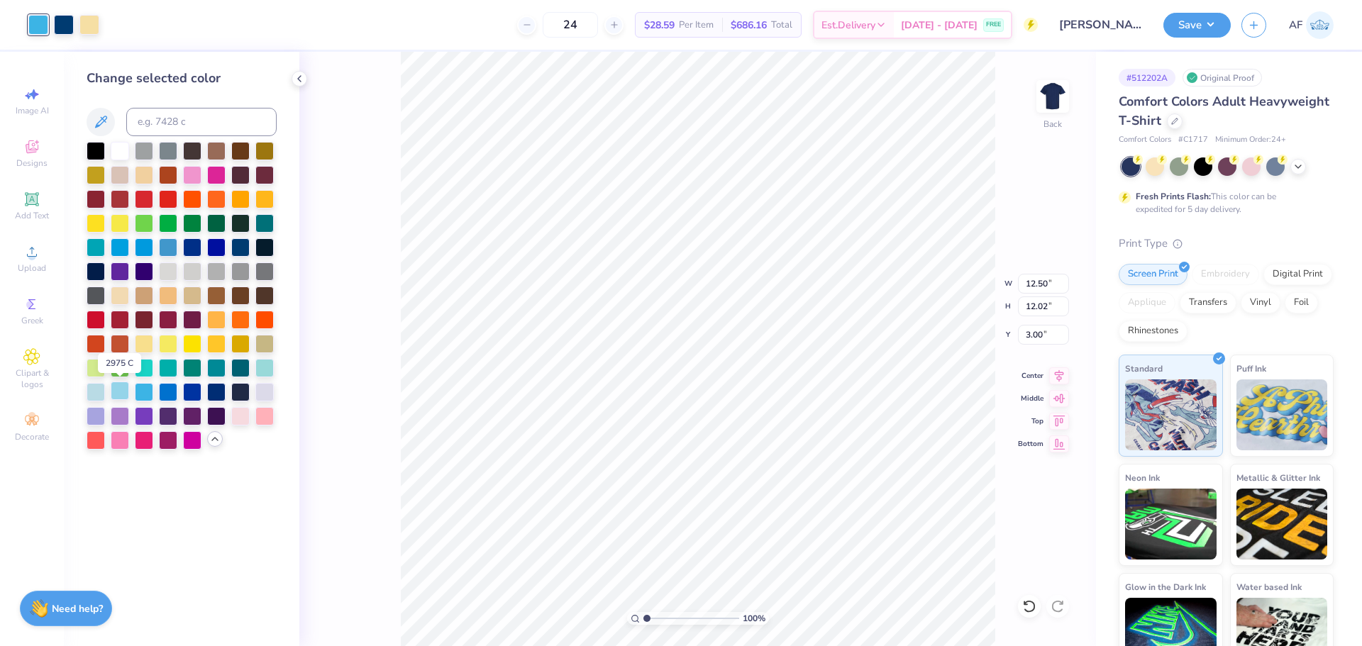
click at [117, 397] on div at bounding box center [120, 391] width 18 height 18
click at [57, 24] on div at bounding box center [64, 23] width 20 height 20
click at [57, 24] on div at bounding box center [64, 25] width 20 height 20
click at [216, 389] on div at bounding box center [216, 391] width 18 height 18
click at [233, 250] on div at bounding box center [240, 246] width 18 height 18
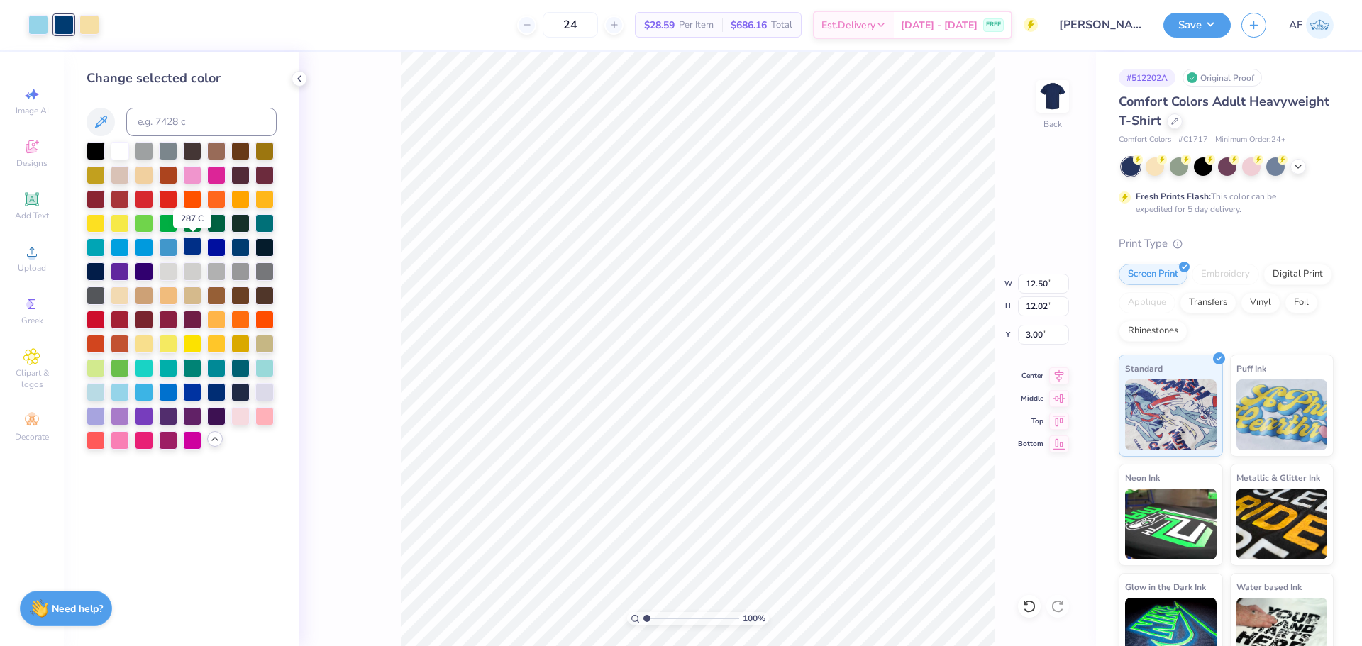
click at [186, 250] on div at bounding box center [192, 246] width 18 height 18
click at [238, 248] on div at bounding box center [240, 246] width 18 height 18
click at [214, 395] on div at bounding box center [216, 391] width 18 height 18
click at [239, 253] on div at bounding box center [240, 246] width 18 height 18
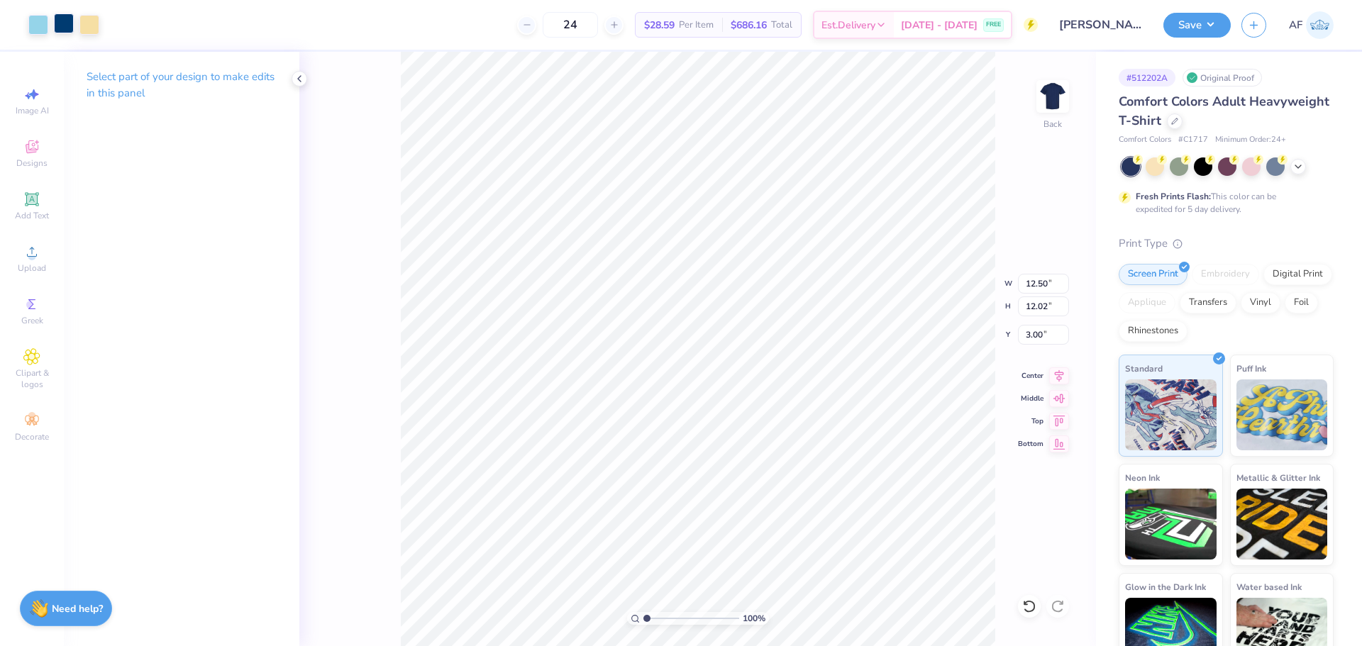
click at [65, 31] on div at bounding box center [64, 23] width 20 height 20
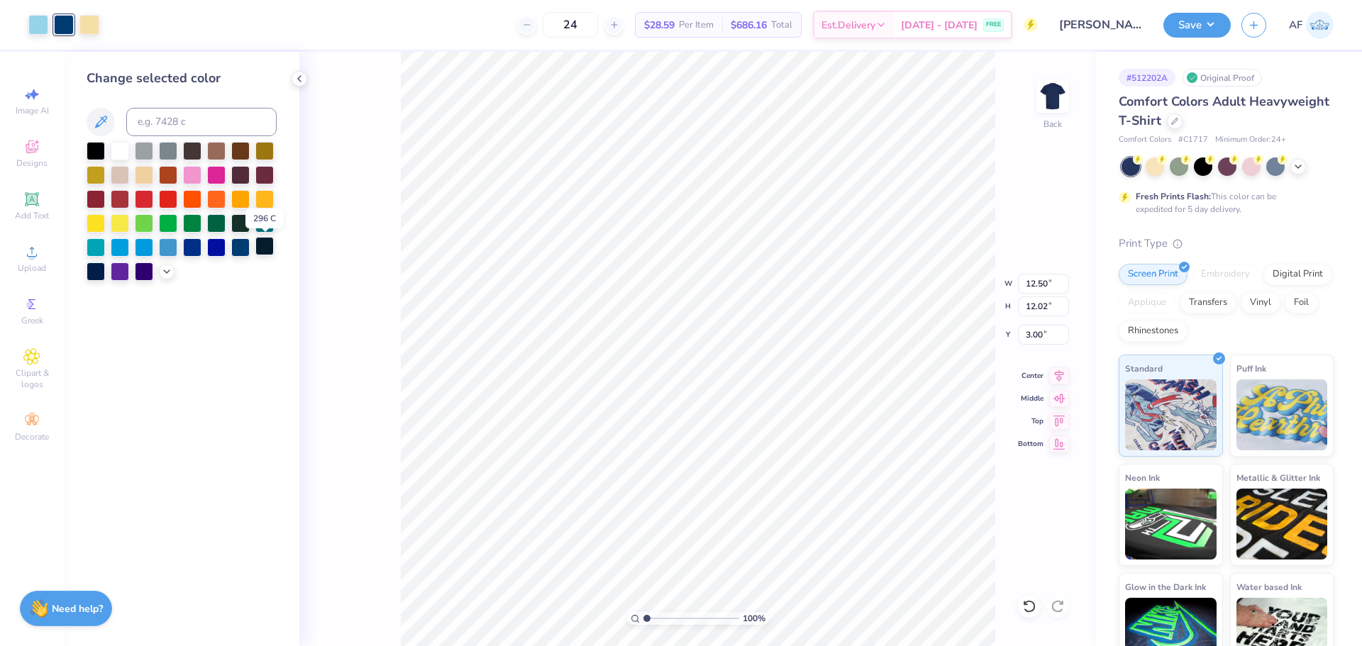
click at [269, 246] on div at bounding box center [264, 246] width 18 height 18
click at [237, 251] on div at bounding box center [240, 246] width 18 height 18
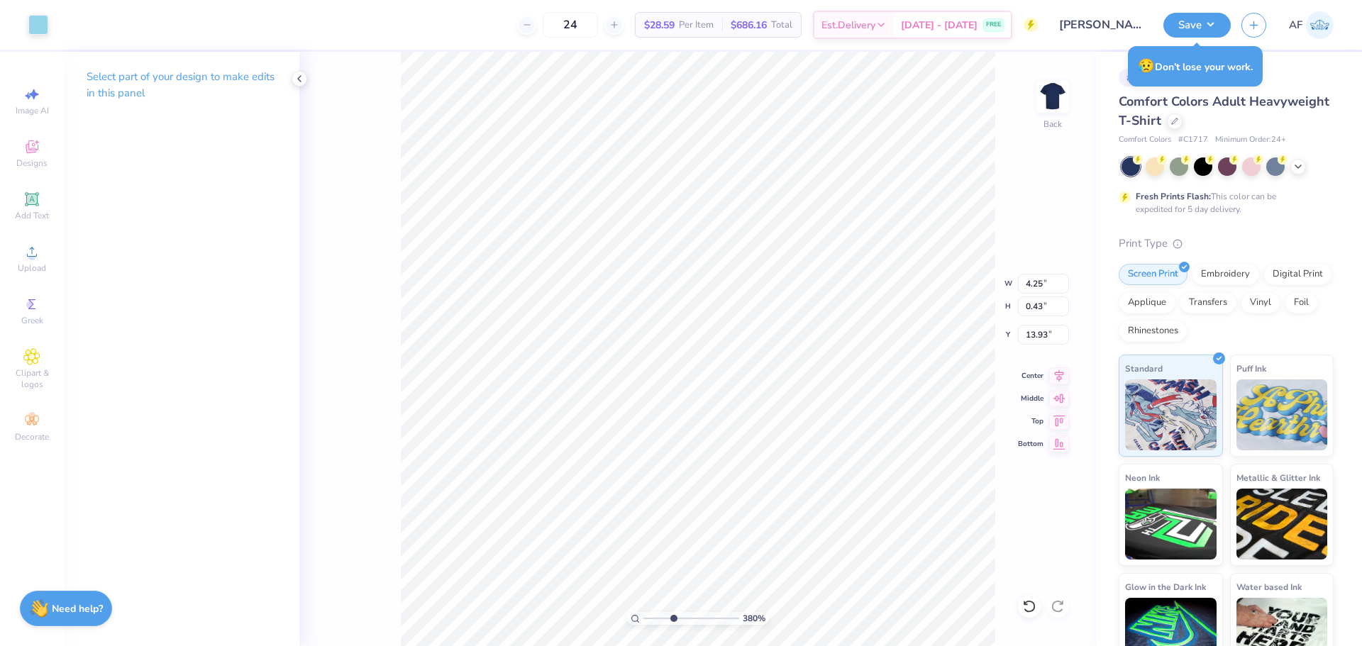
type input "3.79619922921342"
type input "4.25"
type input "0.43"
type input "13.93"
type input "3.79619922921342"
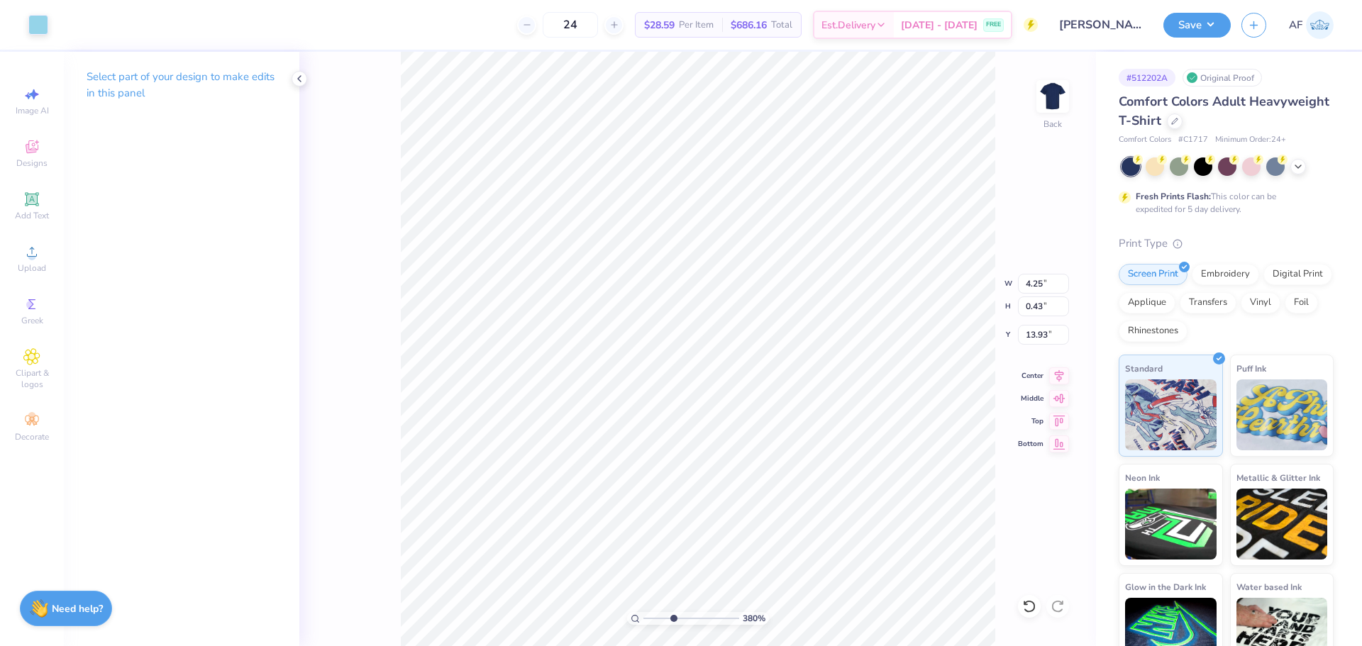
type input "0.97"
click at [34, 21] on div at bounding box center [38, 23] width 20 height 20
type input "3.79619922921342"
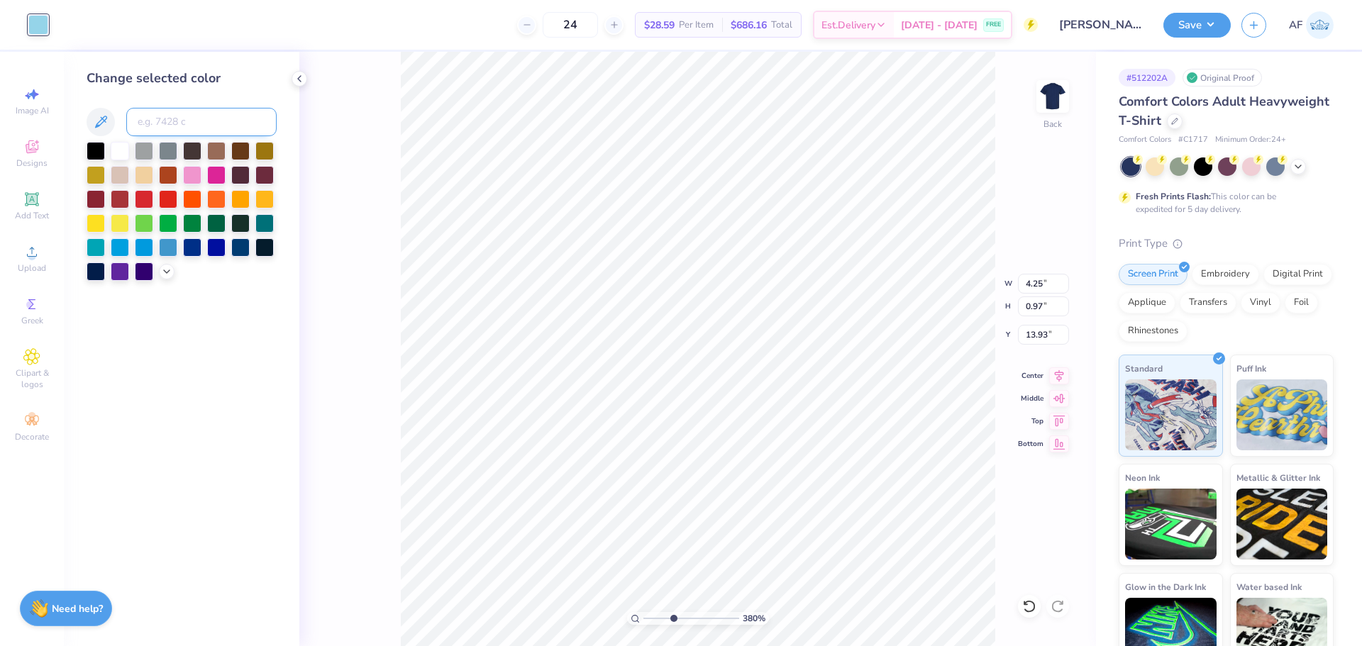
click at [221, 123] on input at bounding box center [201, 122] width 150 height 28
type input "7401"
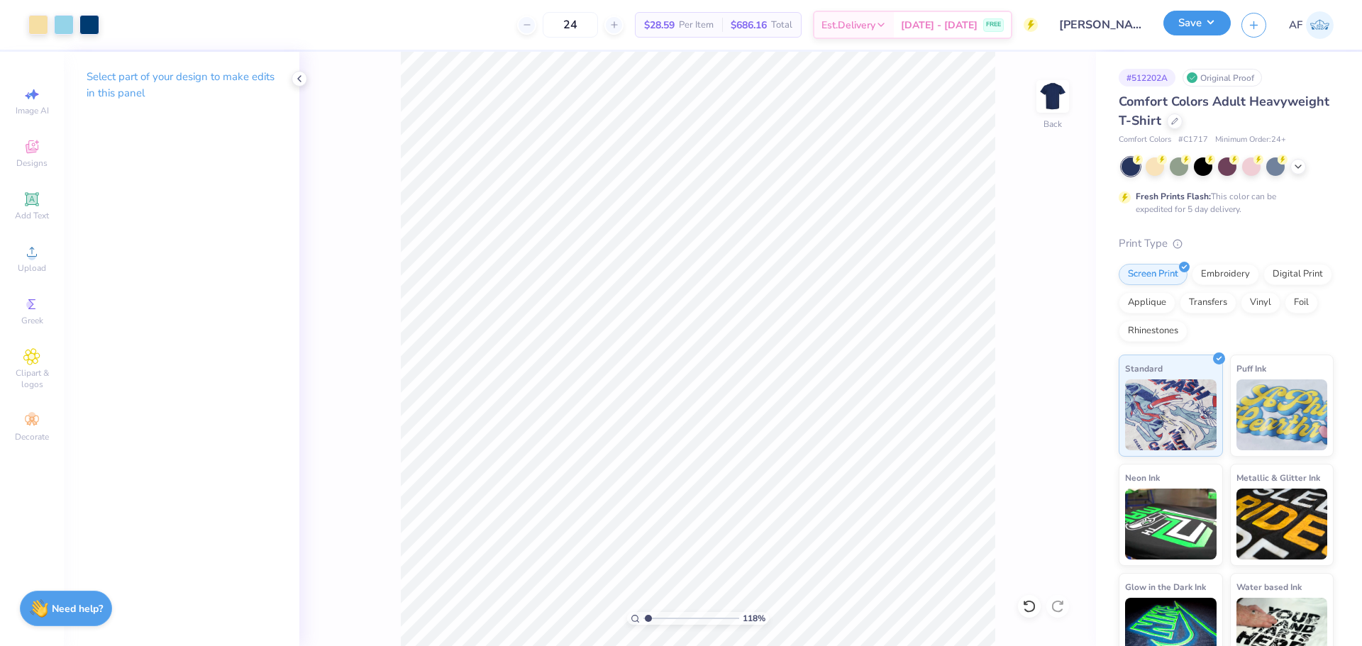
click at [1216, 28] on button "Save" at bounding box center [1197, 23] width 67 height 25
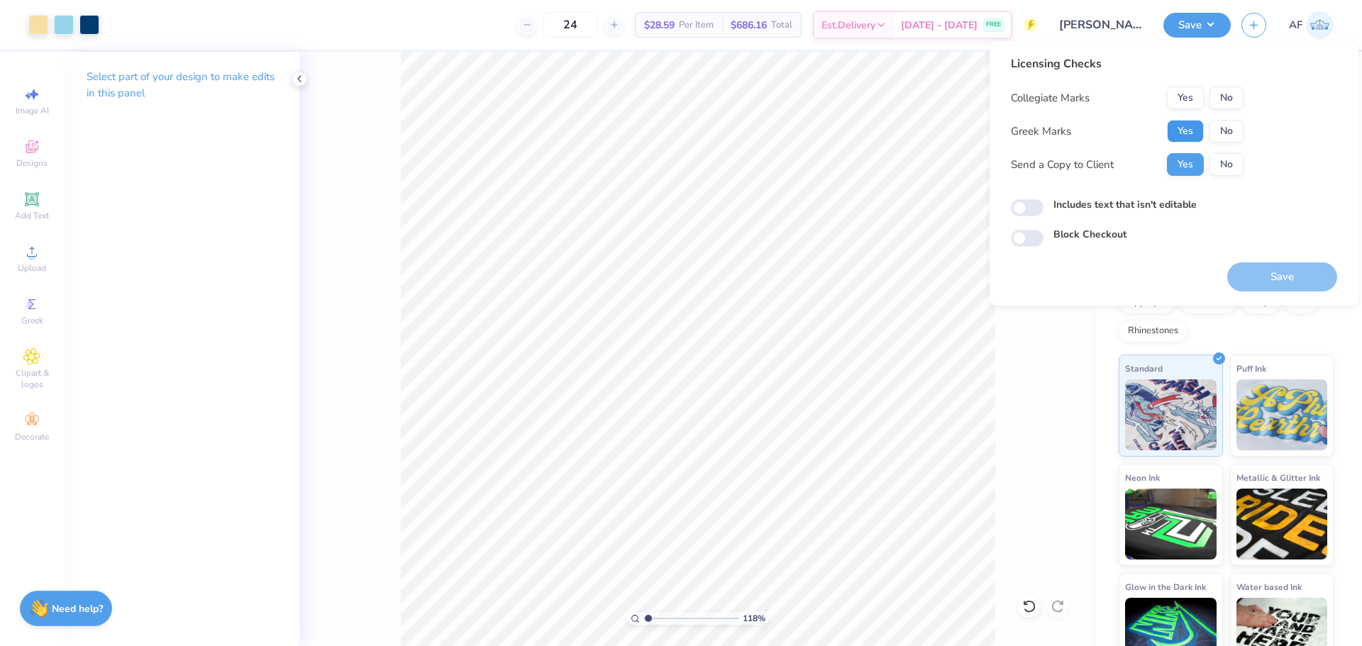
click at [1186, 122] on button "Yes" at bounding box center [1185, 131] width 37 height 23
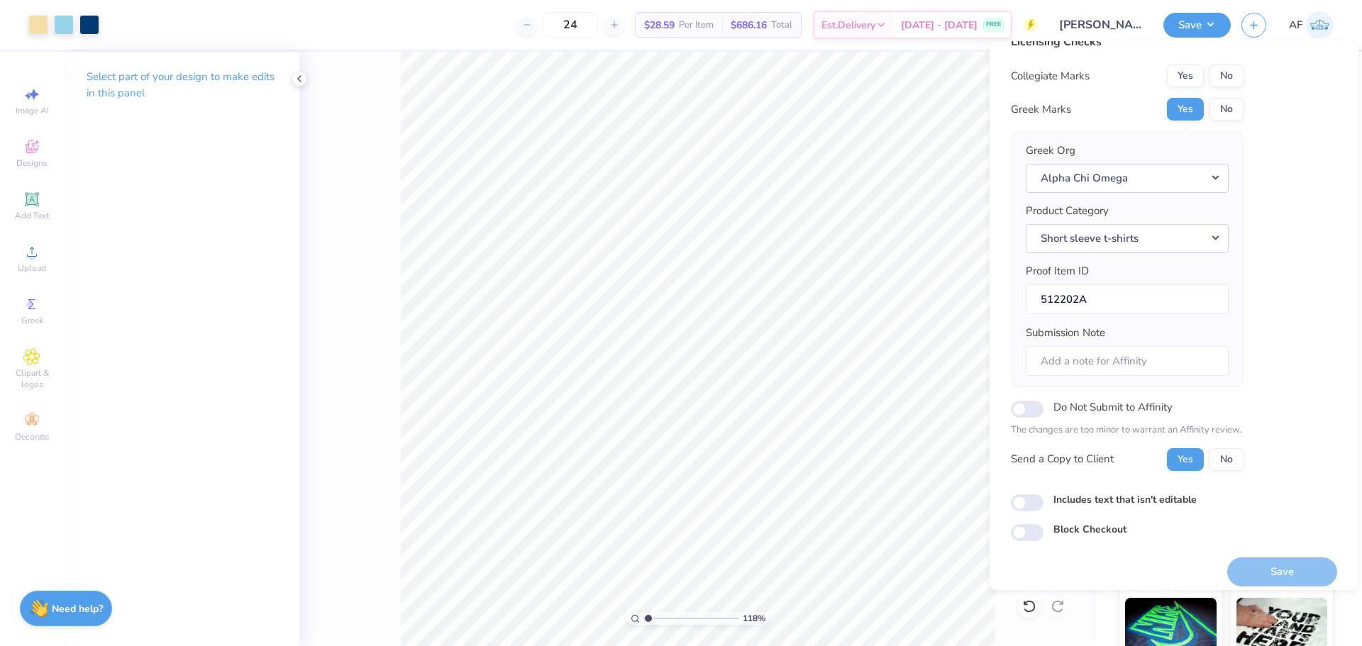
scroll to position [32, 0]
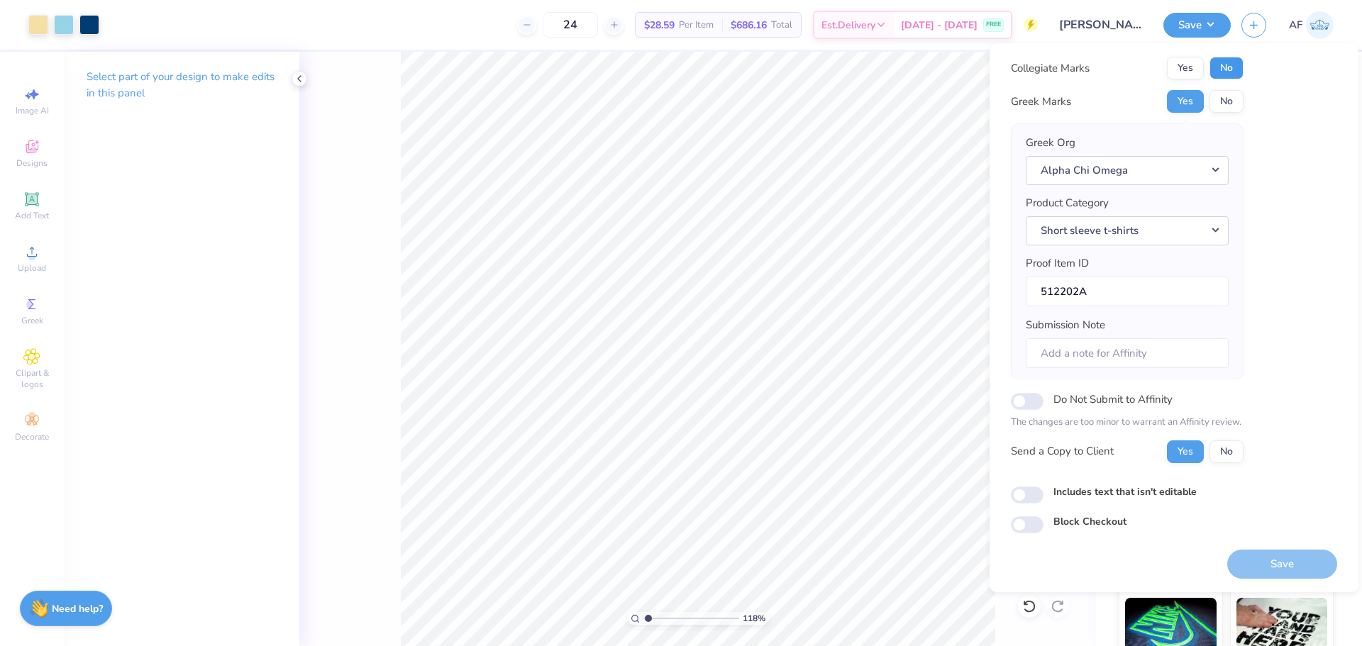
click at [1232, 70] on button "No" at bounding box center [1227, 68] width 34 height 23
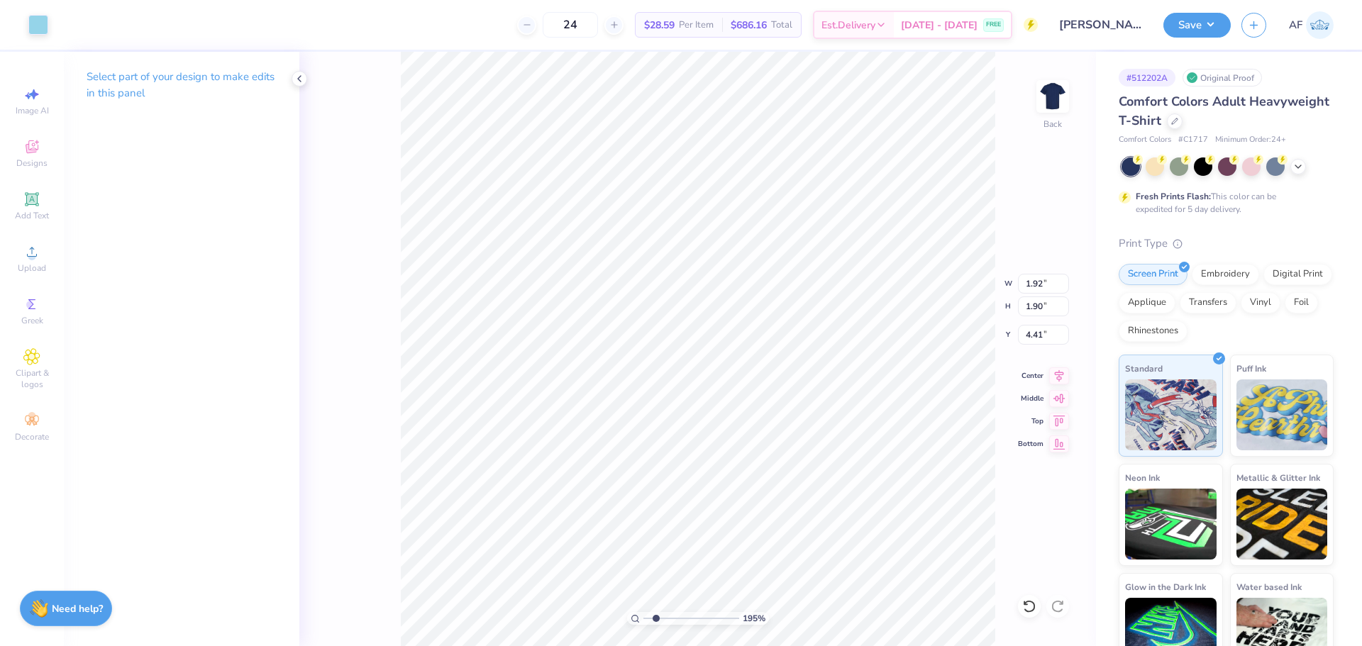
type input "1.94838374793402"
type input "4.53"
type input "1.18145891733022"
click at [1041, 285] on input "12.30" at bounding box center [1043, 284] width 51 height 20
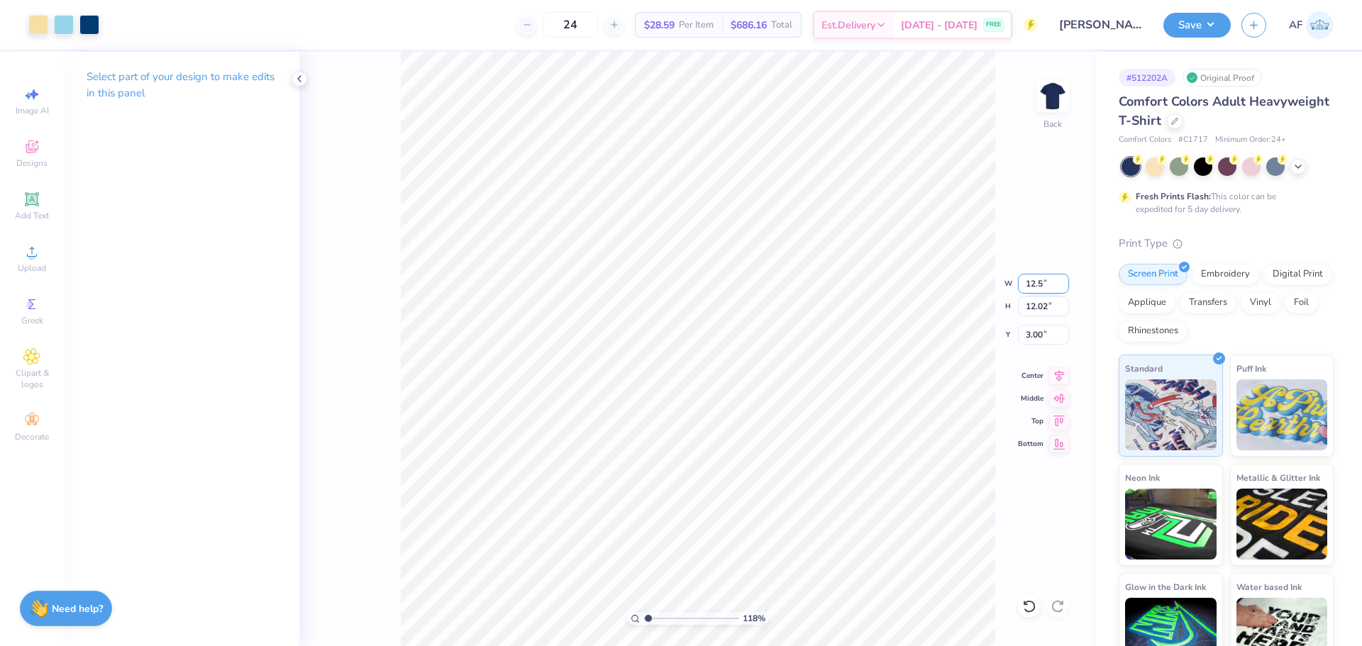
type input "12.5"
type input "1.18145891733022"
type input "12.50"
type input "12.21"
type input "2.90"
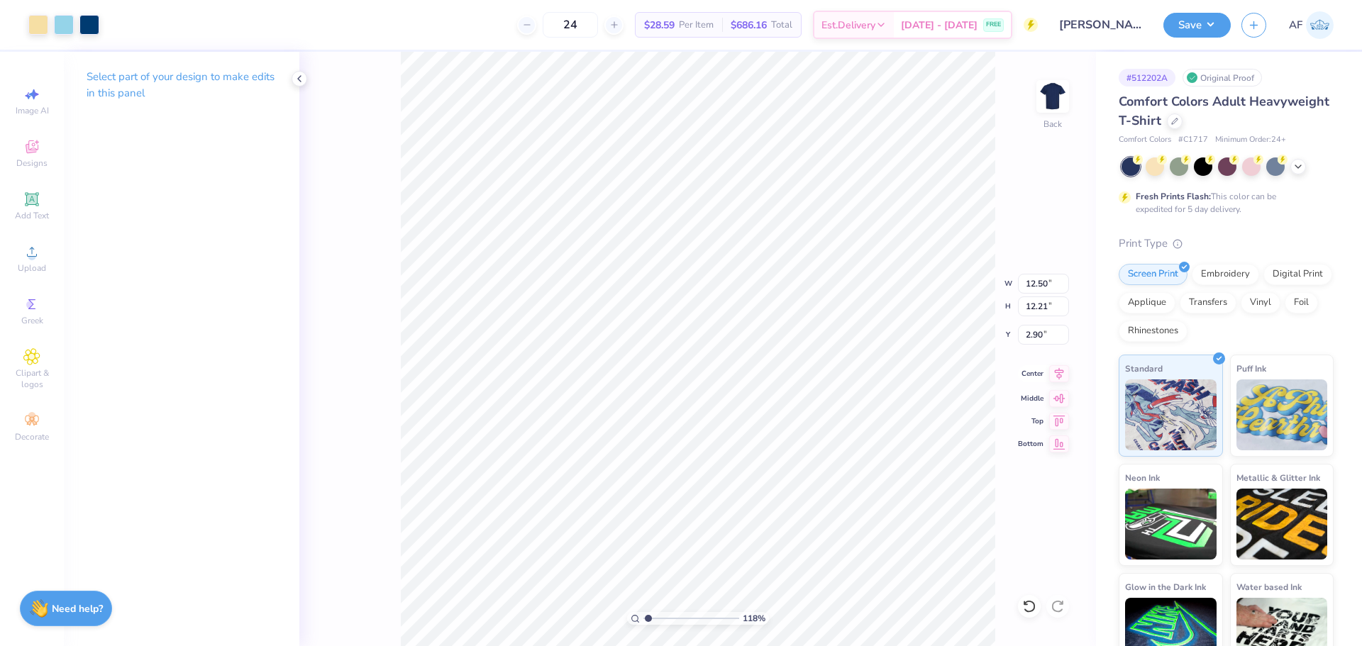
click at [1060, 379] on icon at bounding box center [1059, 373] width 20 height 17
type input "1.18145891733022"
click at [1035, 332] on input "2.90" at bounding box center [1043, 335] width 51 height 20
type input "3"
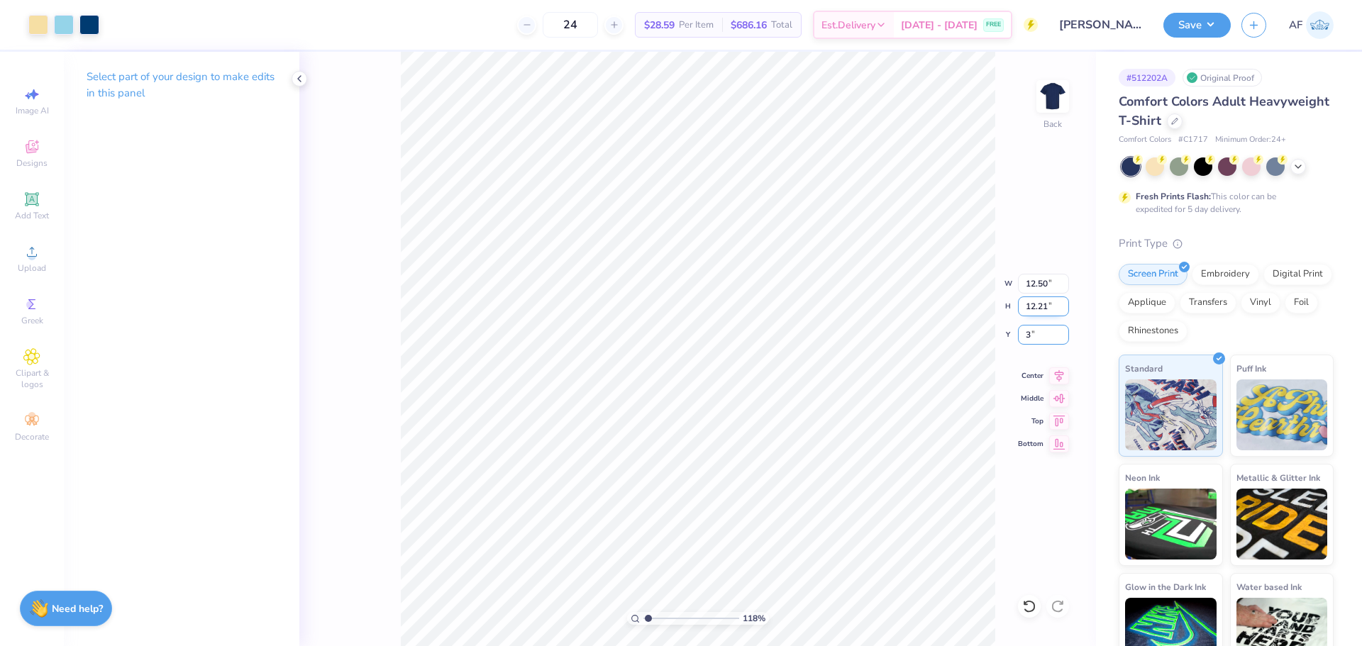
type input "1.18145891733022"
type input "3.00"
click at [1215, 22] on button "Save" at bounding box center [1197, 23] width 67 height 25
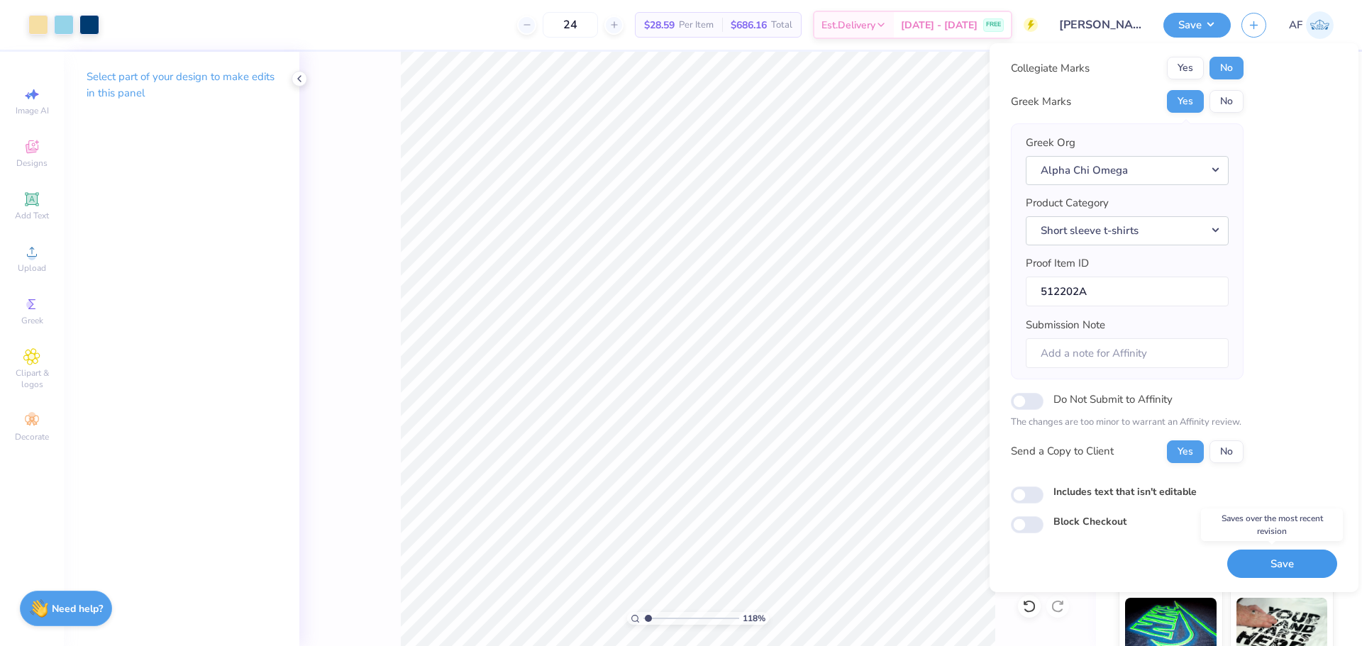
click at [1286, 557] on button "Save" at bounding box center [1282, 564] width 110 height 29
type input "1.18145891733022"
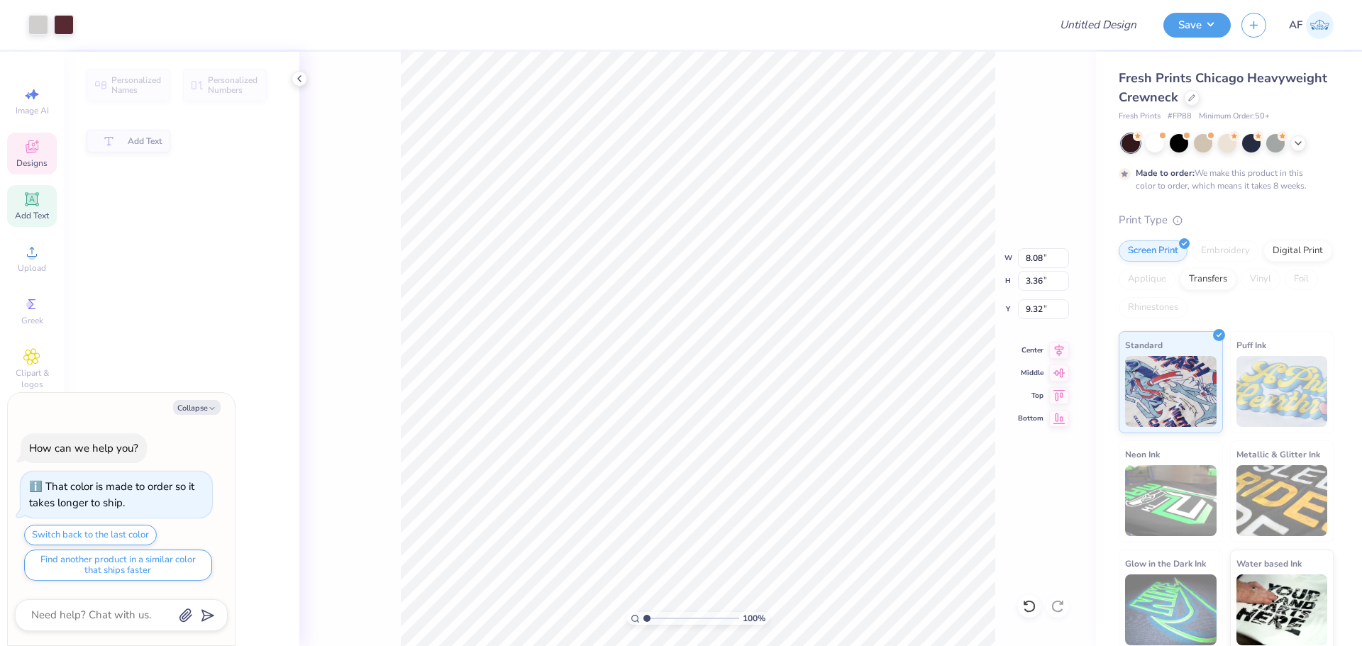
type textarea "x"
type input "8.08"
type input "3.36"
type input "9.32"
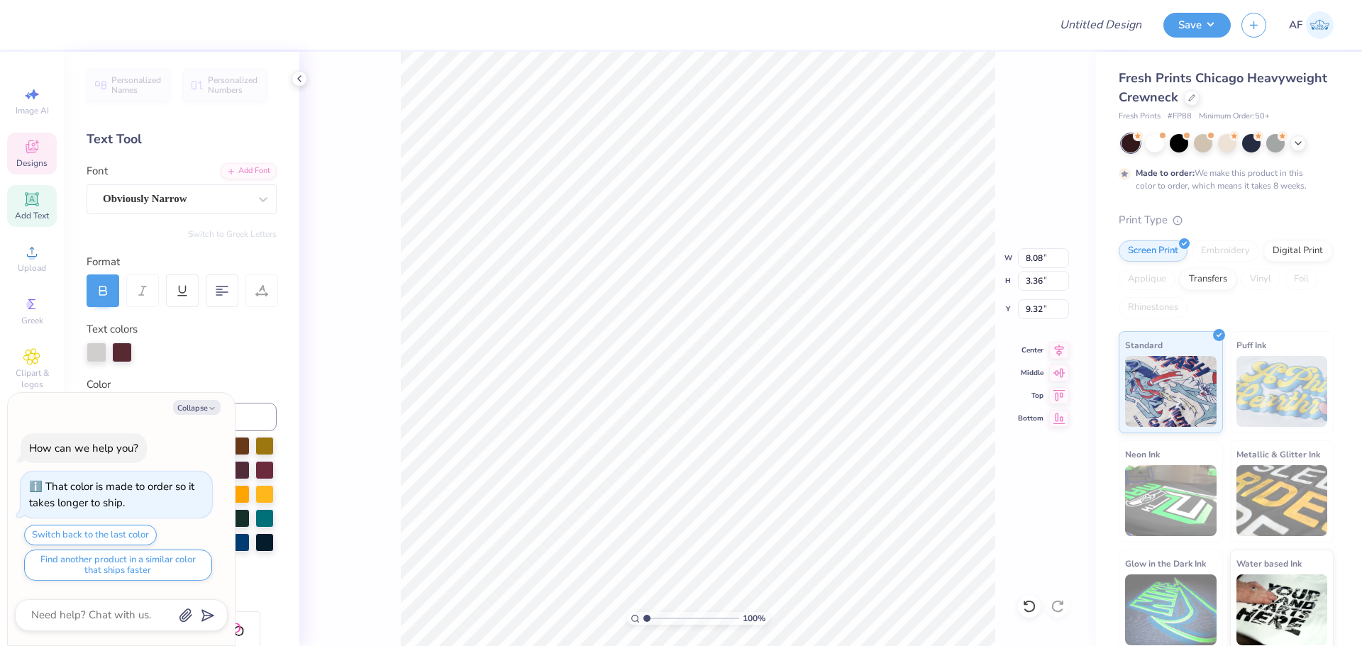
scroll to position [12, 3]
type textarea "x"
type textarea "F"
type textarea "x"
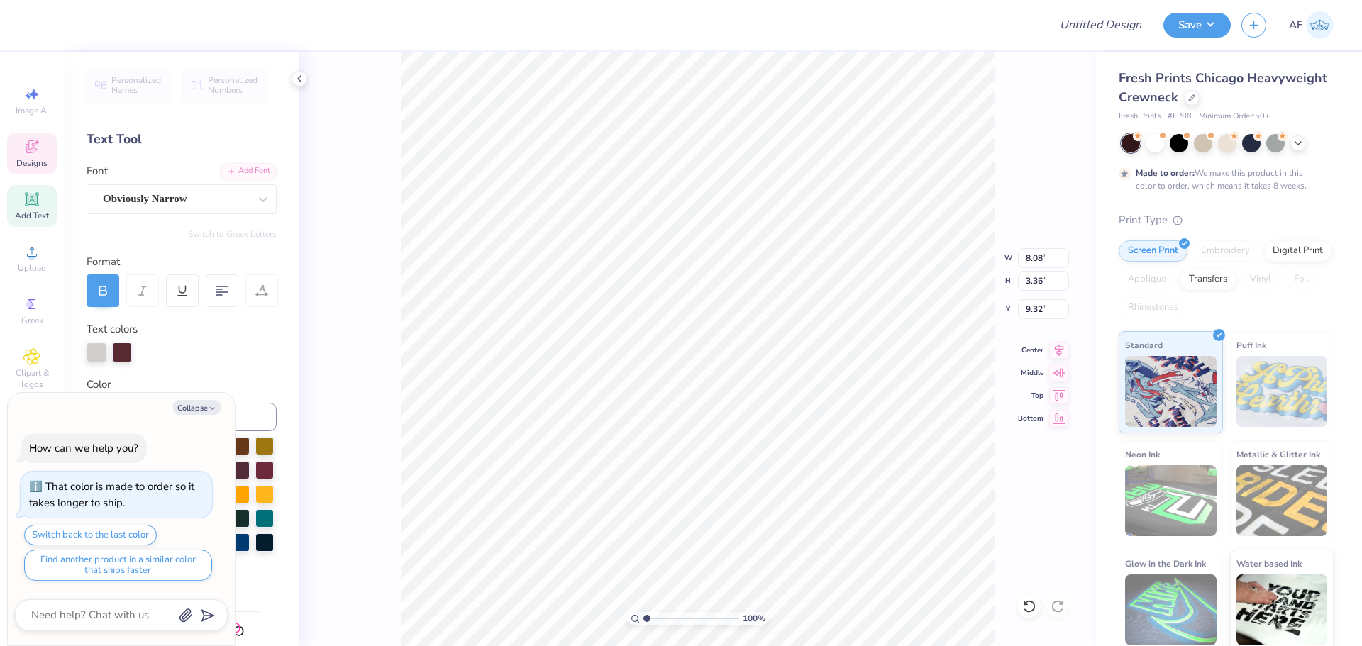
type textarea "Fa"
type textarea "x"
type textarea "Fam"
type textarea "x"
type textarea "Fami"
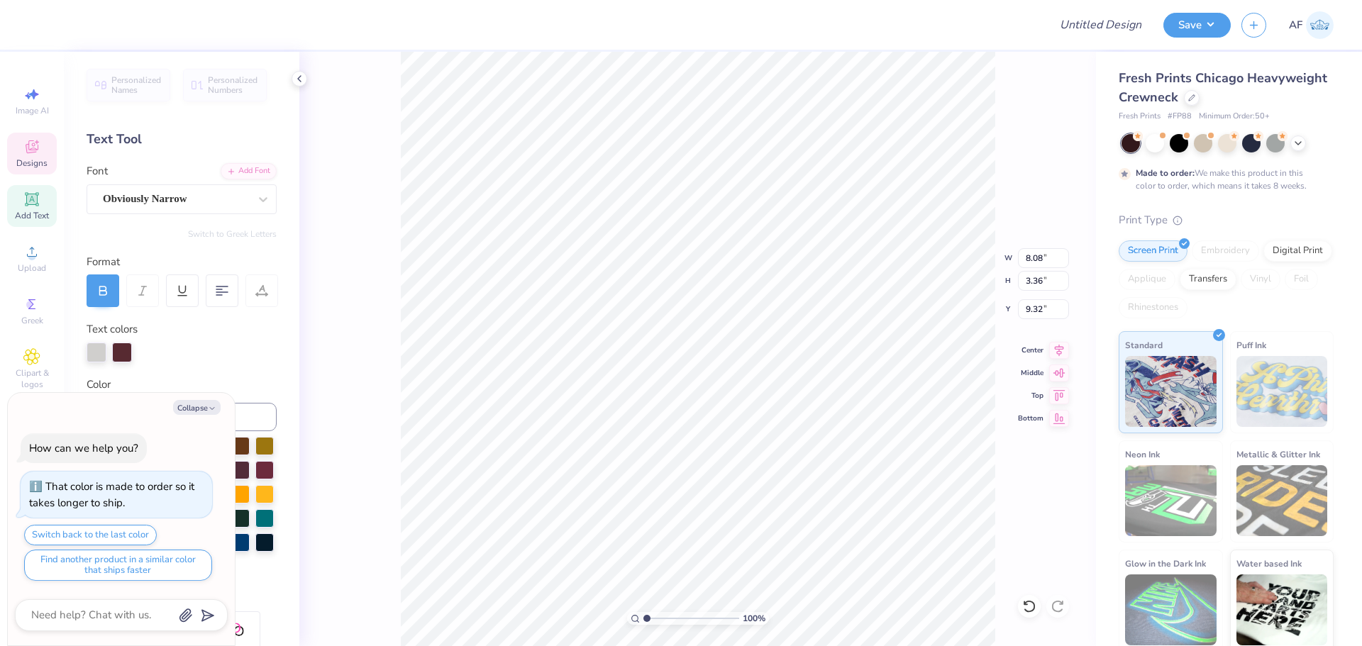
scroll to position [12, 2]
type textarea "x"
type textarea "Famil"
type textarea "x"
type textarea "Family"
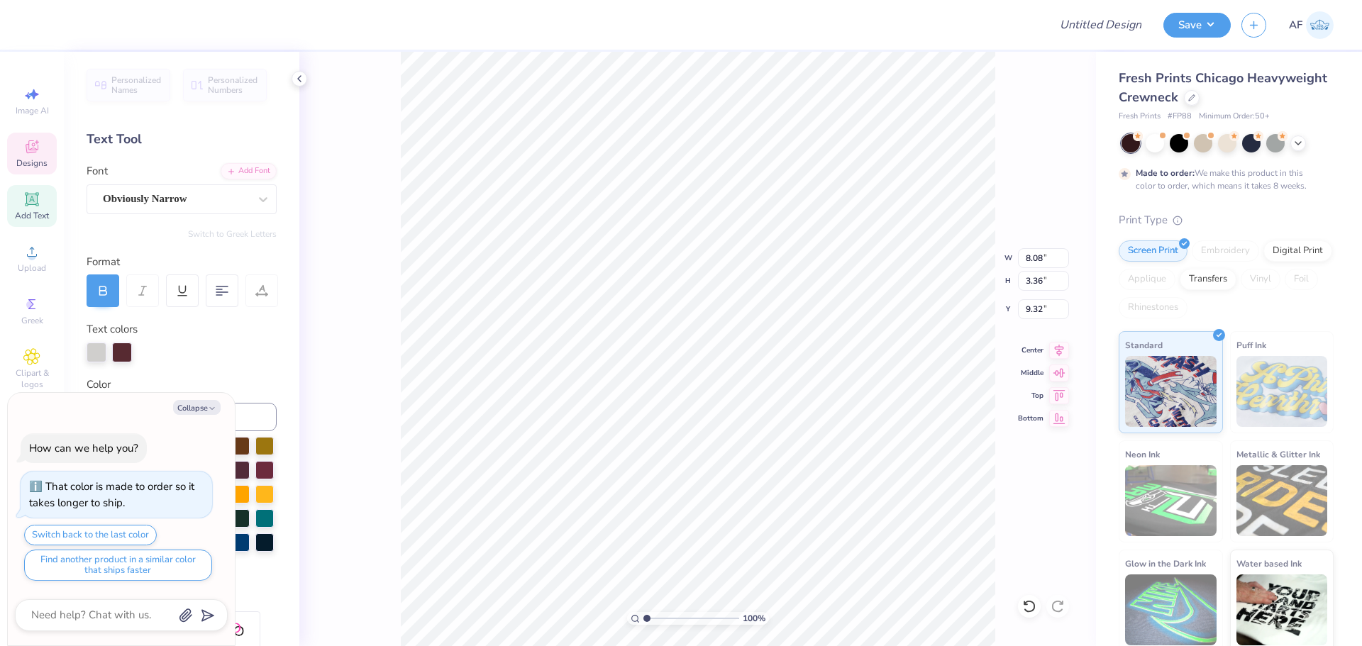
type textarea "x"
type textarea "Family"
type textarea "x"
type textarea "Family"
click at [709, 409] on li "Download vector" at bounding box center [711, 408] width 111 height 28
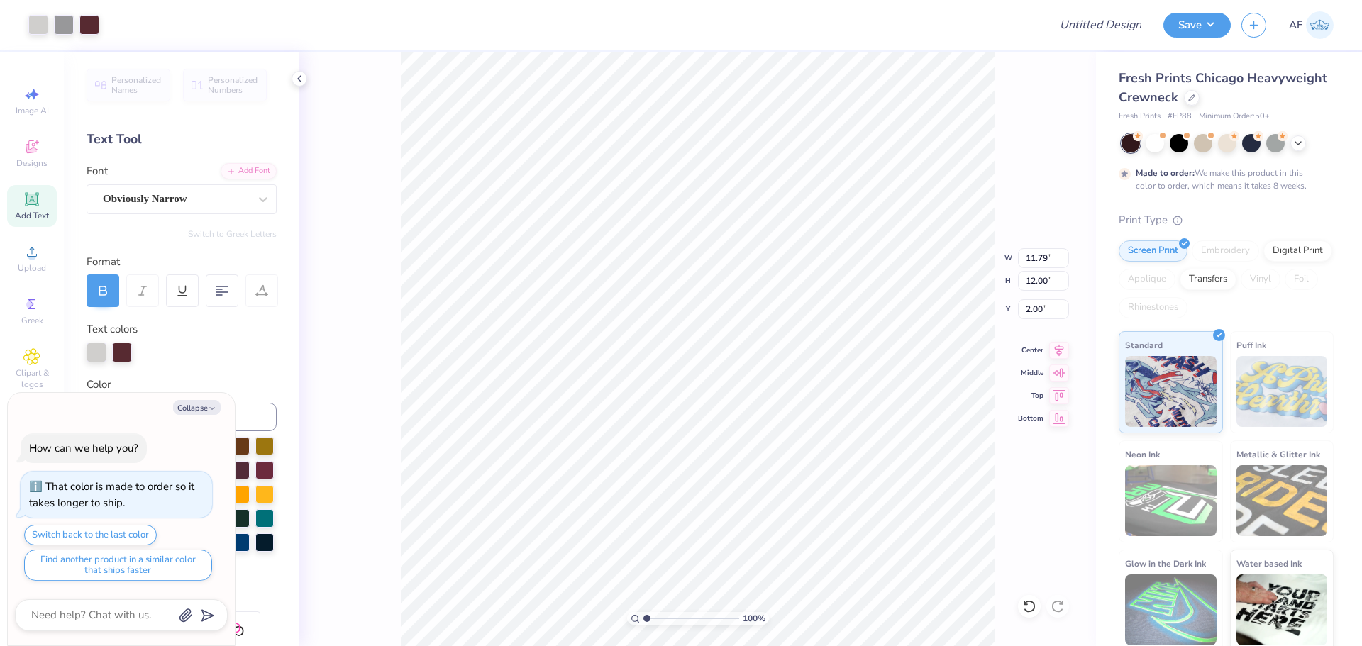
type textarea "x"
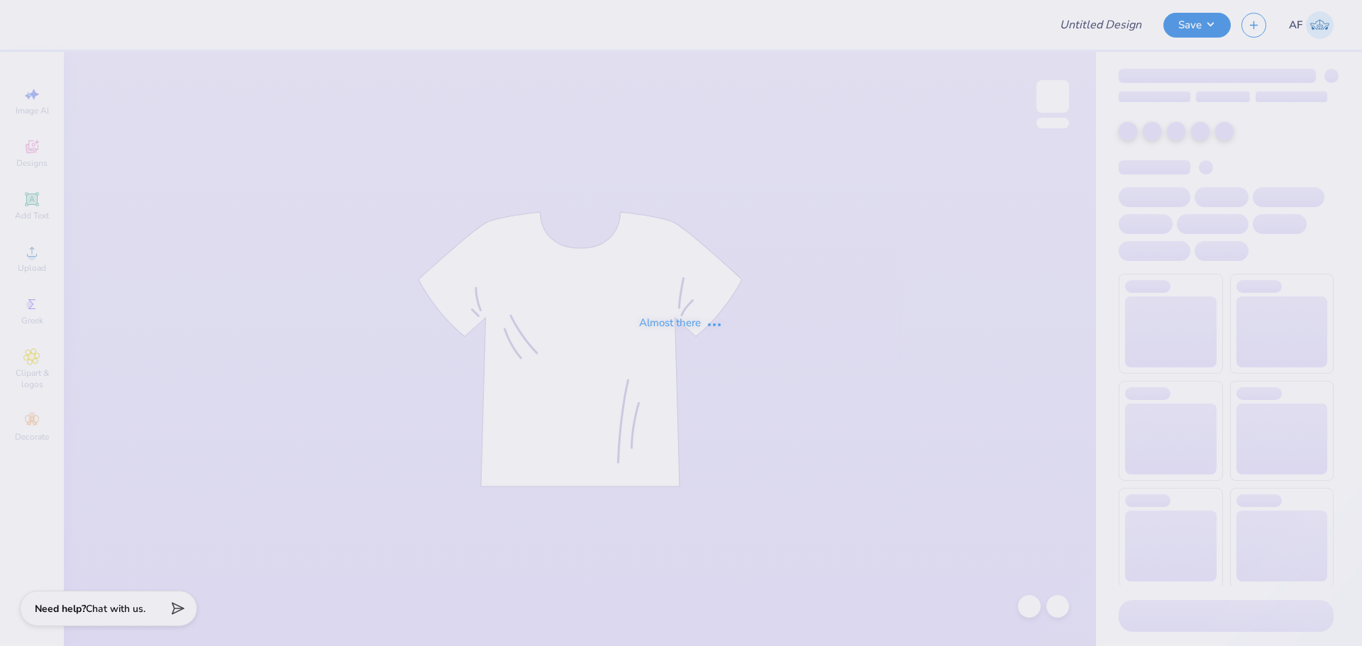
type input "Stephanie Orr : Georgia Institute of Technology"
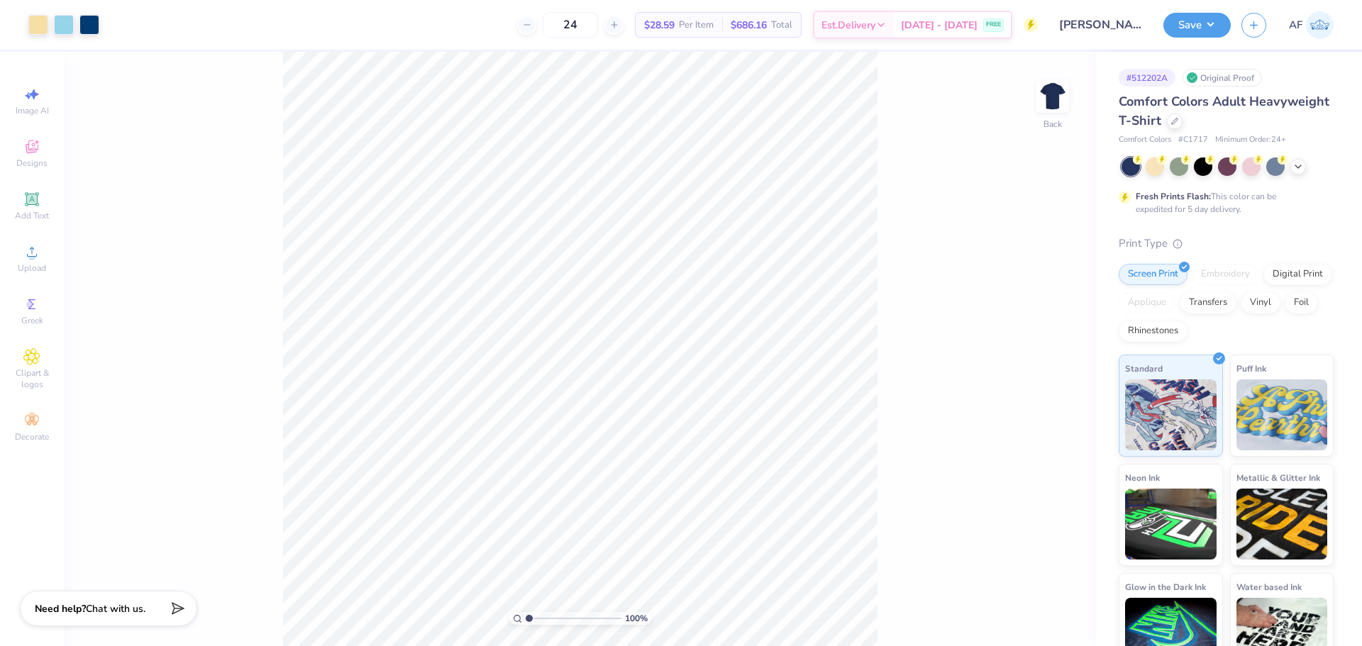
click at [171, 483] on div "100 % Back" at bounding box center [580, 349] width 1032 height 595
click at [67, 26] on div at bounding box center [64, 23] width 20 height 20
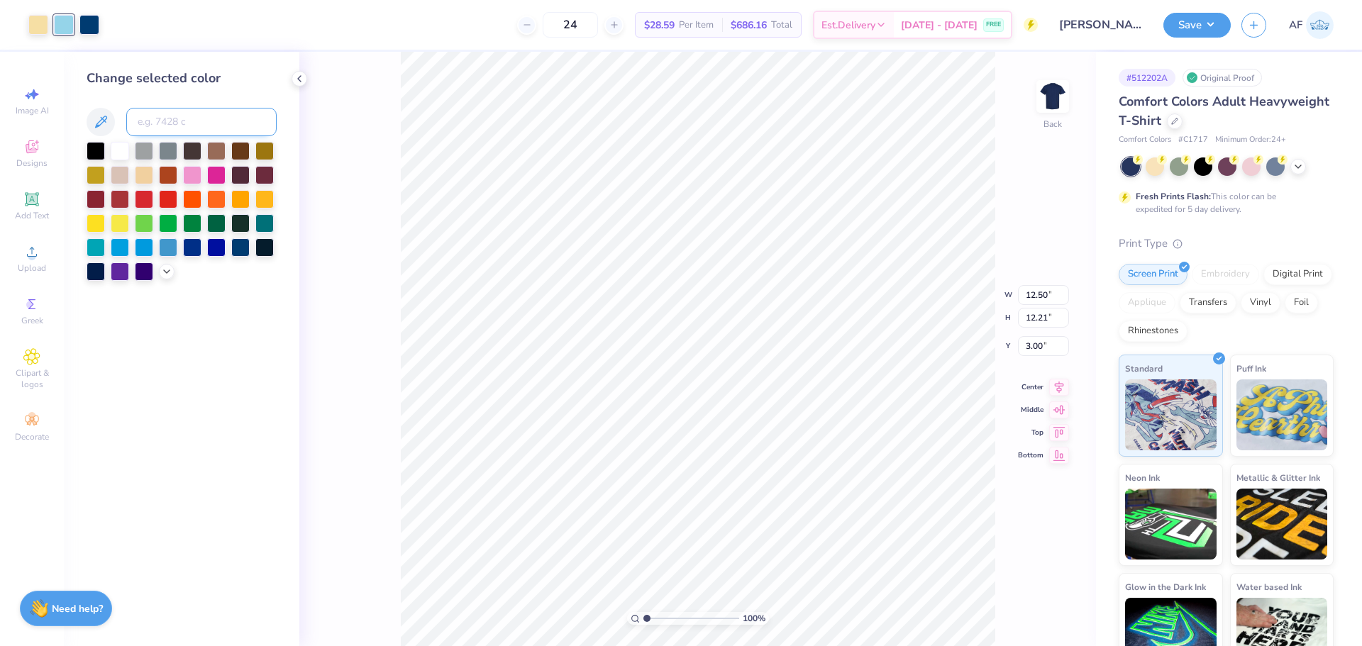
click at [199, 123] on input at bounding box center [201, 122] width 150 height 28
type input "535"
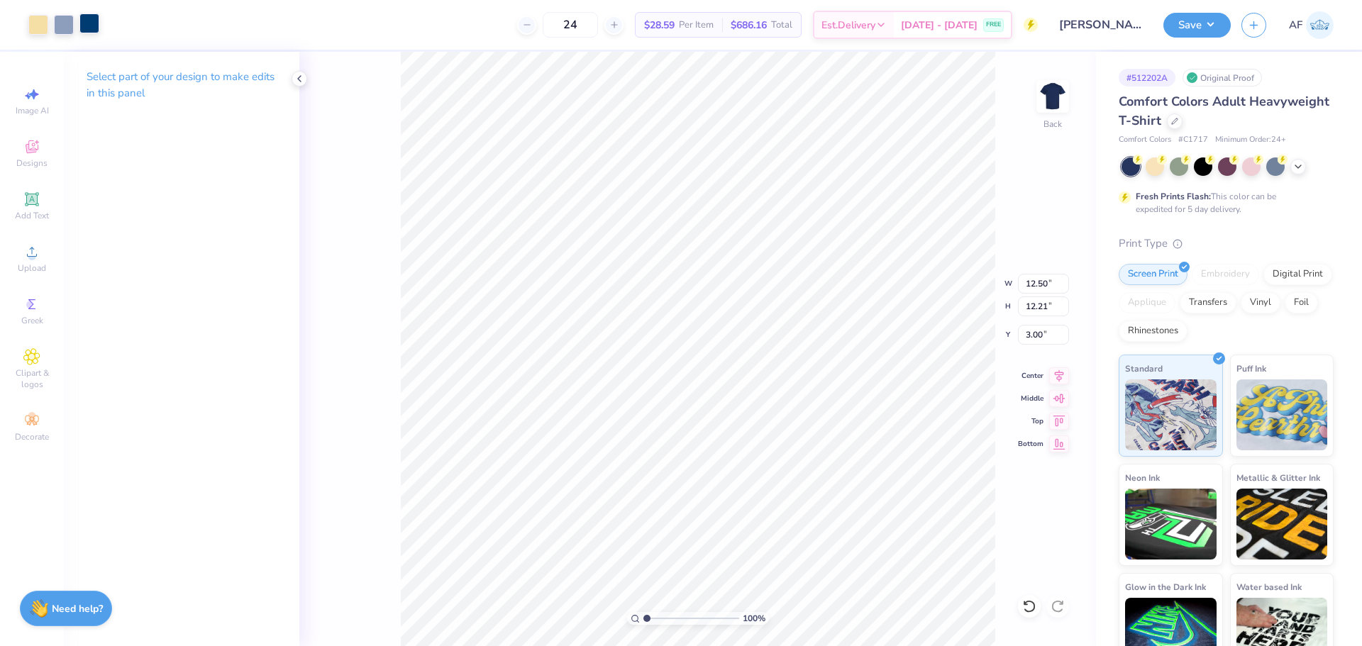
click at [88, 22] on div at bounding box center [89, 23] width 20 height 20
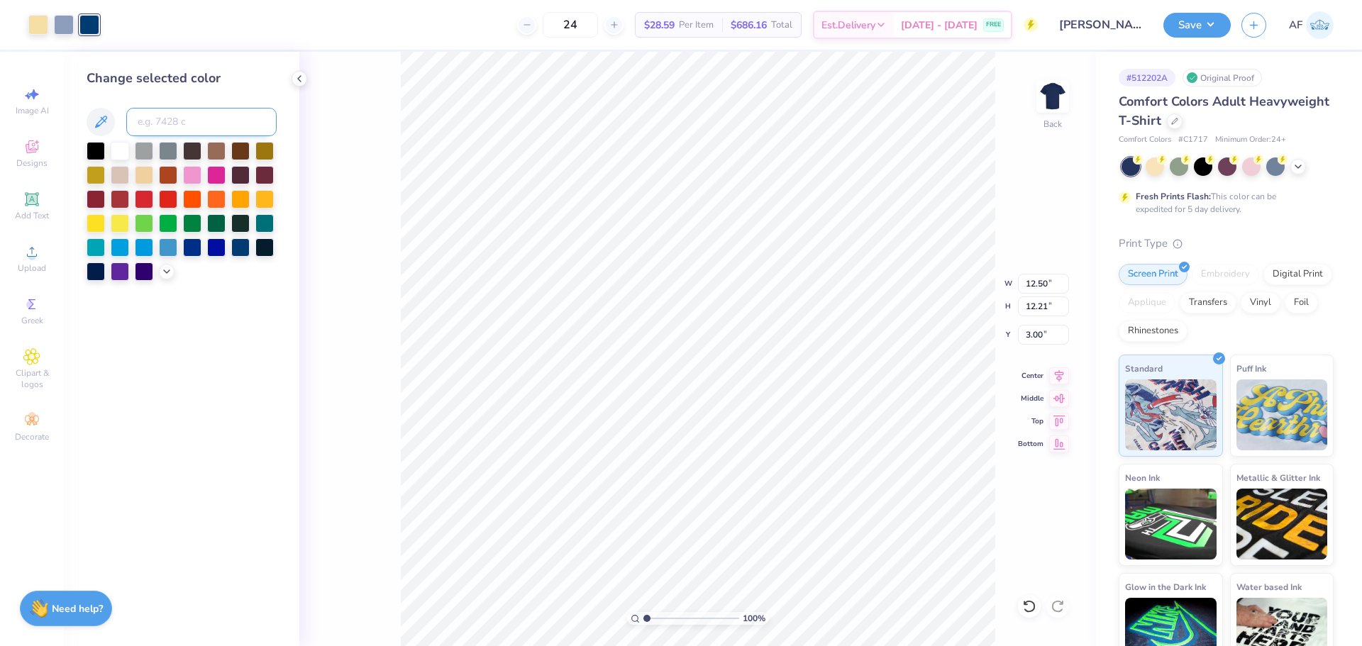
click at [176, 118] on input at bounding box center [201, 122] width 150 height 28
type input "7700"
click at [75, 23] on div at bounding box center [63, 25] width 71 height 20
click at [85, 24] on div at bounding box center [89, 25] width 20 height 20
click at [148, 124] on input at bounding box center [201, 122] width 150 height 28
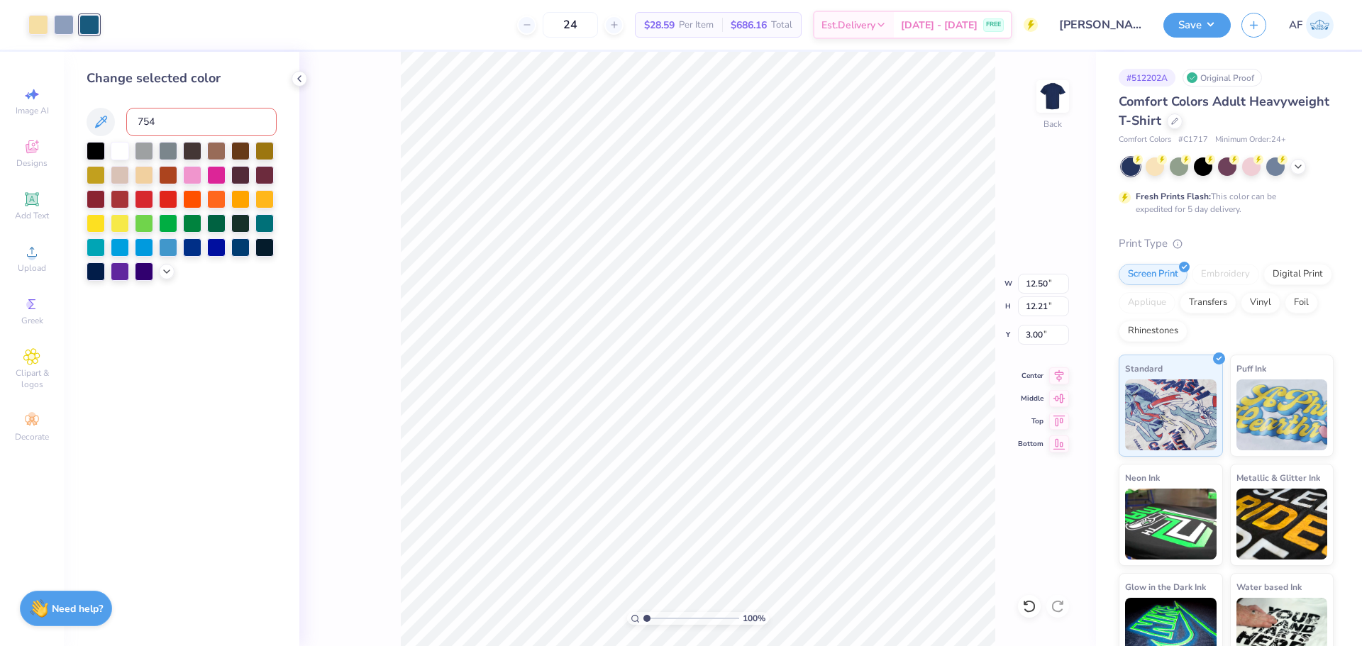
type input "7545"
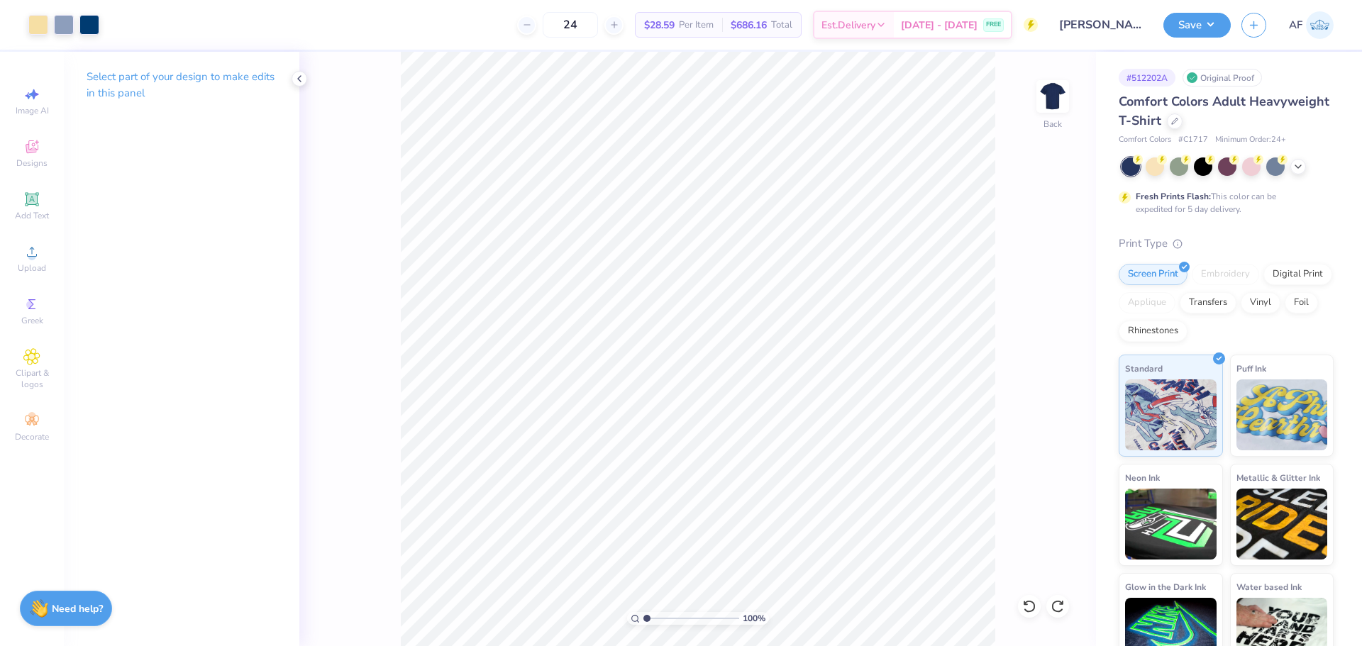
click at [330, 485] on div "100 % Back" at bounding box center [697, 349] width 797 height 595
click at [88, 21] on div at bounding box center [89, 23] width 20 height 20
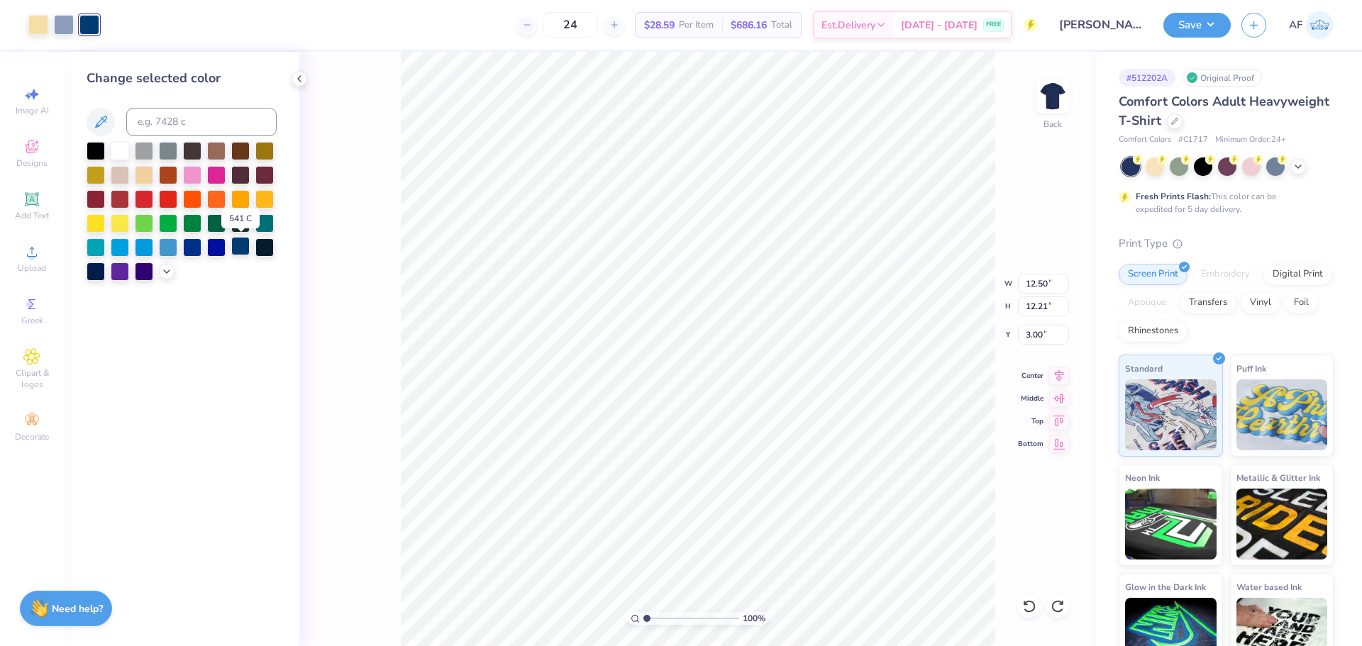
click at [241, 250] on div at bounding box center [240, 246] width 18 height 18
click at [189, 251] on div at bounding box center [192, 246] width 18 height 18
click at [101, 273] on div at bounding box center [96, 270] width 18 height 18
click at [239, 249] on div at bounding box center [240, 246] width 18 height 18
click at [263, 252] on div at bounding box center [264, 246] width 18 height 18
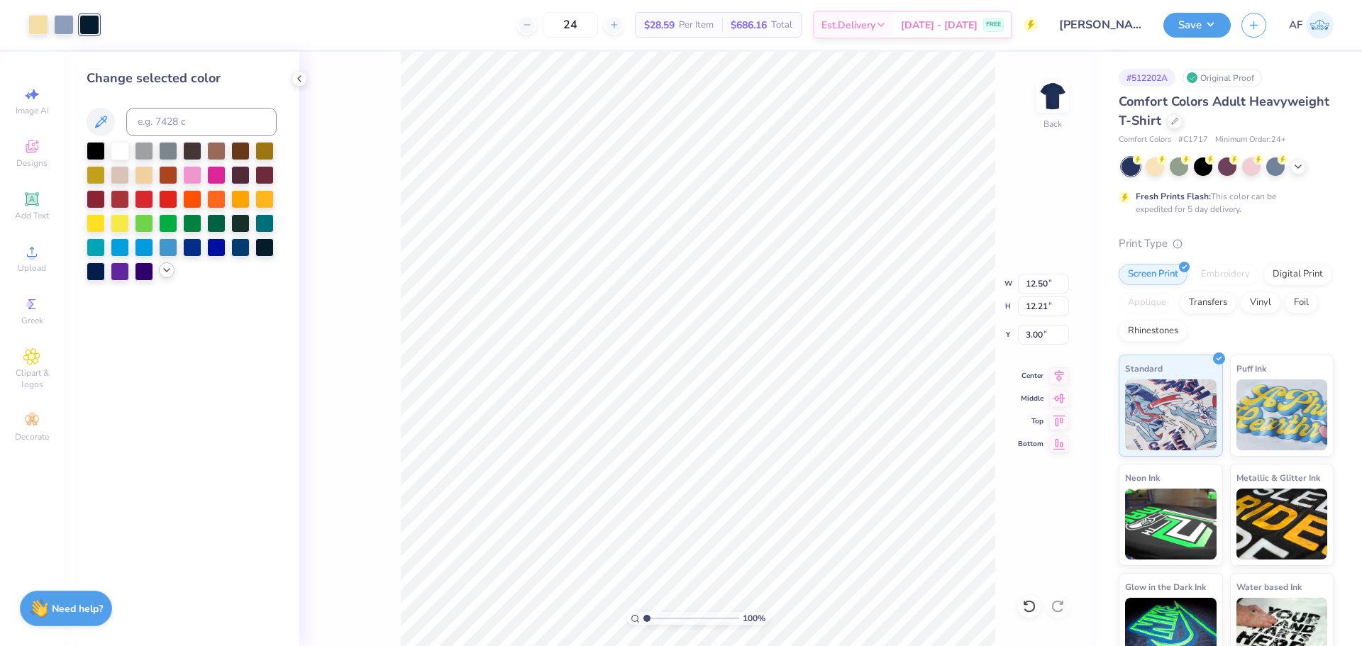
click at [164, 279] on div at bounding box center [182, 211] width 190 height 139
click at [167, 269] on icon at bounding box center [166, 270] width 11 height 11
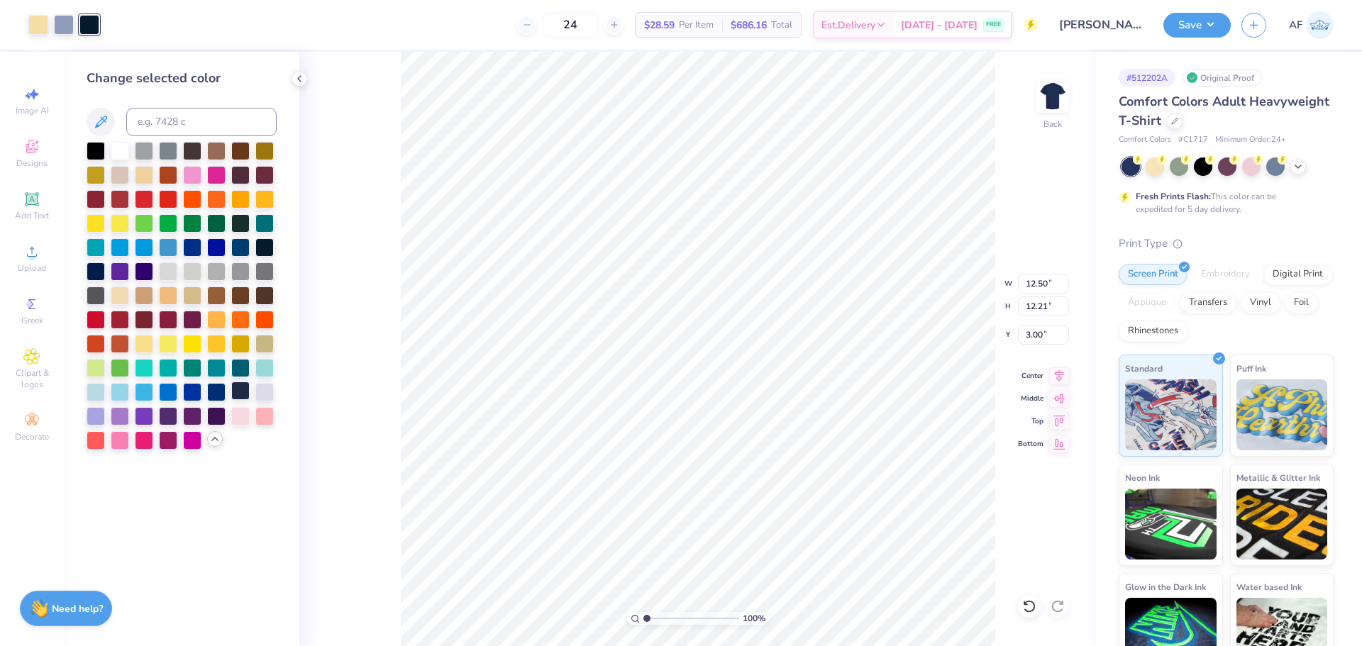
click at [242, 392] on div at bounding box center [240, 391] width 18 height 18
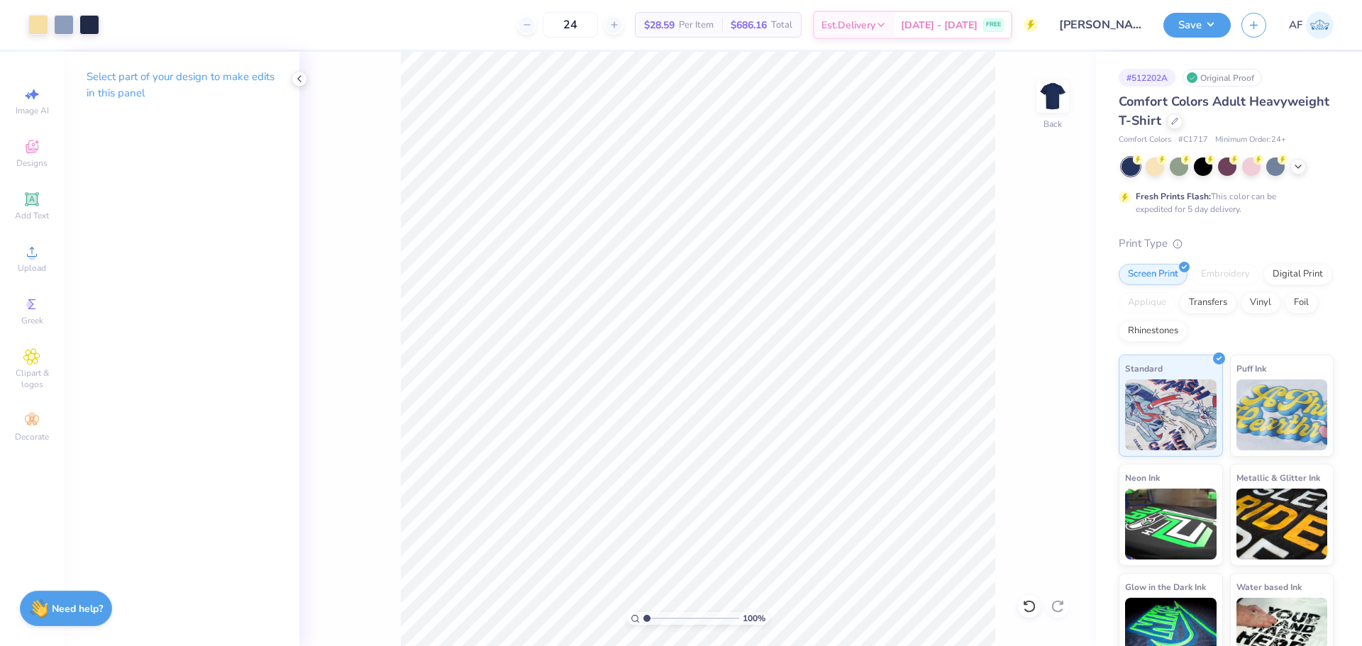
click at [370, 526] on div "100 % Back" at bounding box center [697, 349] width 797 height 595
click at [277, 509] on div "Art colors 24 $28.59 Per Item $686.16 Total Est. Delivery Sep 8 - 11 FREE Desig…" at bounding box center [681, 323] width 1362 height 646
click at [1213, 31] on button "Save" at bounding box center [1197, 23] width 67 height 25
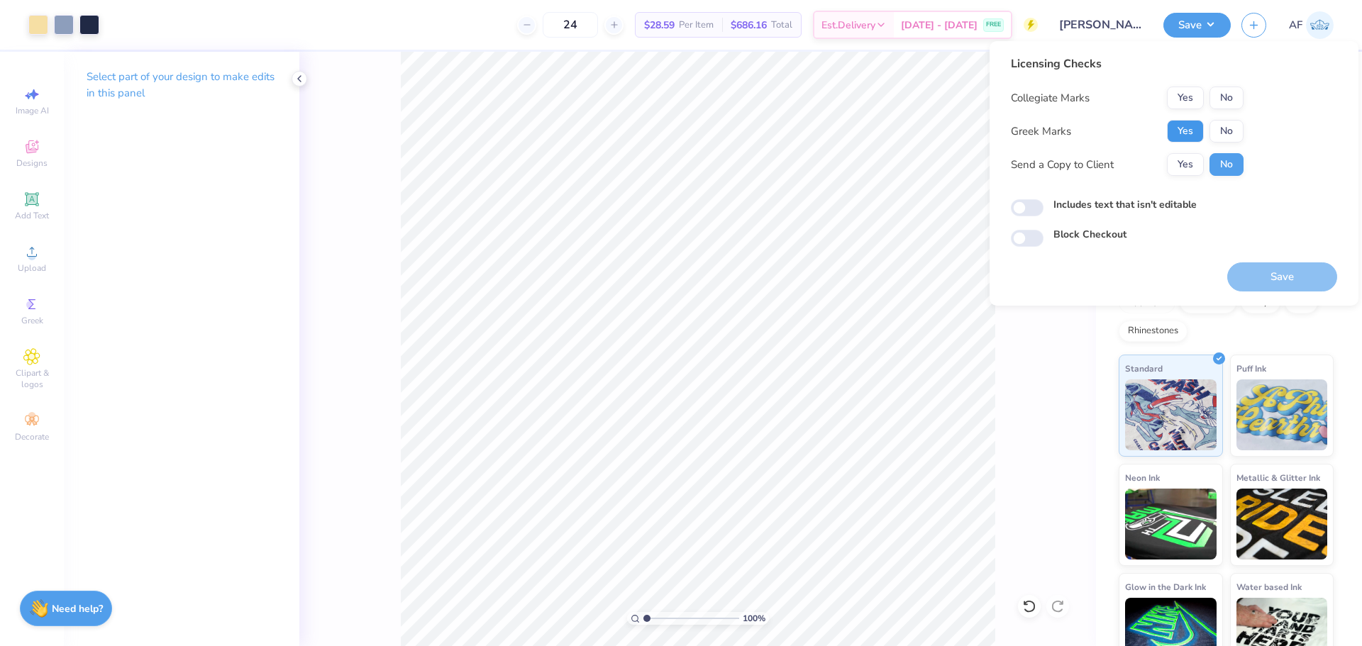
click at [1186, 130] on button "Yes" at bounding box center [1185, 131] width 37 height 23
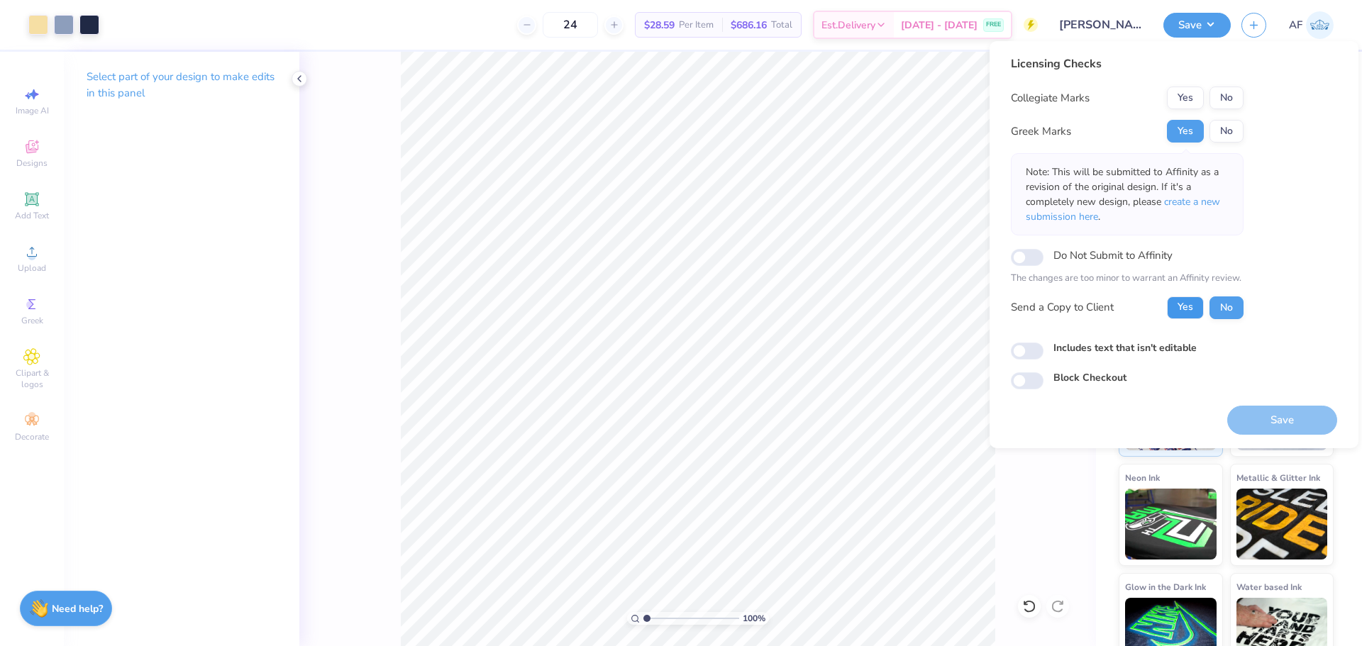
click at [1190, 297] on button "Yes" at bounding box center [1185, 308] width 37 height 23
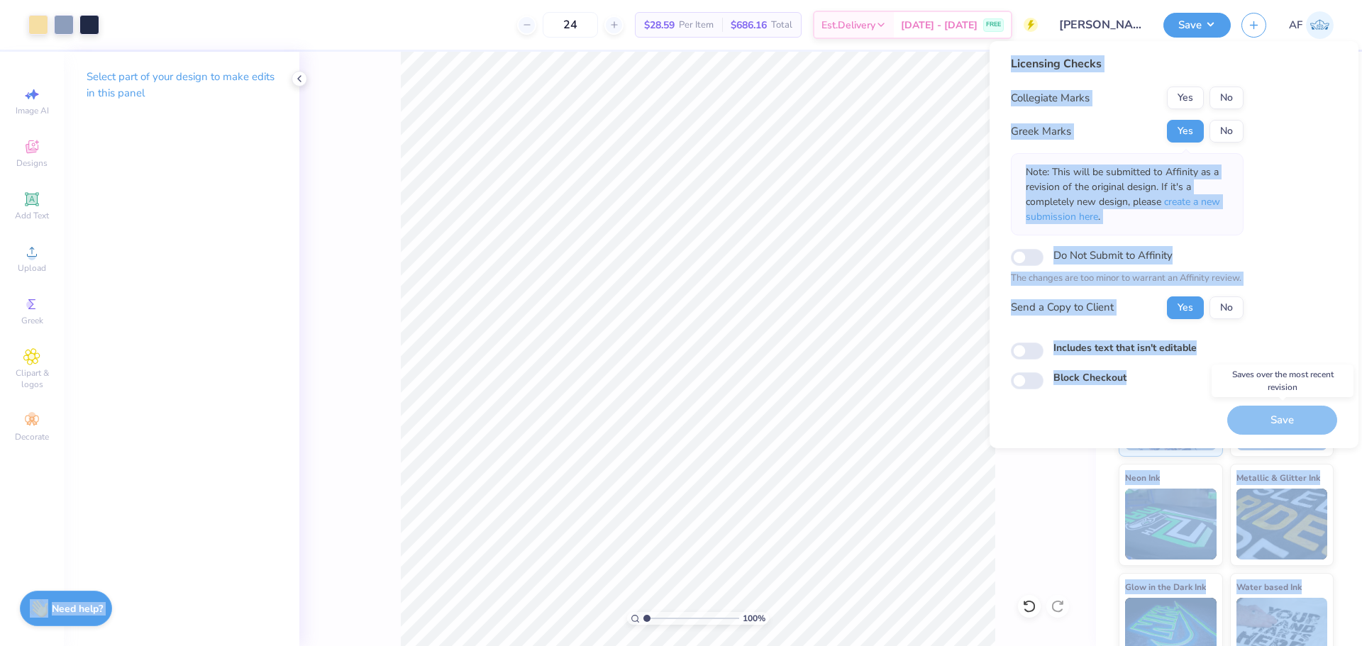
click at [689, 370] on body "Art colors 24 $28.59 Per Item $686.16 Total Est. Delivery Sep 8 - 11 FREE Desig…" at bounding box center [681, 323] width 1362 height 646
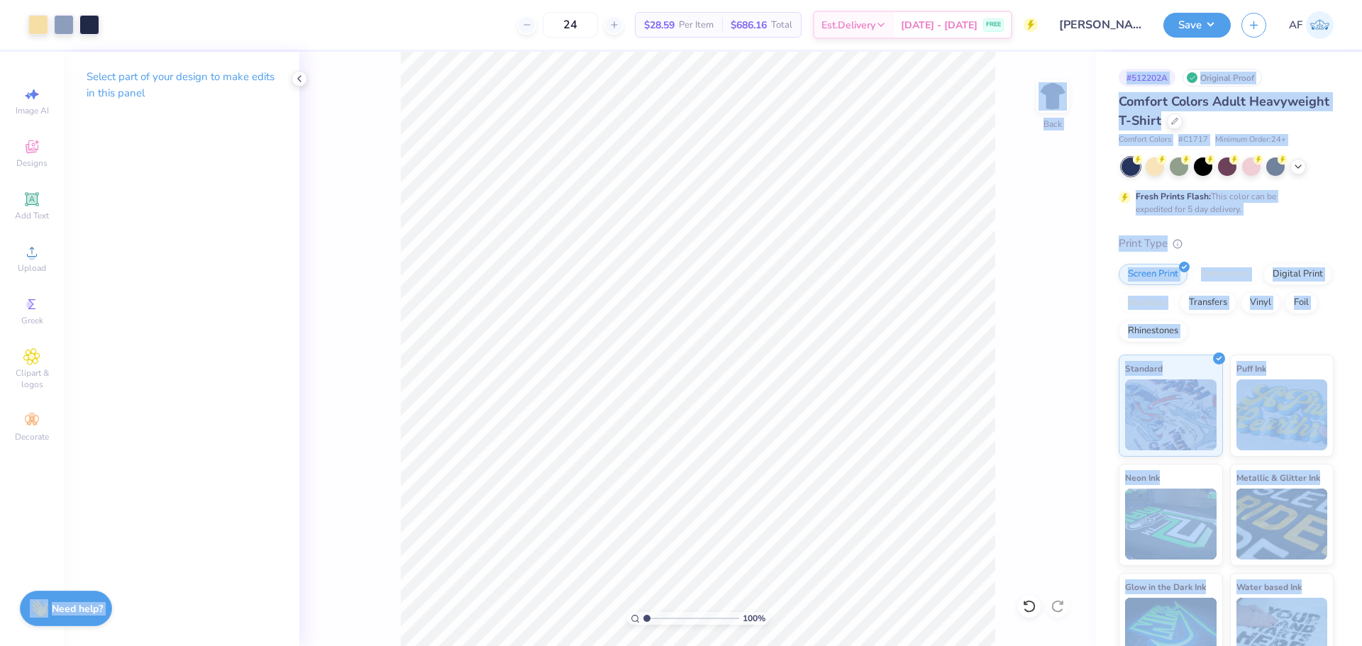
drag, startPoint x: 1277, startPoint y: 421, endPoint x: 397, endPoint y: 424, distance: 880.5
click at [294, 432] on div "Art colors 24 $28.59 Per Item $686.16 Total Est. Delivery Sep 8 - 11 FREE Desig…" at bounding box center [681, 323] width 1362 height 646
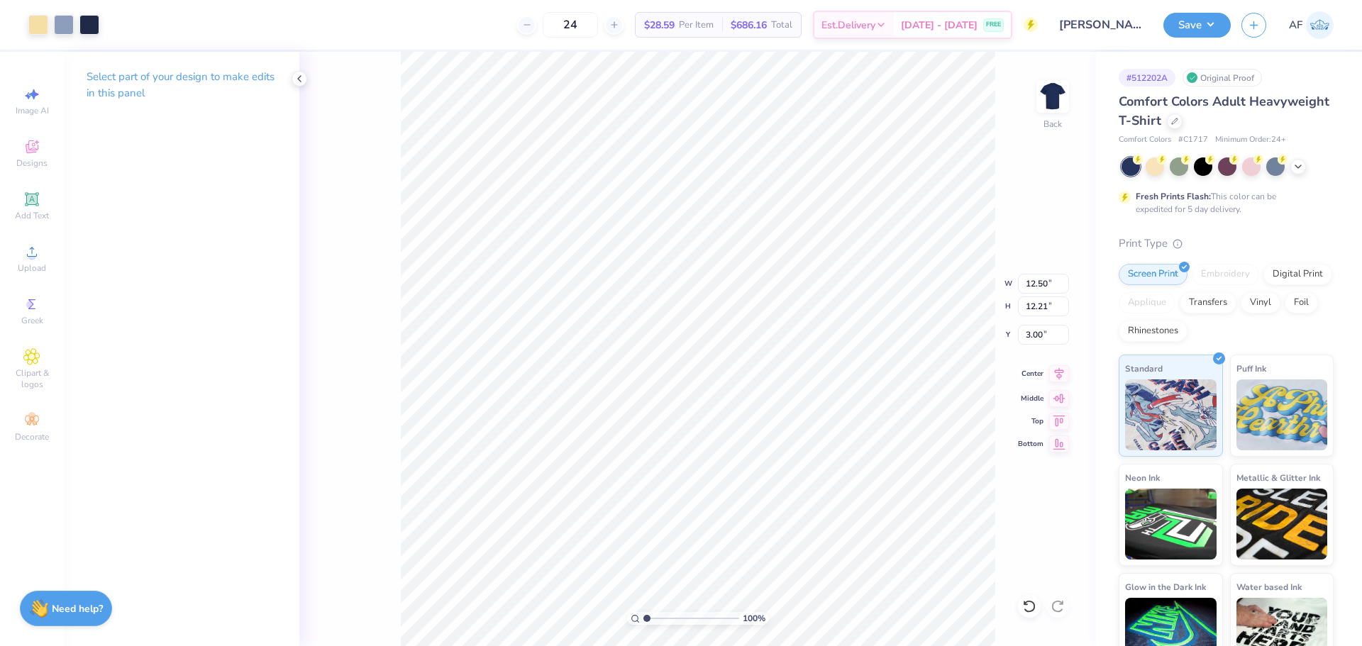
click at [1058, 384] on div "100 % Back W 12.50 12.50 " H 12.21 12.21 " Y 3.00 3.00 " Center Middle Top Bott…" at bounding box center [697, 349] width 797 height 595
click at [322, 551] on div "100 % Back" at bounding box center [697, 349] width 797 height 595
click at [1218, 31] on button "Save" at bounding box center [1197, 23] width 67 height 25
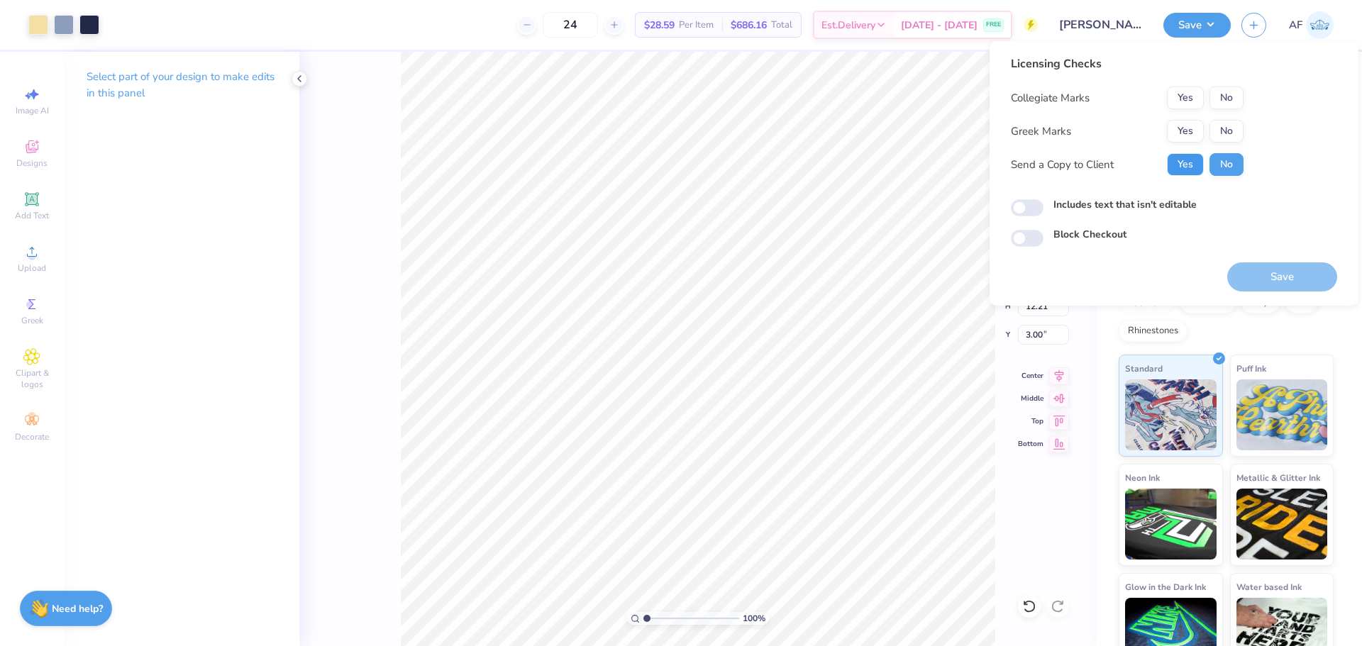
click at [1181, 162] on button "Yes" at bounding box center [1185, 164] width 37 height 23
click at [1186, 128] on button "Yes" at bounding box center [1185, 131] width 37 height 23
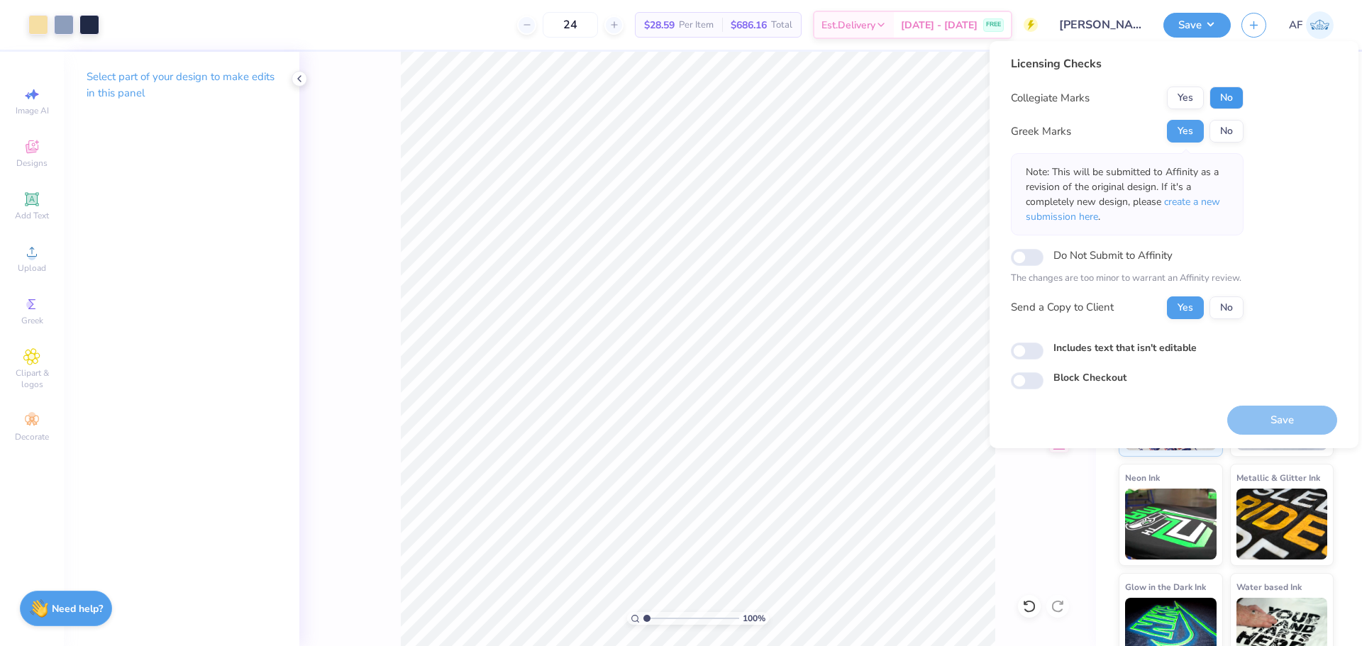
click at [1228, 98] on button "No" at bounding box center [1227, 98] width 34 height 23
click at [1016, 515] on div "100 % Back W 12.50 12.50 " H 12.21 12.21 " Y 3.00 3.00 " Center Middle Top Bott…" at bounding box center [697, 349] width 797 height 595
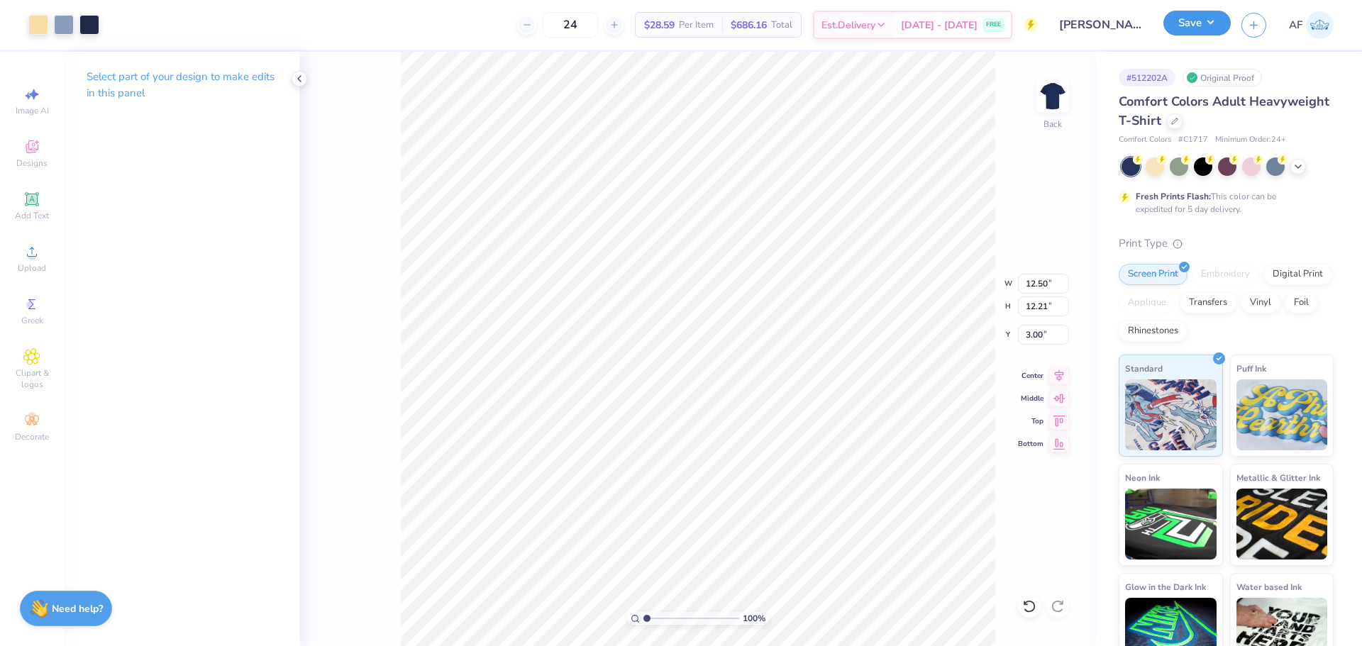
click at [1220, 24] on button "Save" at bounding box center [1197, 23] width 67 height 25
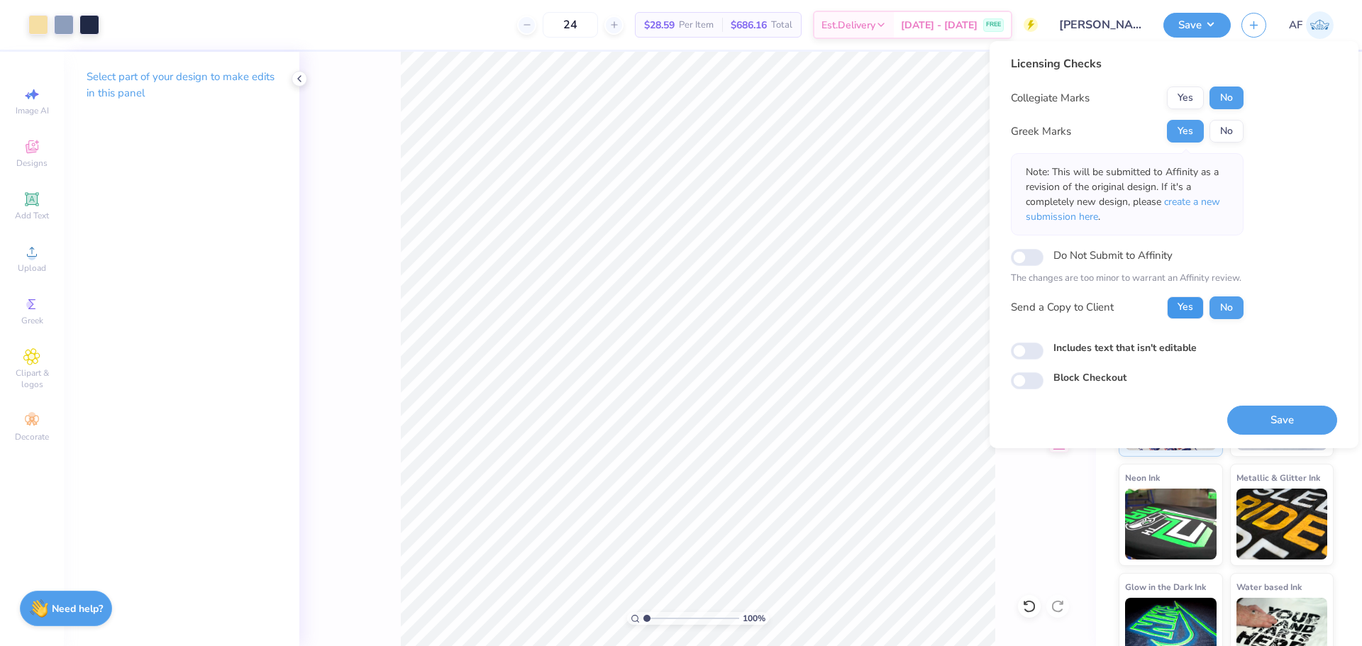
click at [1196, 311] on button "Yes" at bounding box center [1185, 308] width 37 height 23
click at [1258, 423] on button "Save" at bounding box center [1282, 420] width 110 height 29
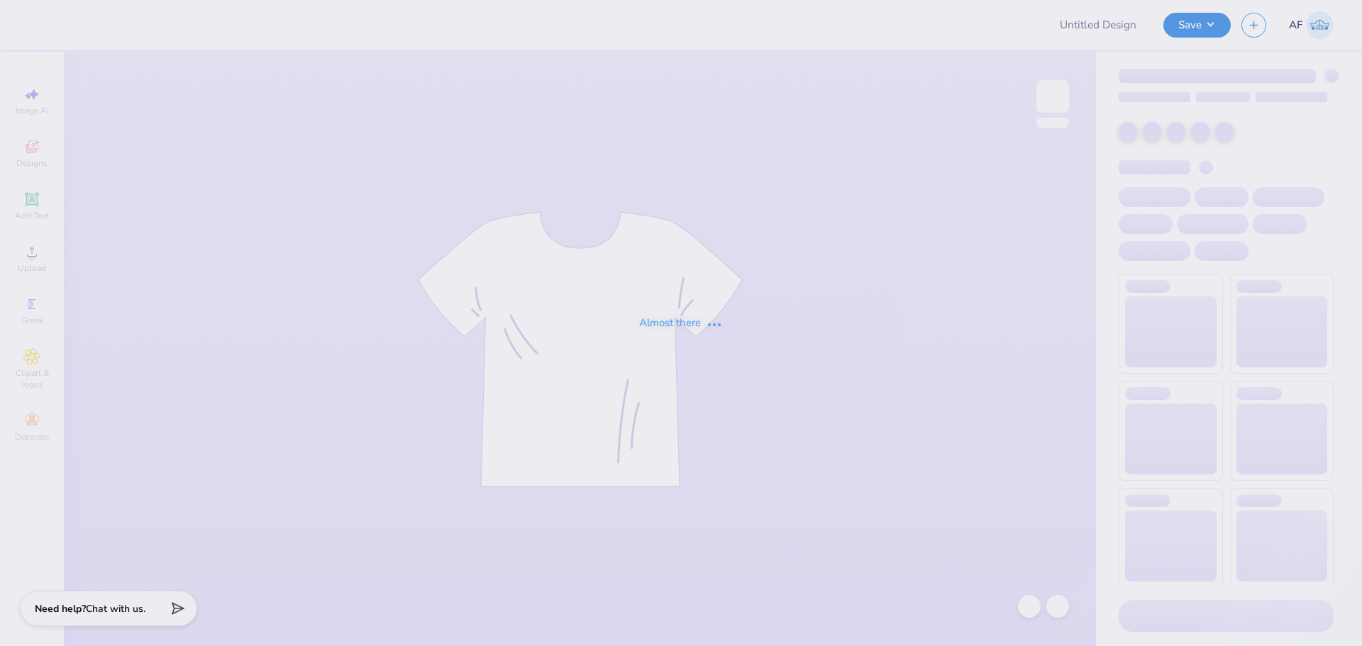
type input "[PERSON_NAME] : [GEOGRAPHIC_DATA]"
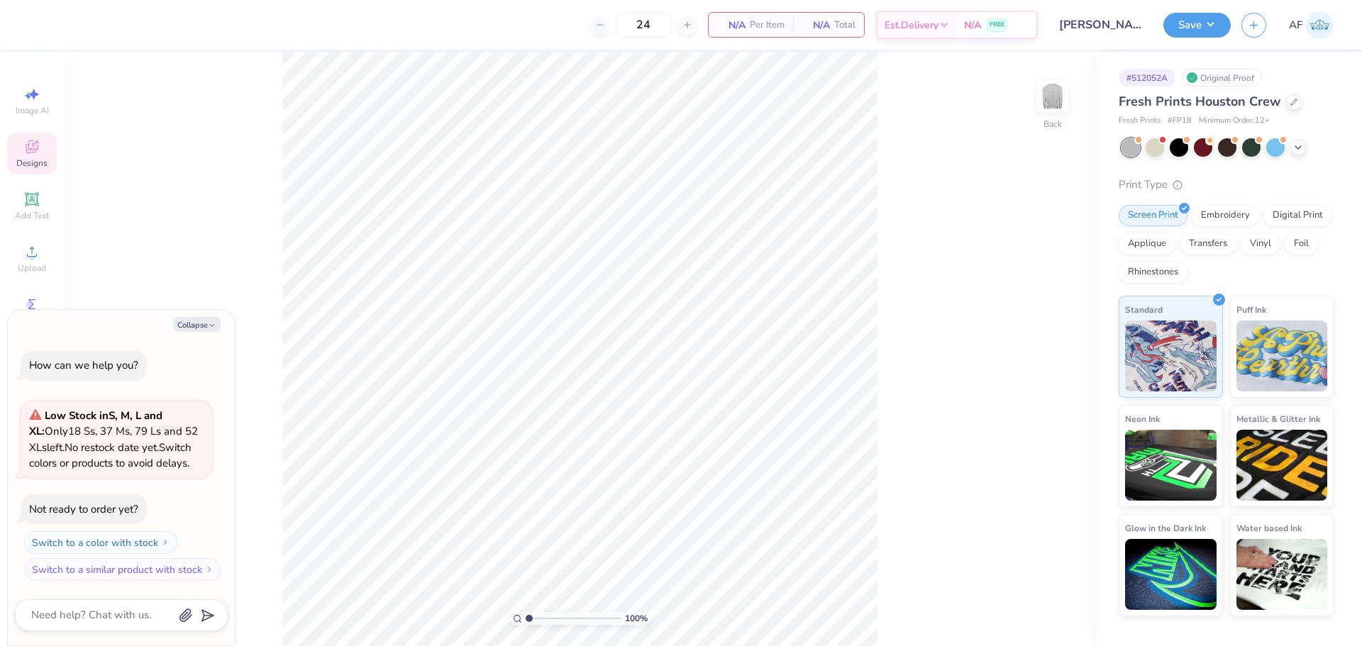
click at [32, 158] on span "Designs" at bounding box center [31, 163] width 31 height 11
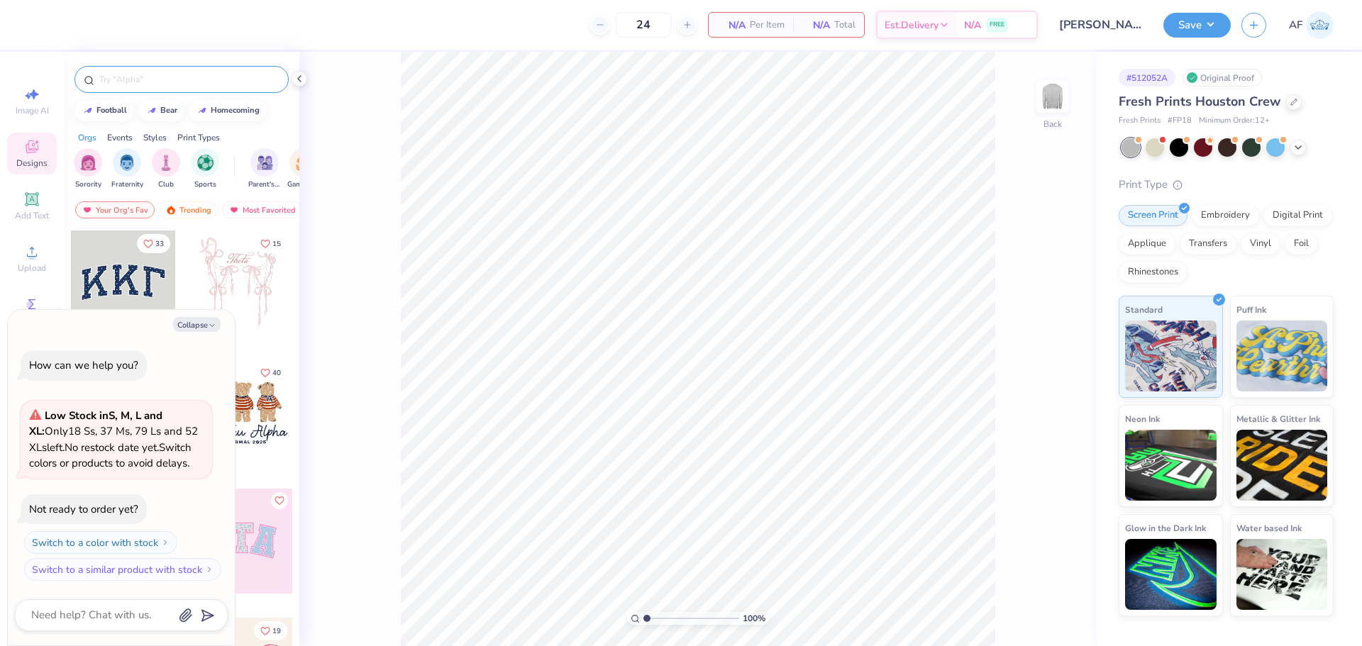
type textarea "x"
click at [221, 82] on input "text" at bounding box center [189, 79] width 182 height 14
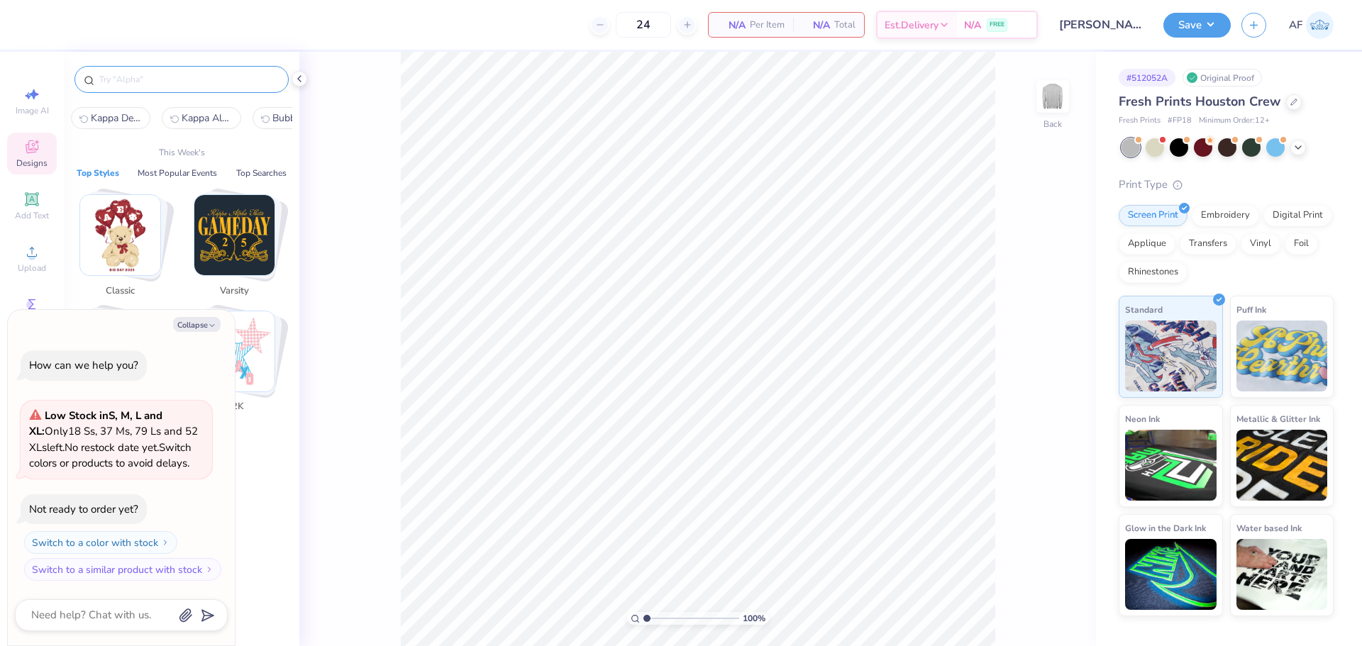
paste input "game day, classic, aephi, football"
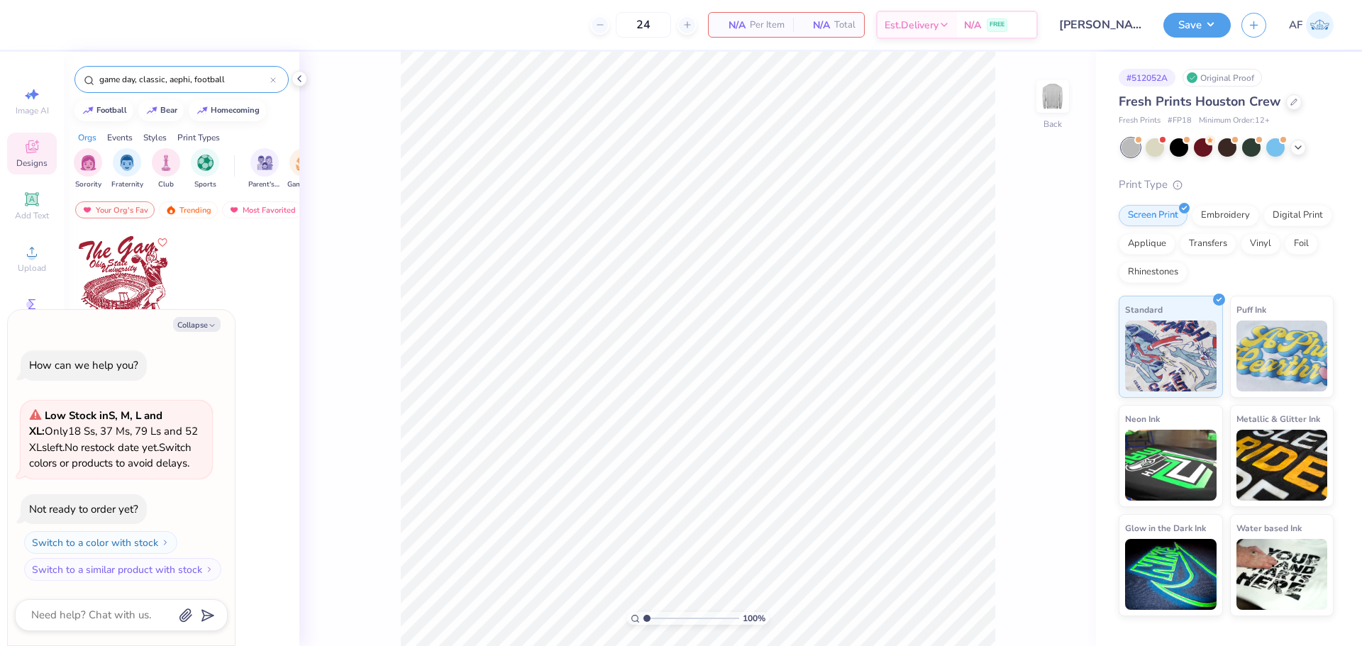
drag, startPoint x: 166, startPoint y: 79, endPoint x: 197, endPoint y: 94, distance: 34.0
click at [197, 94] on div "game day, classic, aephi, football" at bounding box center [182, 76] width 236 height 48
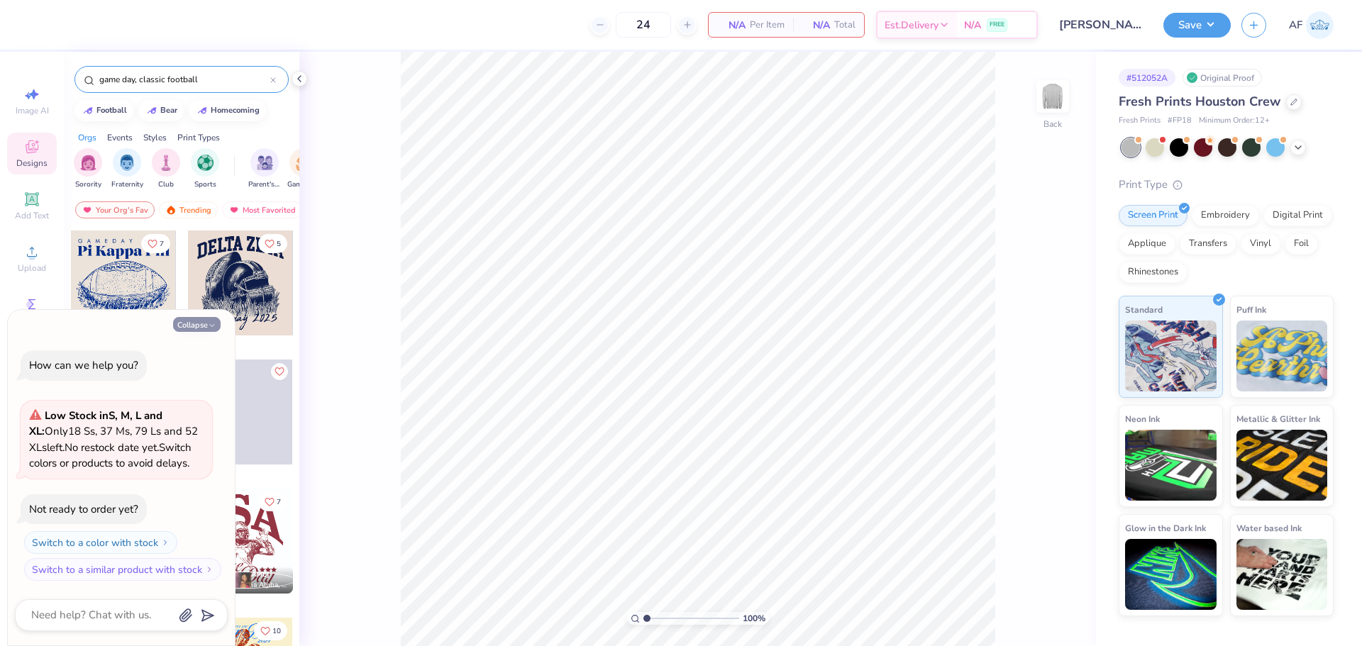
type input "game day, classic football"
click at [201, 327] on button "Collapse" at bounding box center [197, 324] width 48 height 15
type textarea "x"
